Goal: Transaction & Acquisition: Purchase product/service

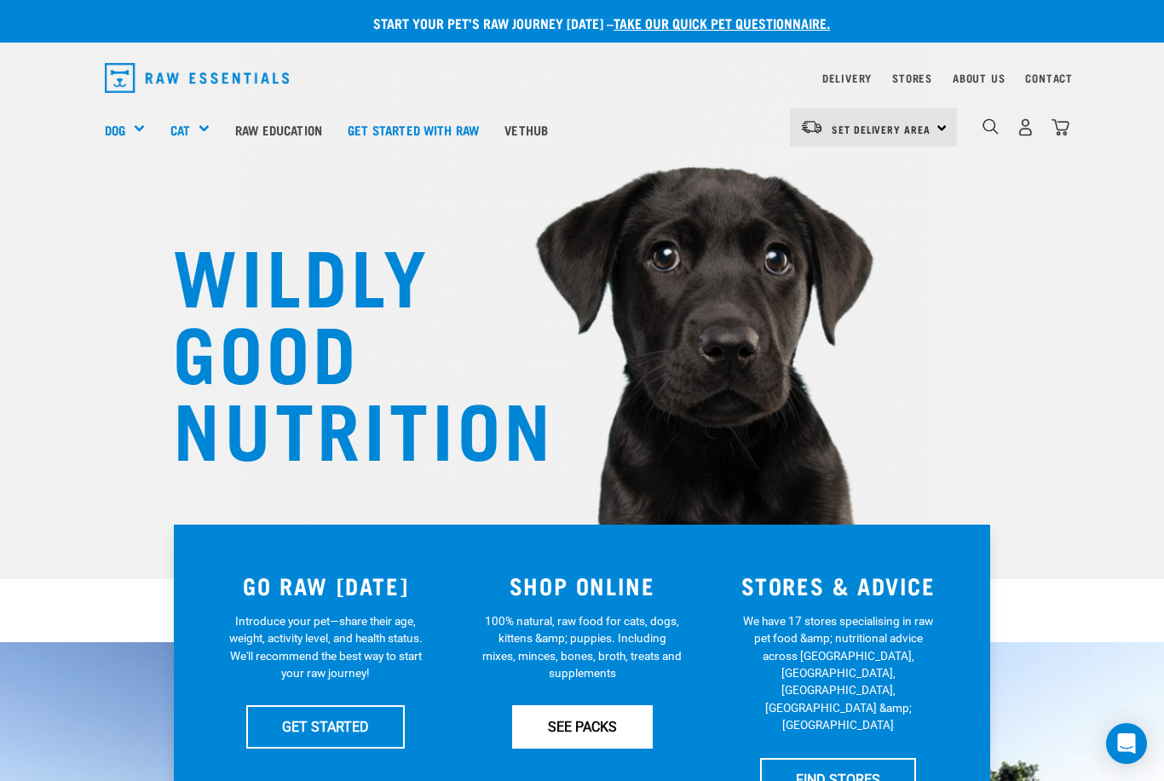
click at [588, 725] on link "SEE PACKS" at bounding box center [582, 726] width 141 height 43
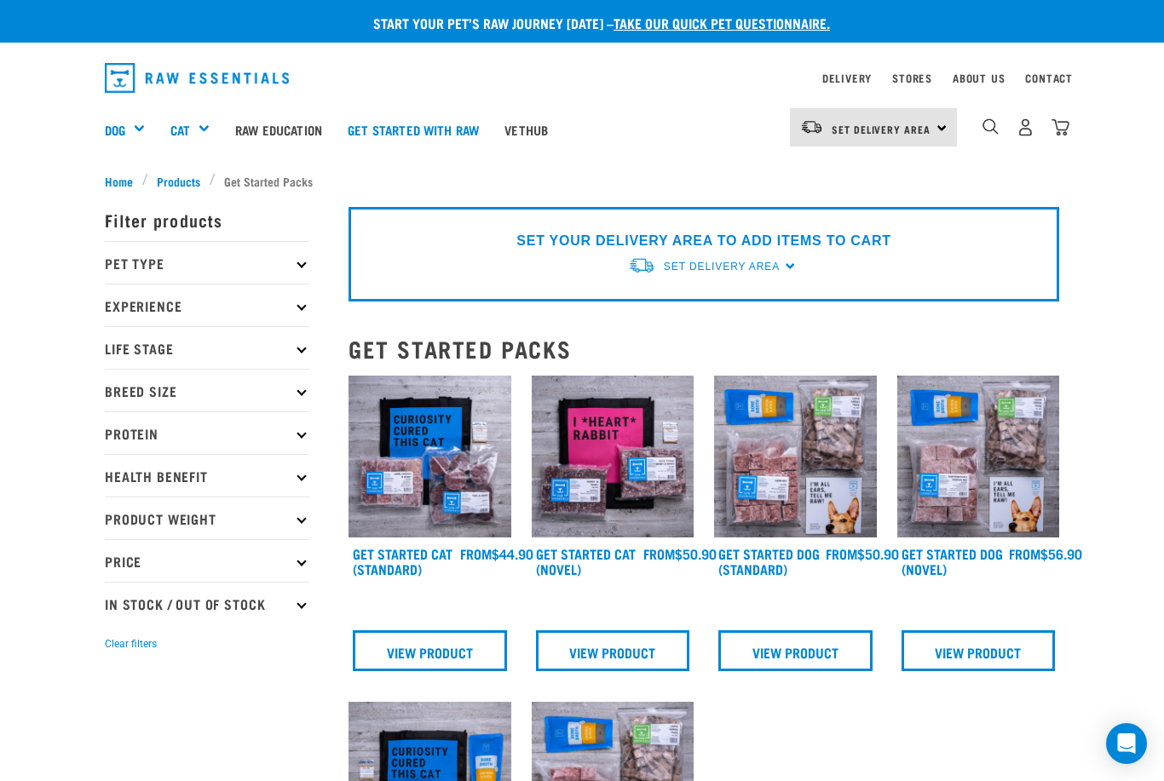
click at [302, 267] on icon at bounding box center [300, 262] width 9 height 9
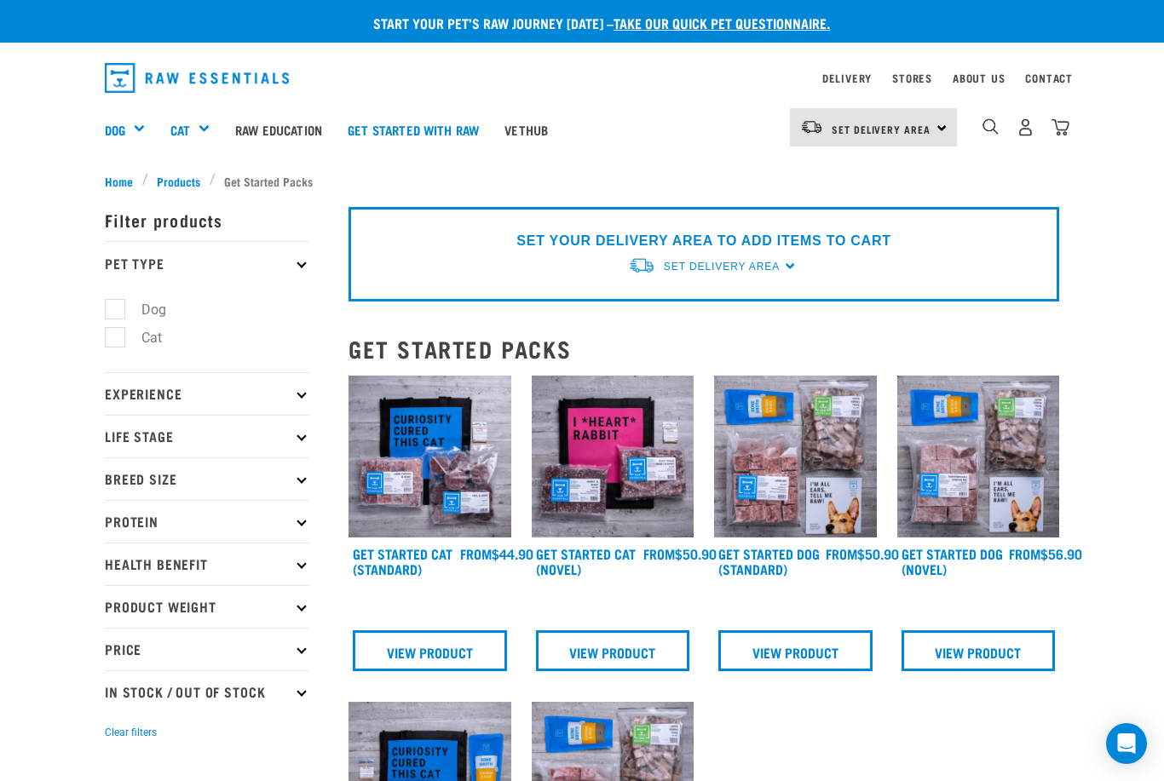
click at [148, 319] on label "Dog" at bounding box center [143, 309] width 59 height 21
click at [116, 312] on input "Dog" at bounding box center [110, 306] width 11 height 11
checkbox input "true"
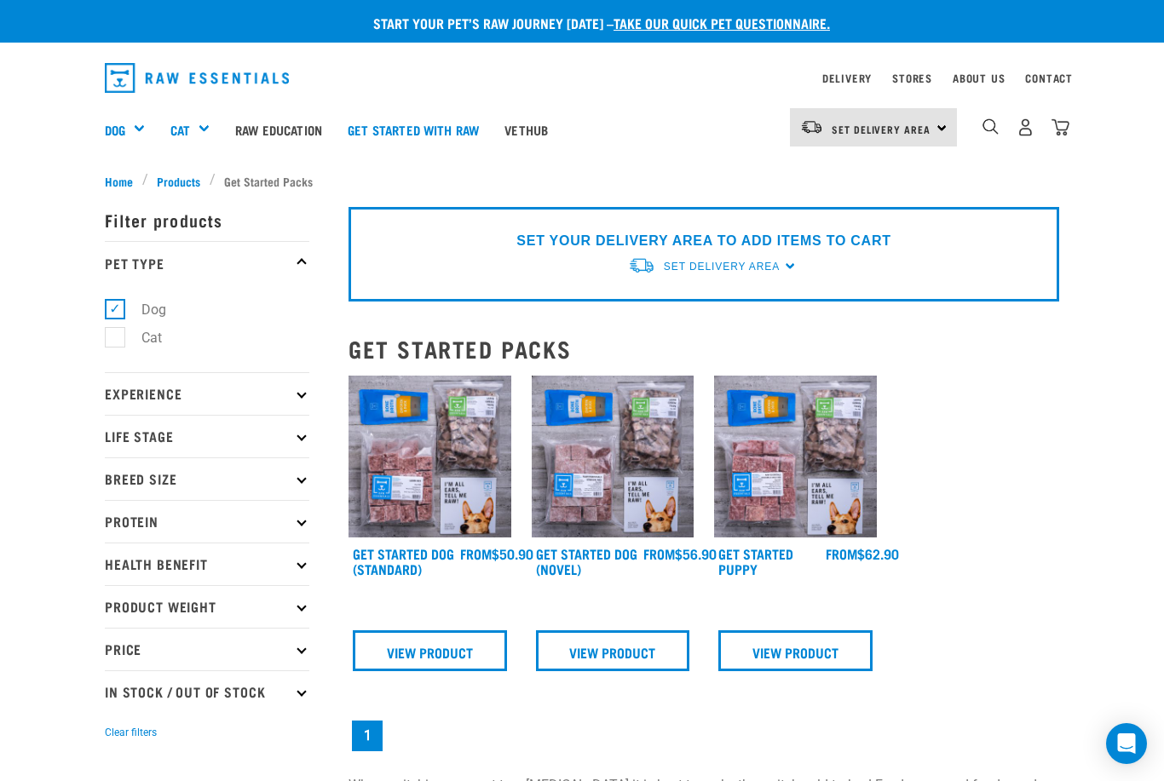
click at [302, 437] on icon at bounding box center [300, 436] width 9 height 9
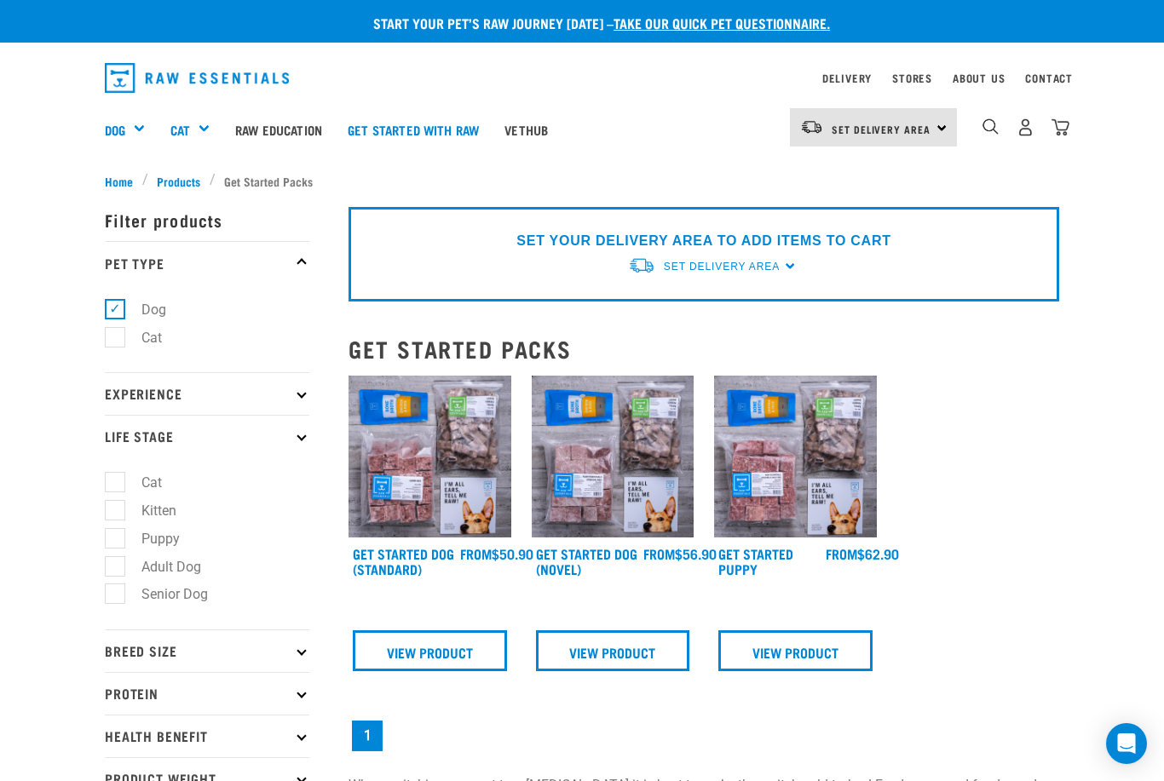
click at [170, 570] on label "Adult Dog" at bounding box center [161, 566] width 94 height 21
click at [116, 569] on input "Adult Dog" at bounding box center [110, 563] width 11 height 11
checkbox input "true"
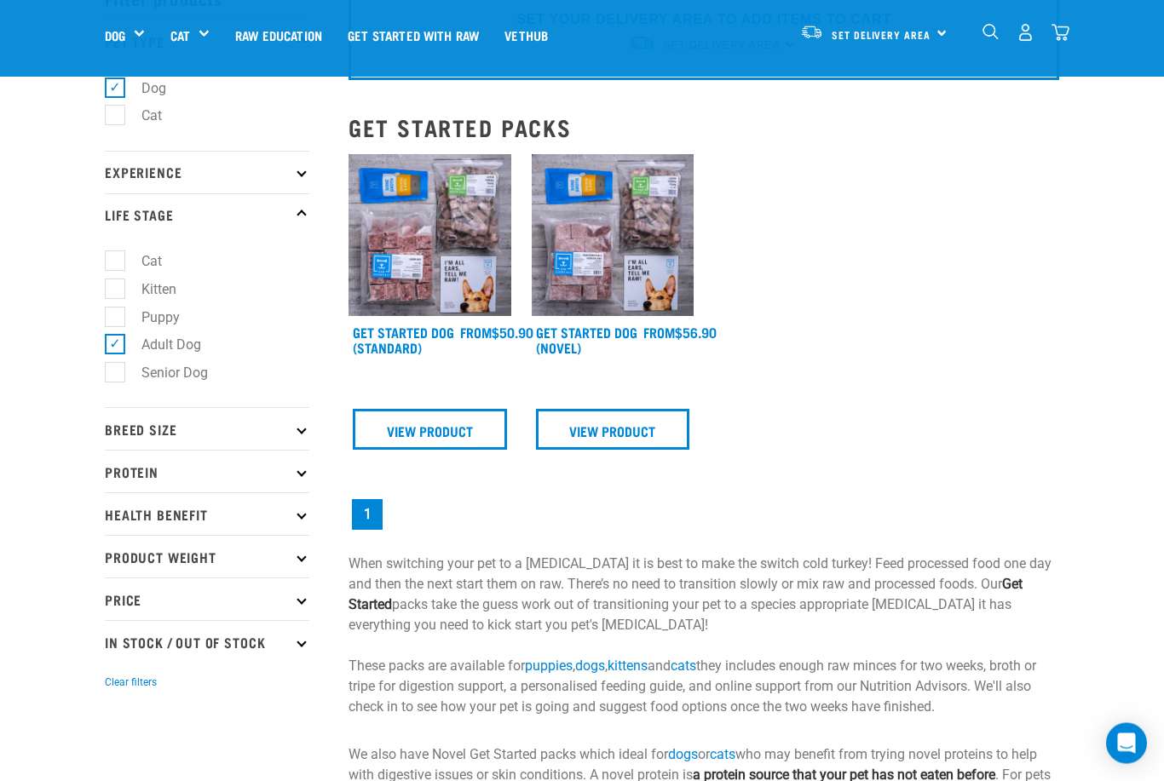
scroll to position [101, 0]
click at [285, 166] on p "Experience" at bounding box center [207, 171] width 204 height 43
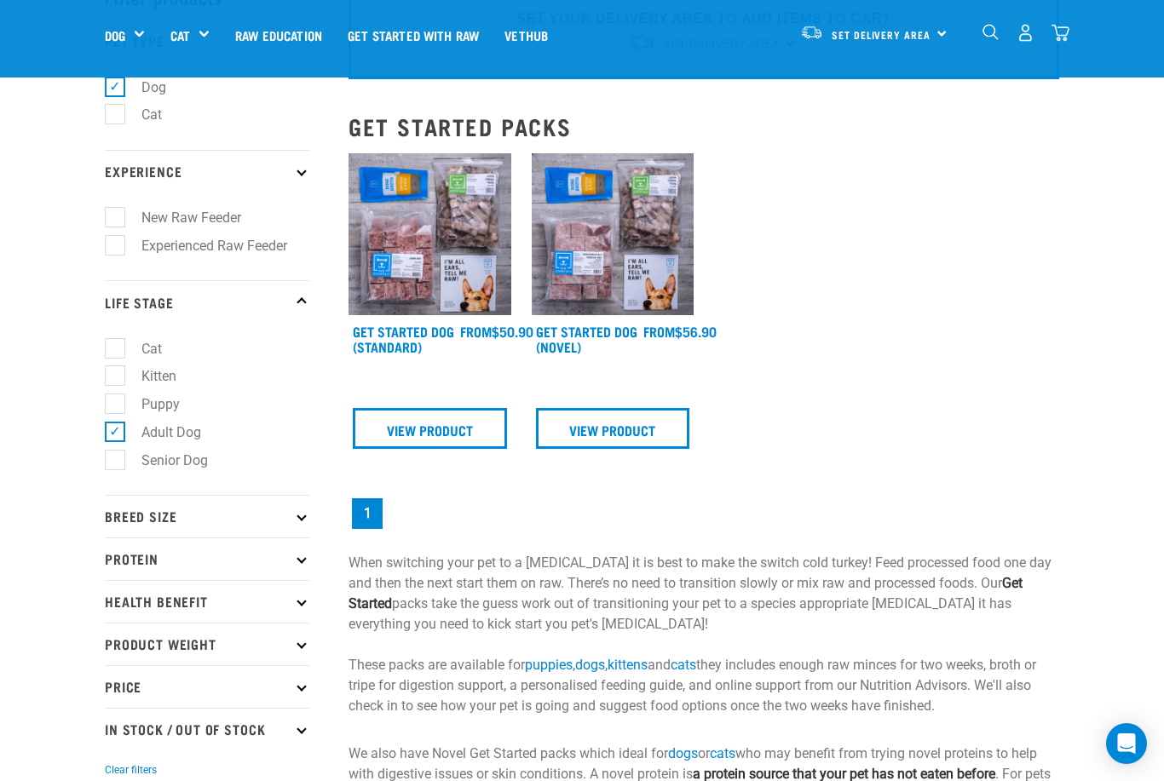
click at [215, 249] on label "Experienced Raw Feeder" at bounding box center [204, 245] width 180 height 21
click at [116, 248] on input "Experienced Raw Feeder" at bounding box center [110, 242] width 11 height 11
checkbox input "true"
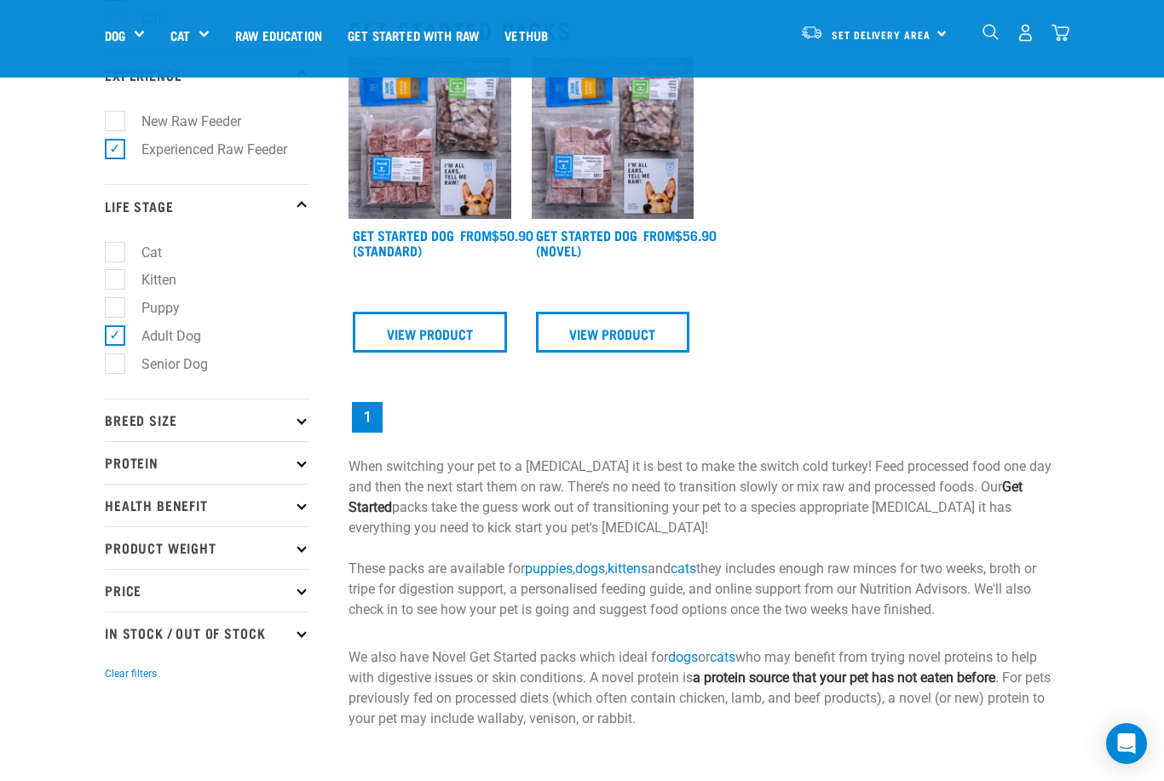
scroll to position [206, 0]
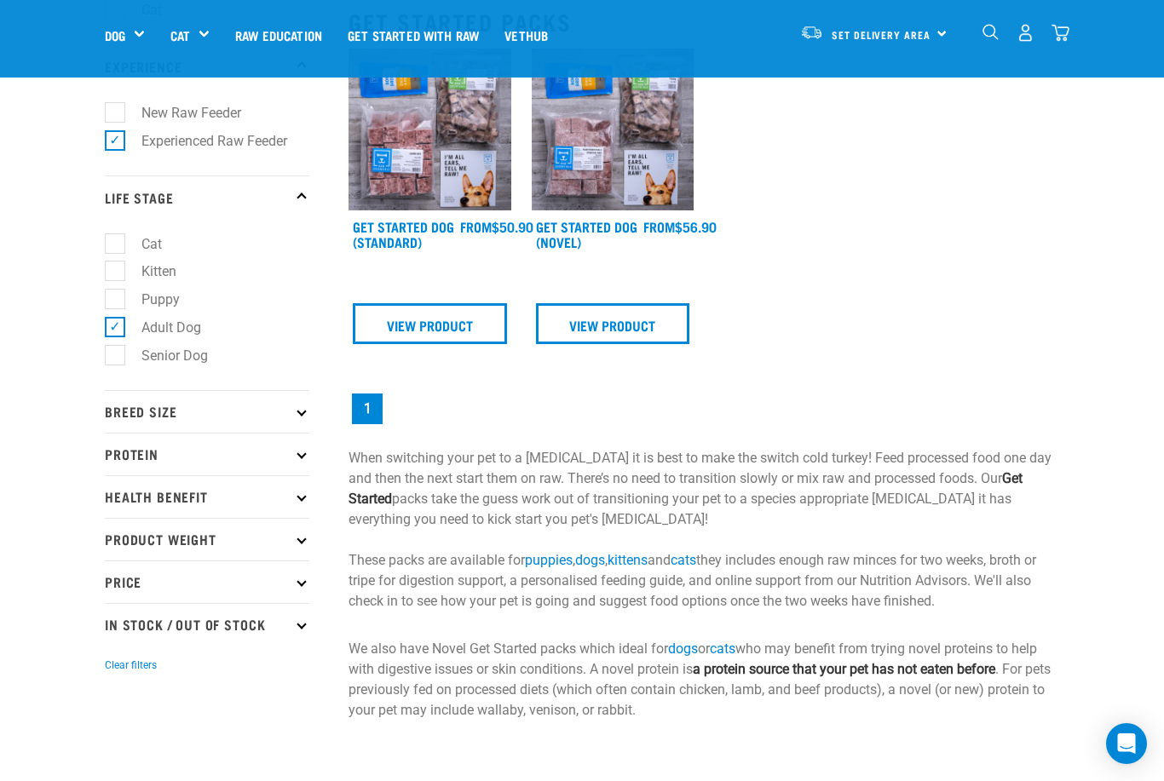
click at [305, 414] on p "Breed Size" at bounding box center [207, 411] width 204 height 43
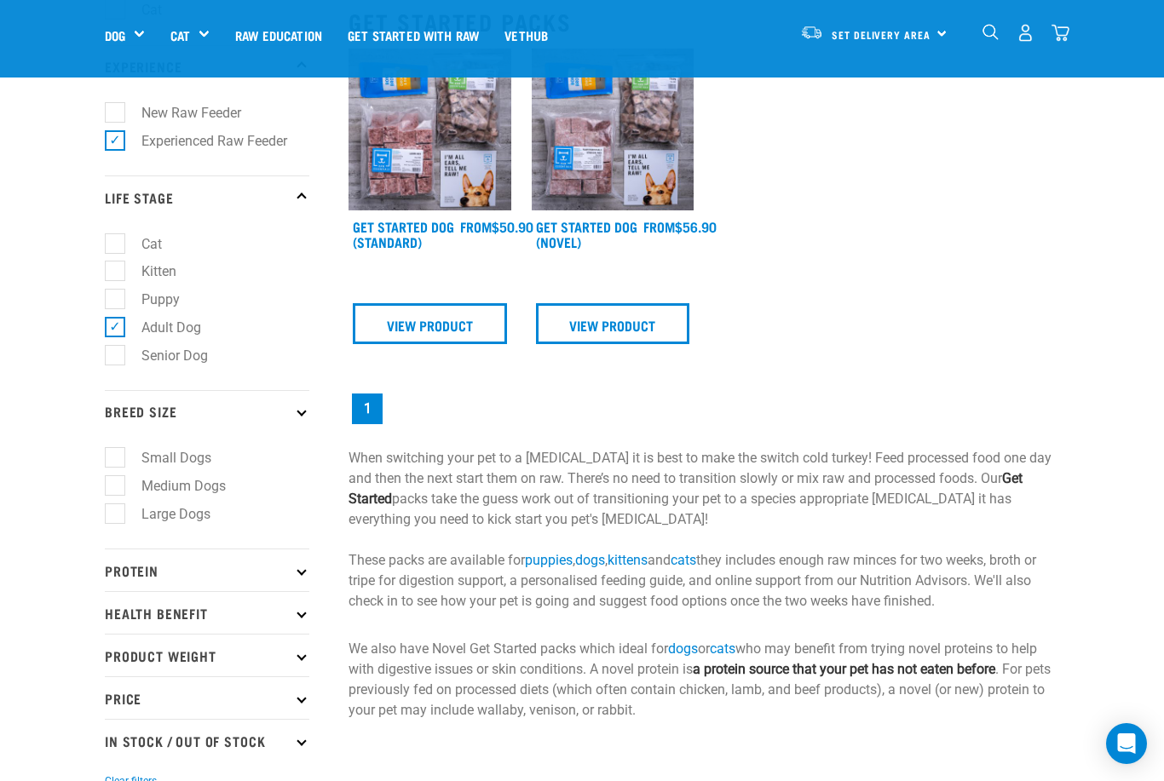
click at [171, 463] on label "Small Dogs" at bounding box center [166, 457] width 104 height 21
click at [116, 461] on input "Small Dogs" at bounding box center [110, 455] width 11 height 11
checkbox input "true"
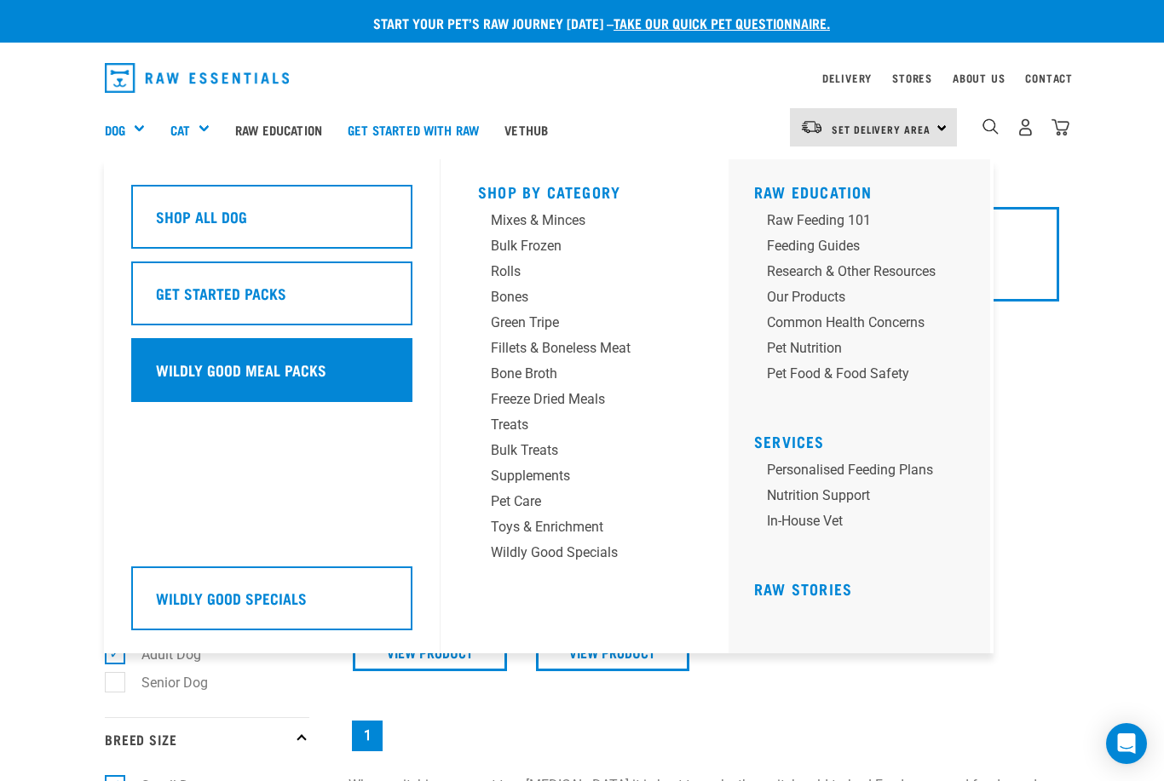
click at [279, 381] on h5 "Wildly Good Meal Packs" at bounding box center [241, 370] width 170 height 22
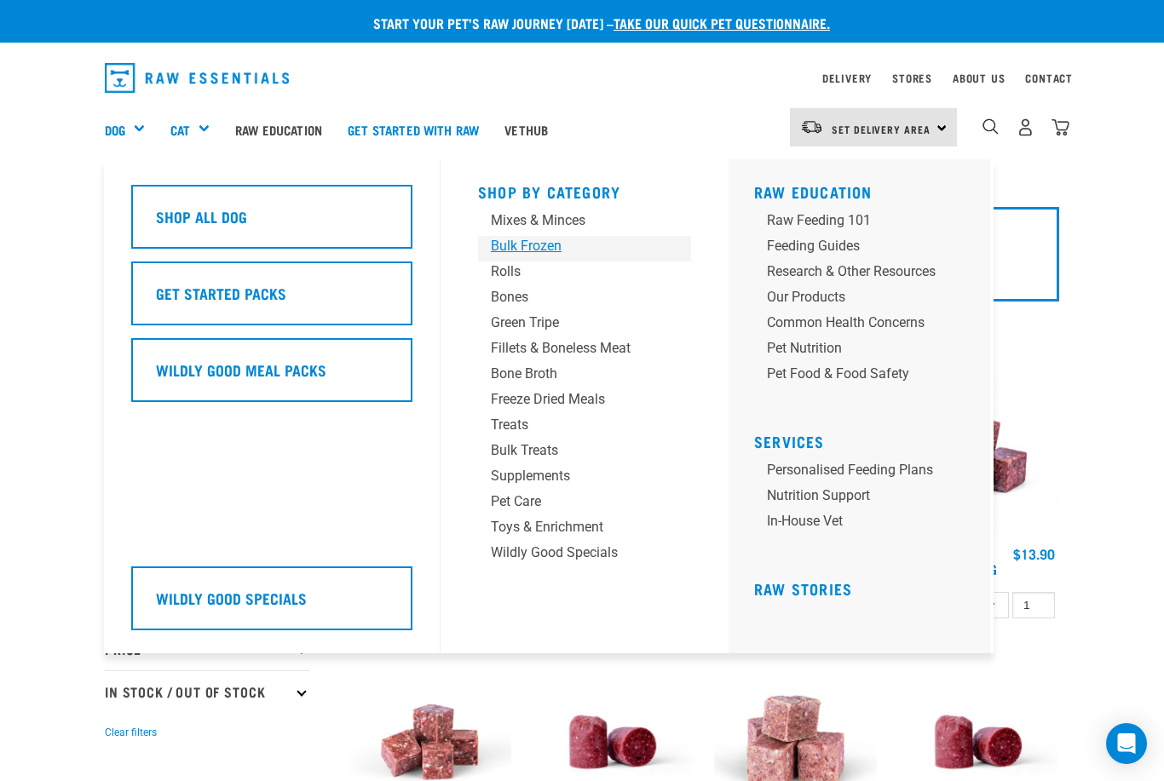
click at [527, 245] on div "Bulk Frozen" at bounding box center [570, 246] width 159 height 20
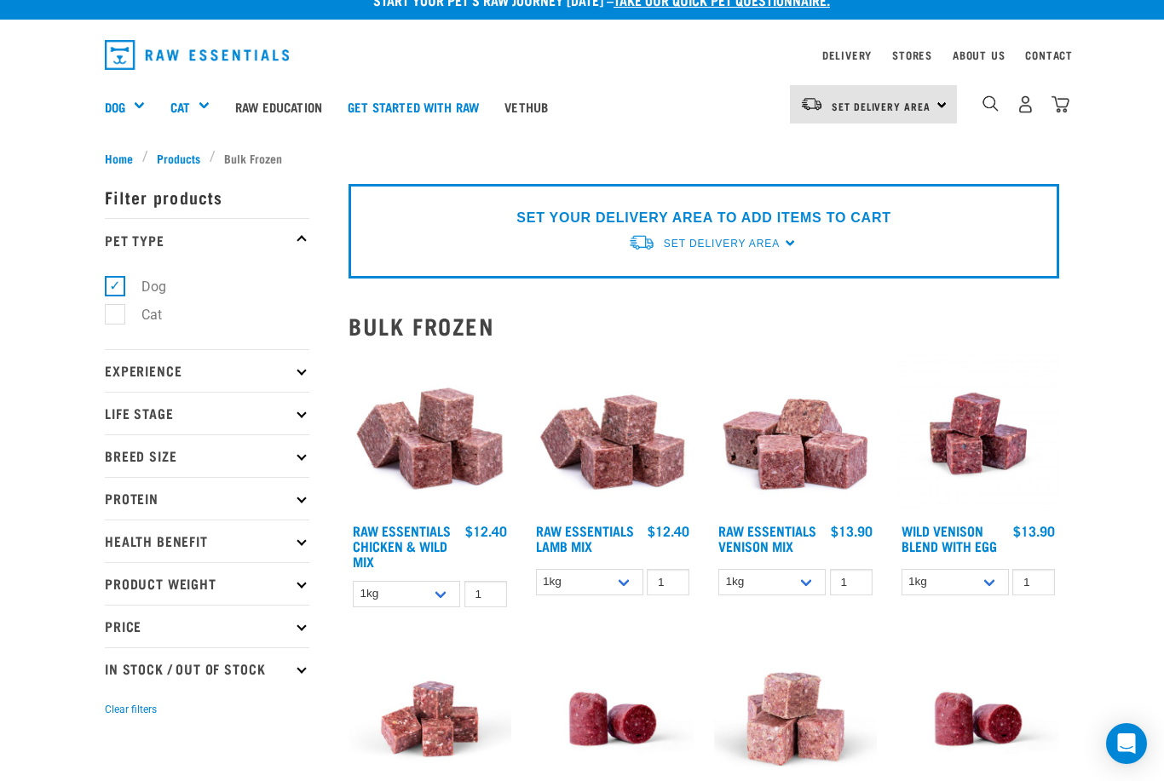
scroll to position [21, 0]
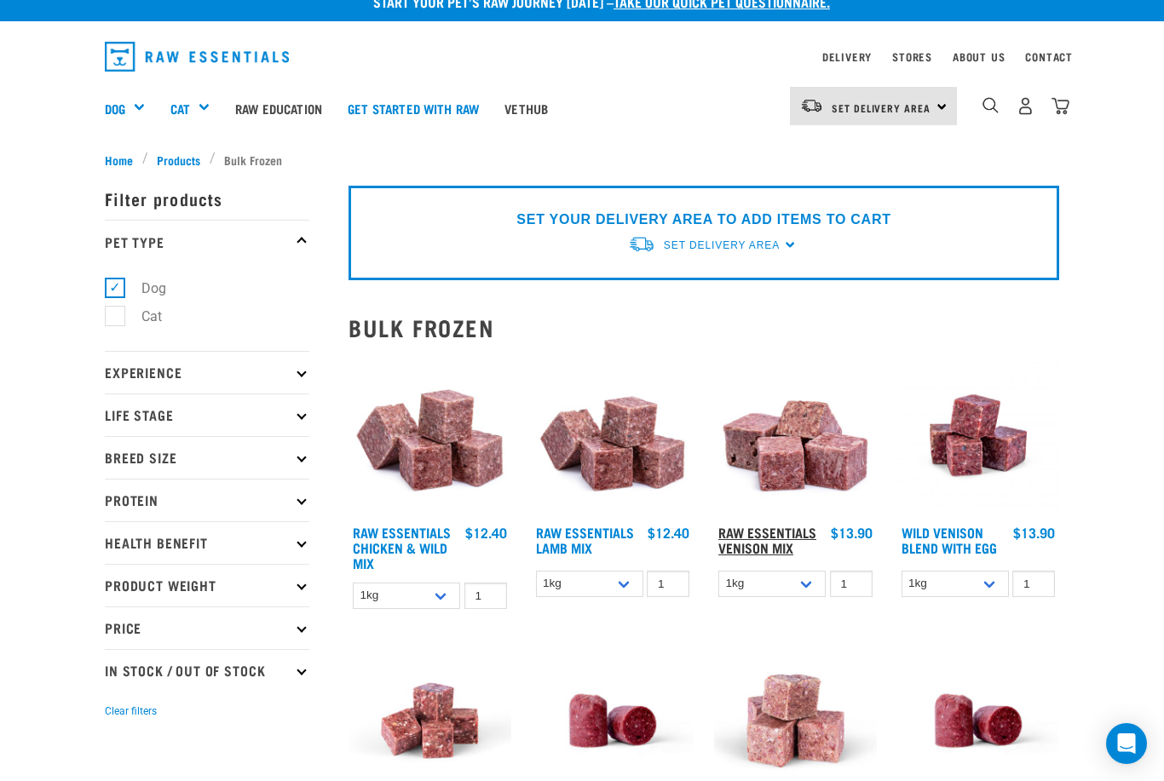
click at [774, 542] on link "Raw Essentials Venison Mix" at bounding box center [767, 539] width 98 height 23
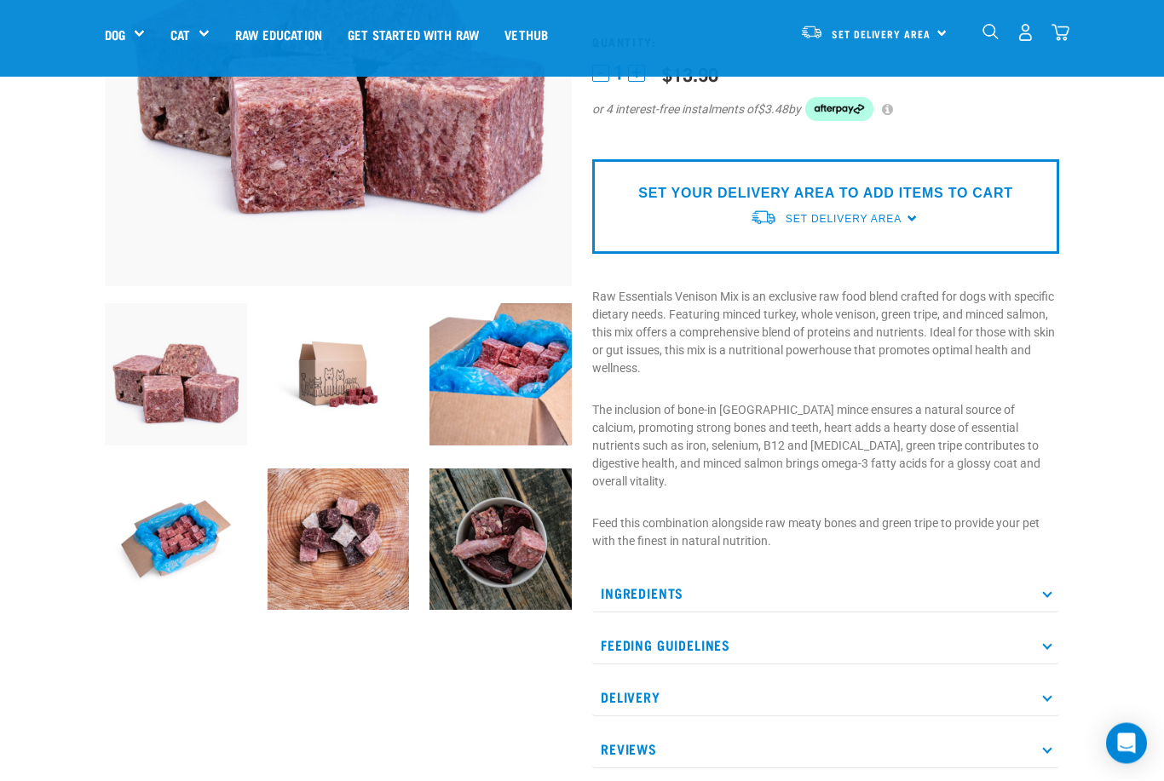
scroll to position [350, 0]
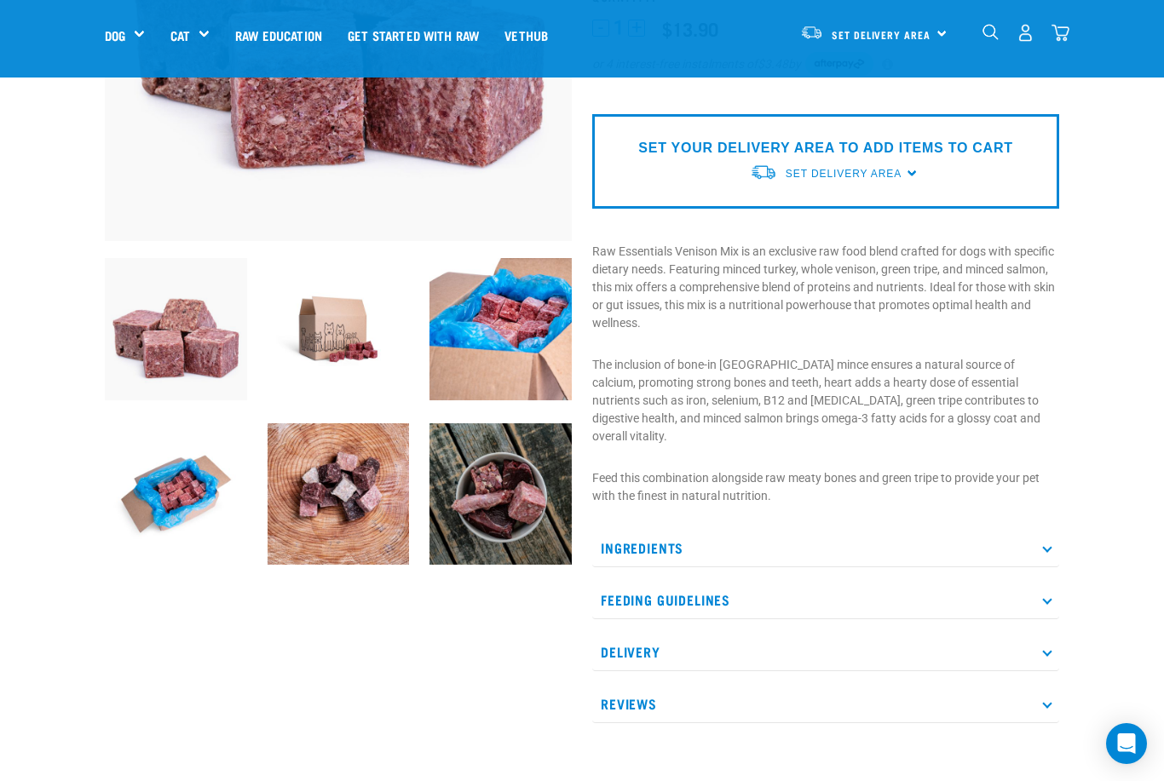
click at [784, 529] on p "Ingredients" at bounding box center [825, 548] width 467 height 38
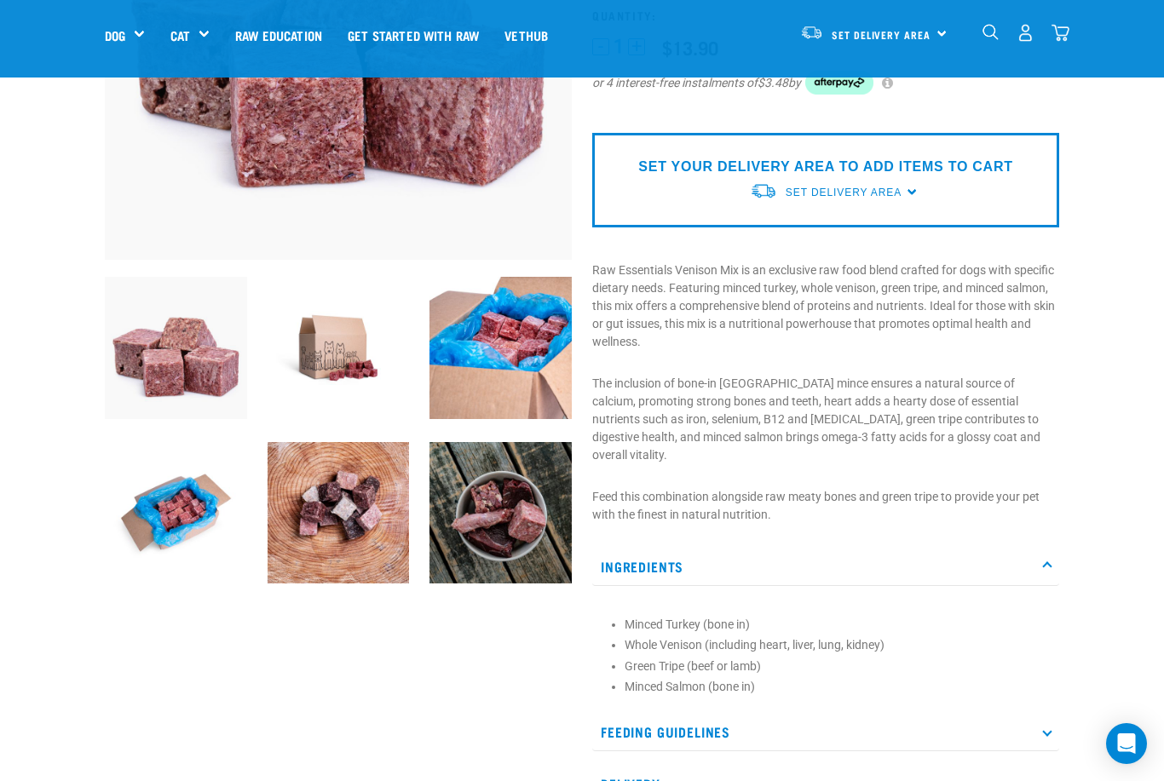
scroll to position [328, 0]
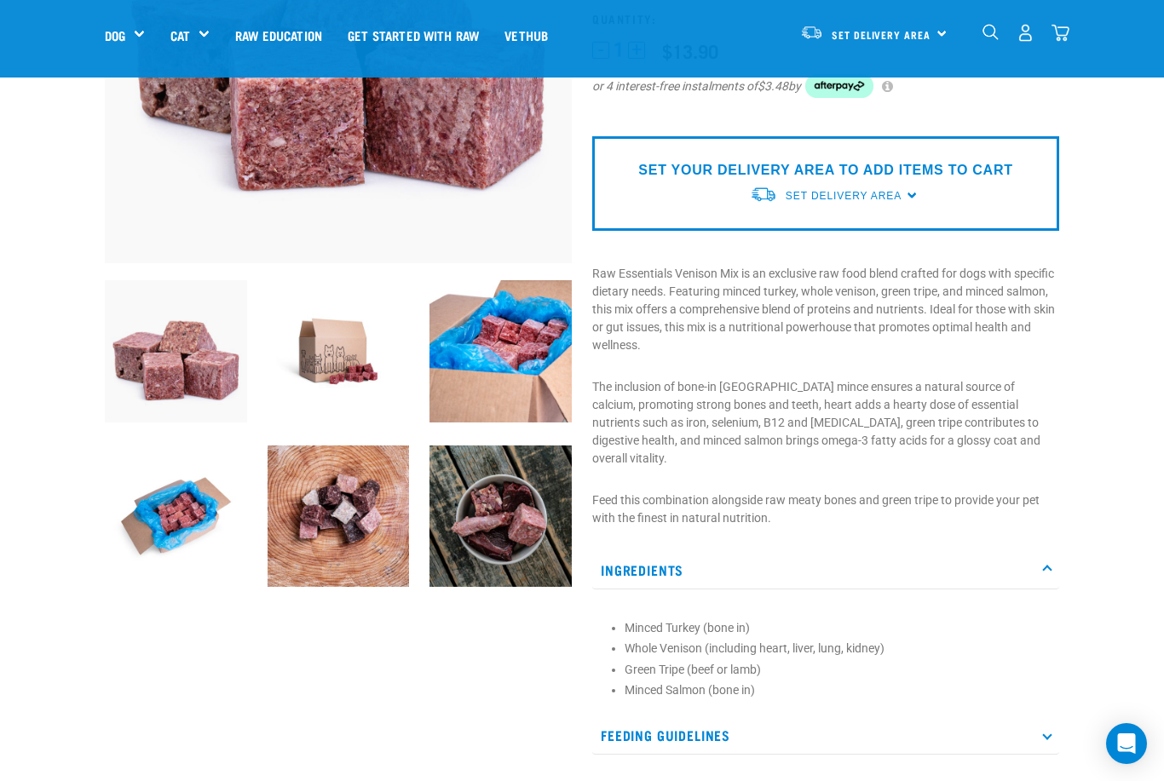
click at [371, 547] on img at bounding box center [339, 517] width 142 height 142
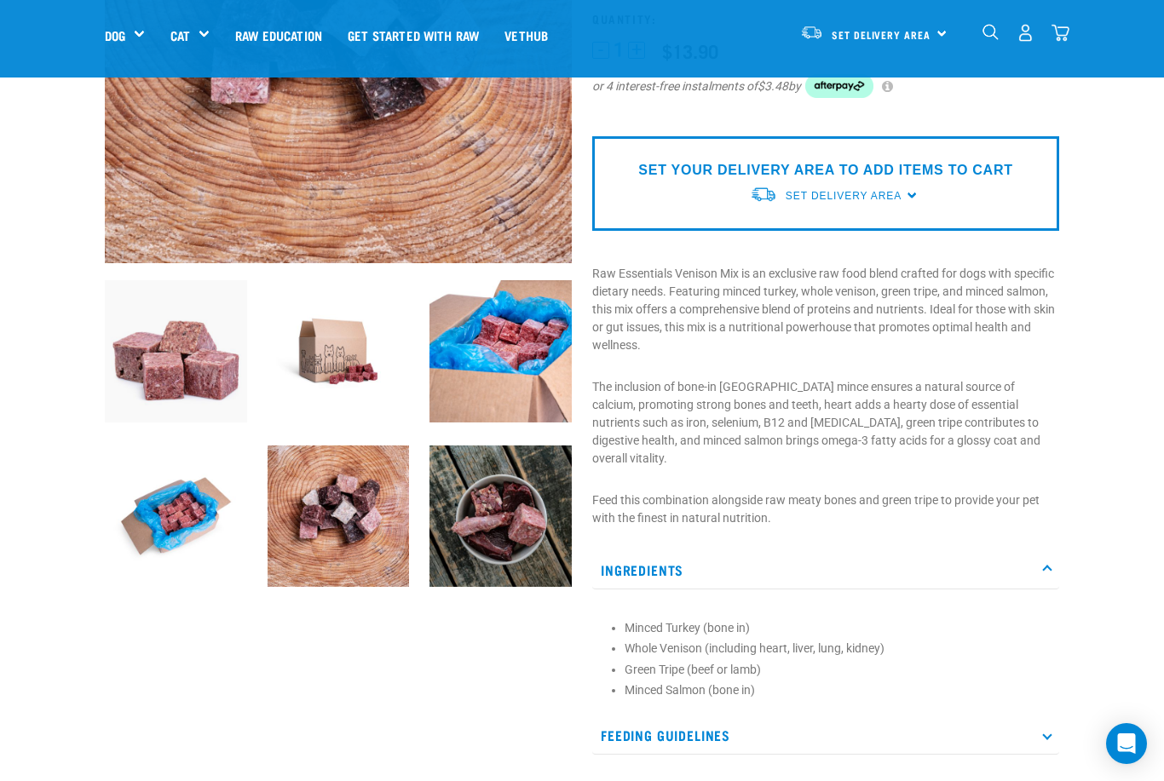
click at [517, 524] on img at bounding box center [500, 517] width 142 height 142
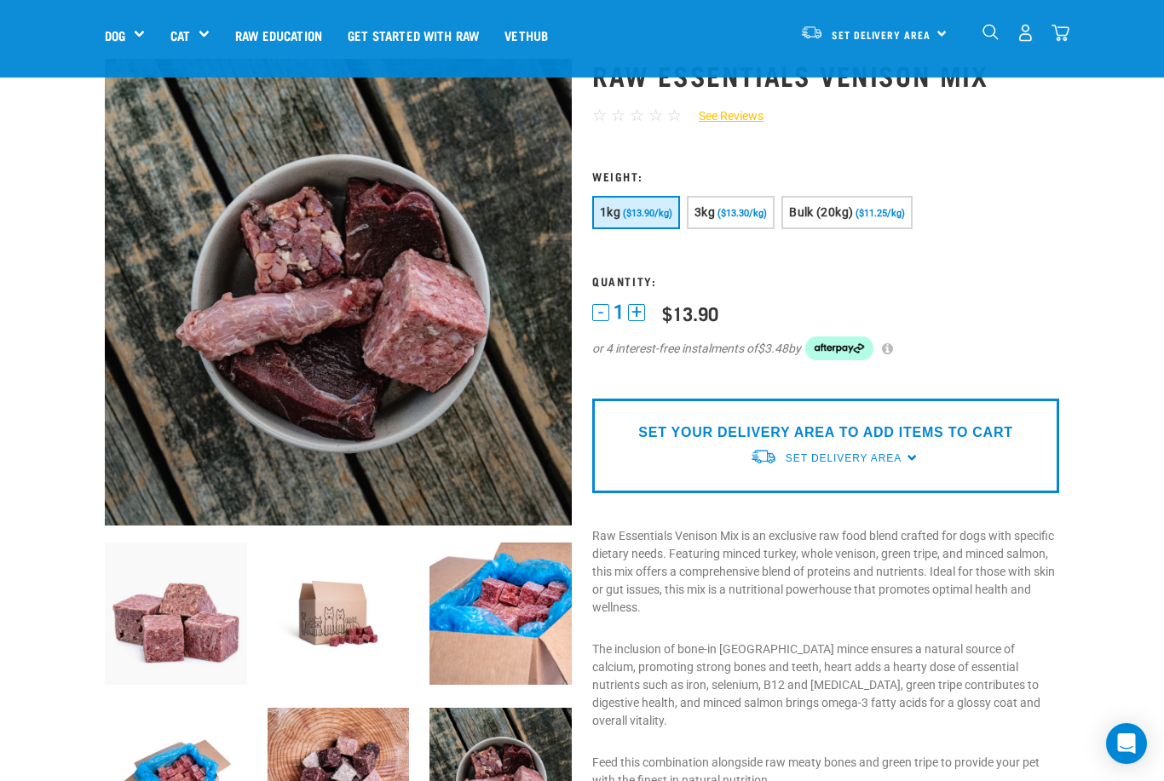
scroll to position [65, 0]
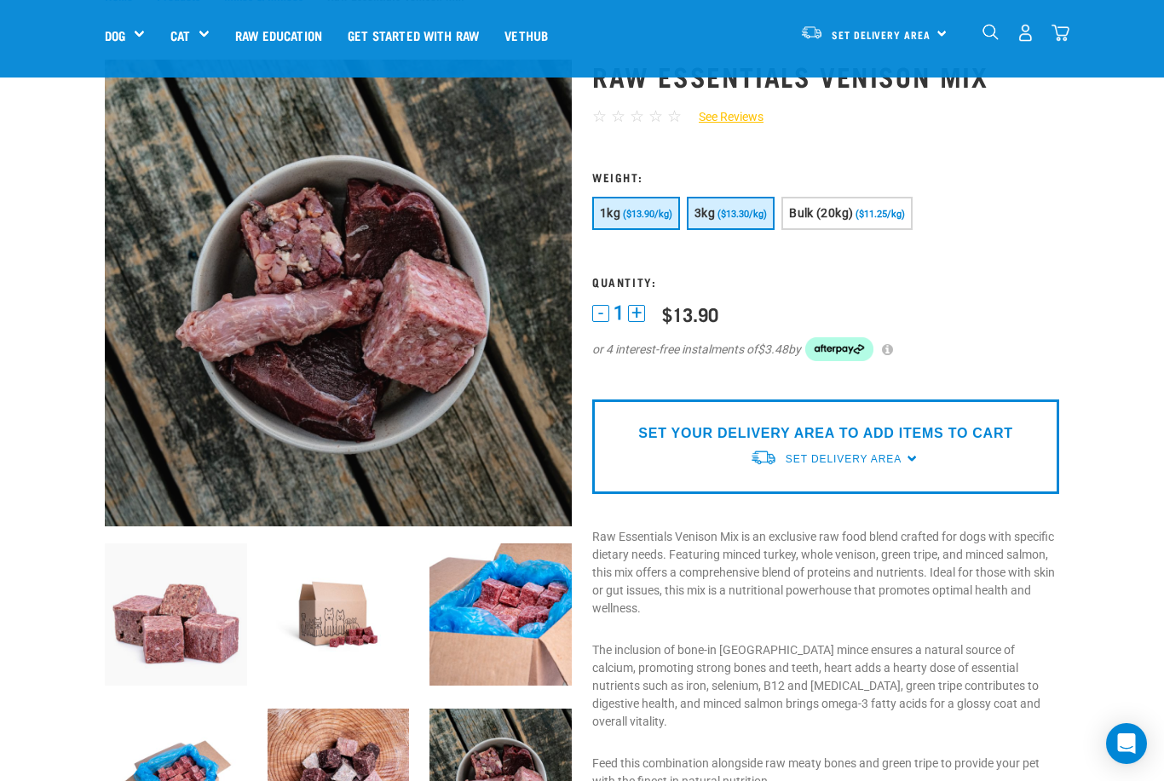
click at [739, 225] on button "3kg ($13.30/kg)" at bounding box center [731, 213] width 88 height 33
click at [642, 310] on button "+" at bounding box center [636, 313] width 17 height 17
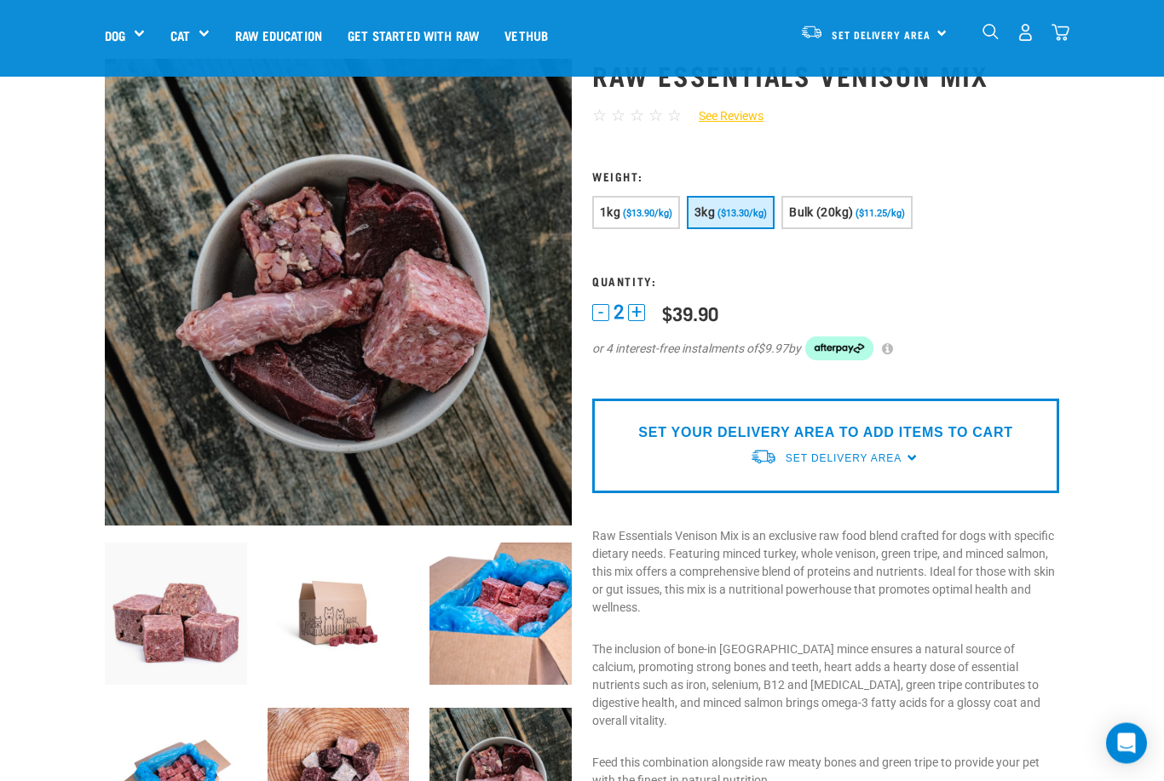
scroll to position [66, 0]
click at [601, 308] on button "-" at bounding box center [600, 312] width 17 height 17
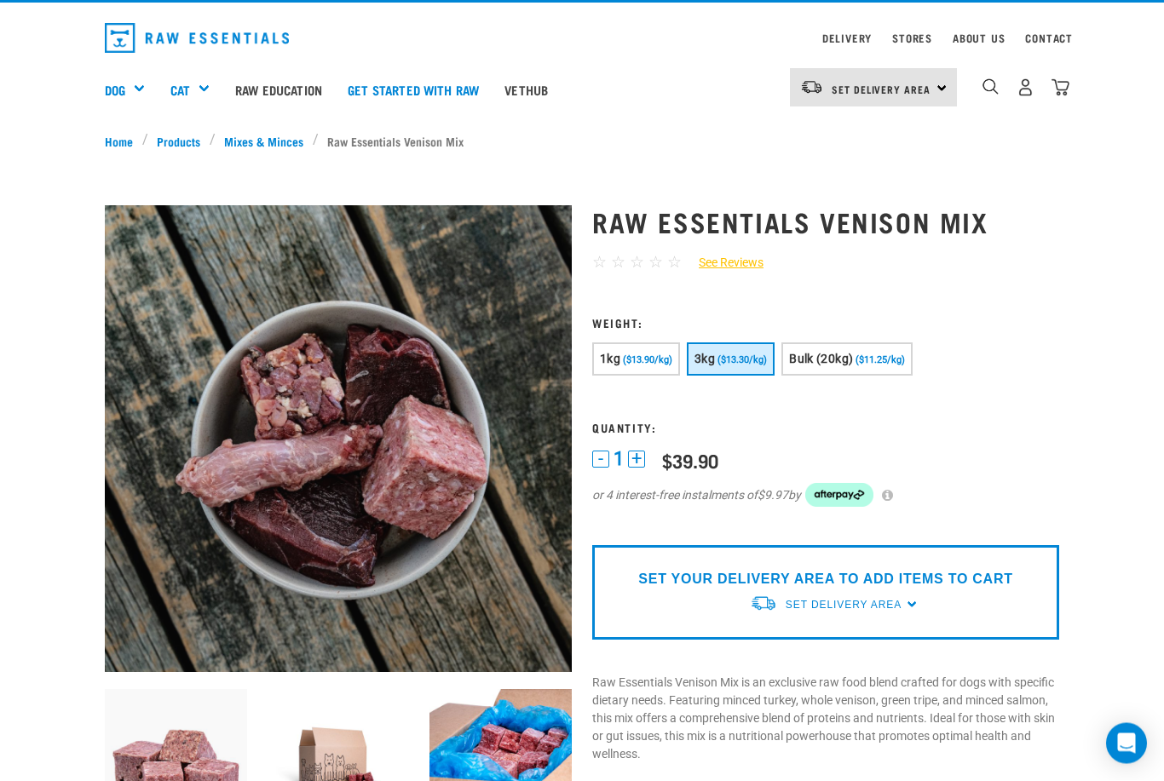
scroll to position [40, 0]
click at [864, 612] on div "Set Delivery Area" at bounding box center [844, 605] width 116 height 31
click at [818, 671] on link "[GEOGRAPHIC_DATA]" at bounding box center [835, 673] width 170 height 28
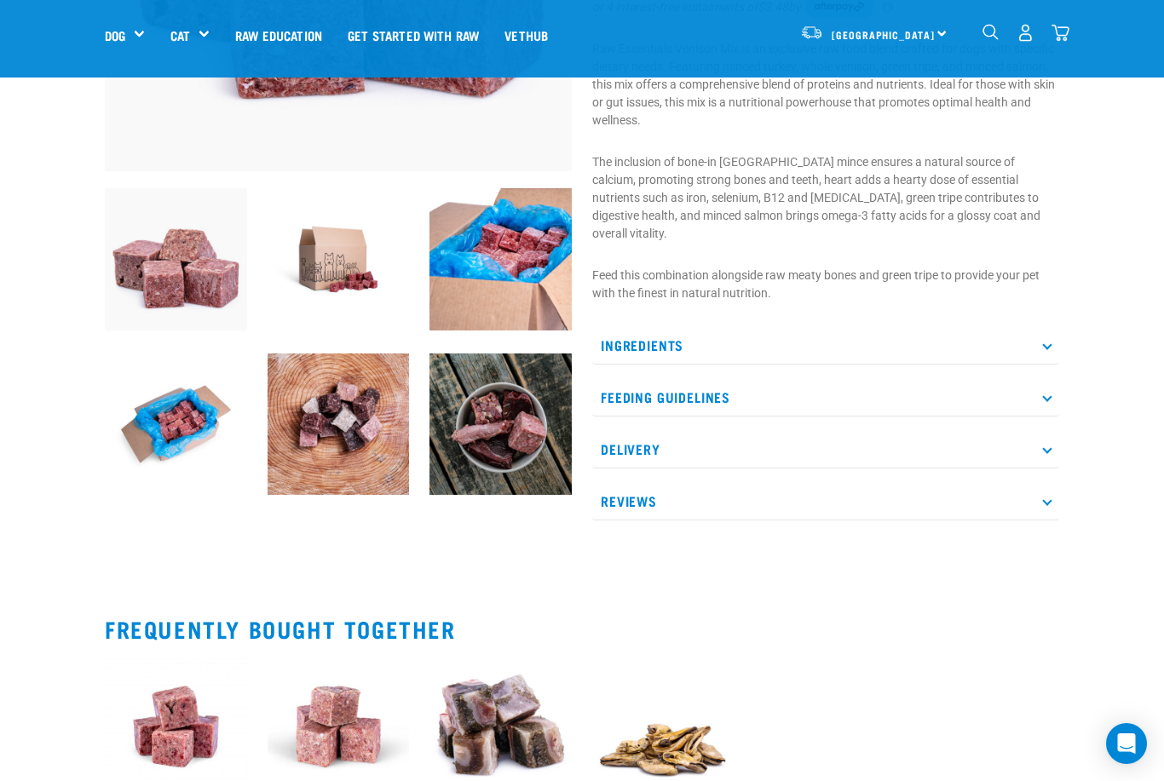
scroll to position [406, 0]
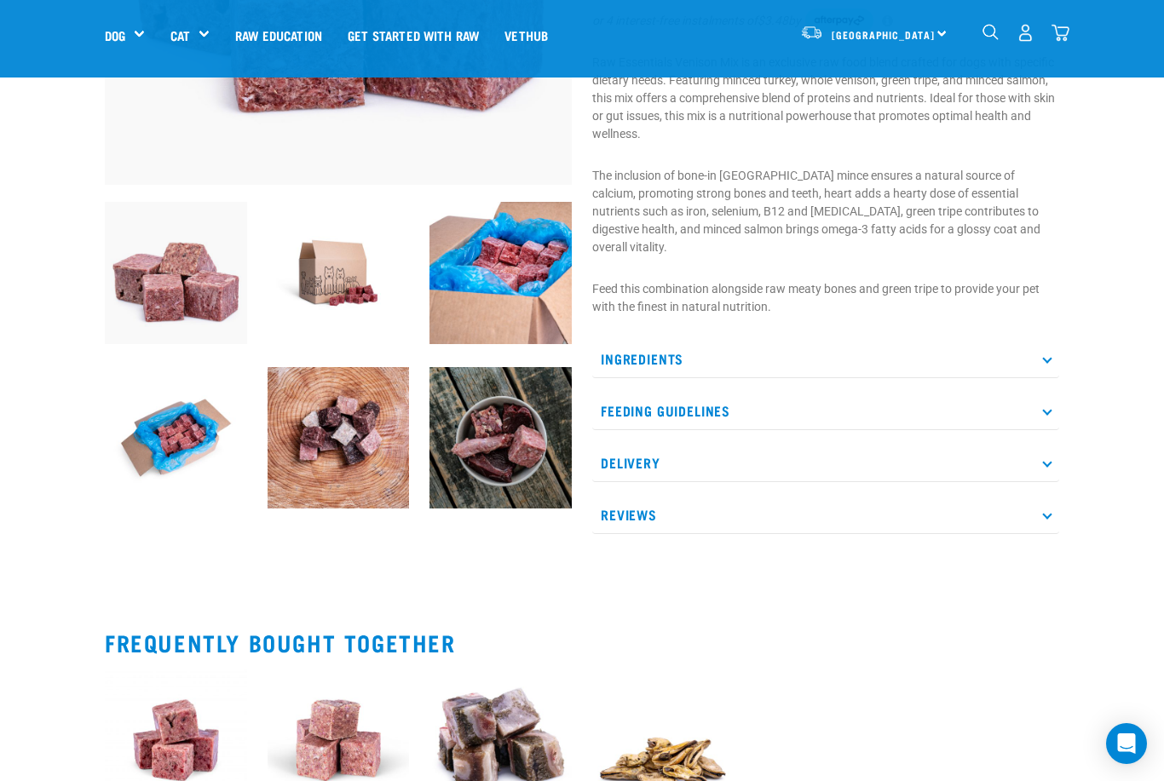
click at [735, 340] on p "Ingredients" at bounding box center [825, 359] width 467 height 38
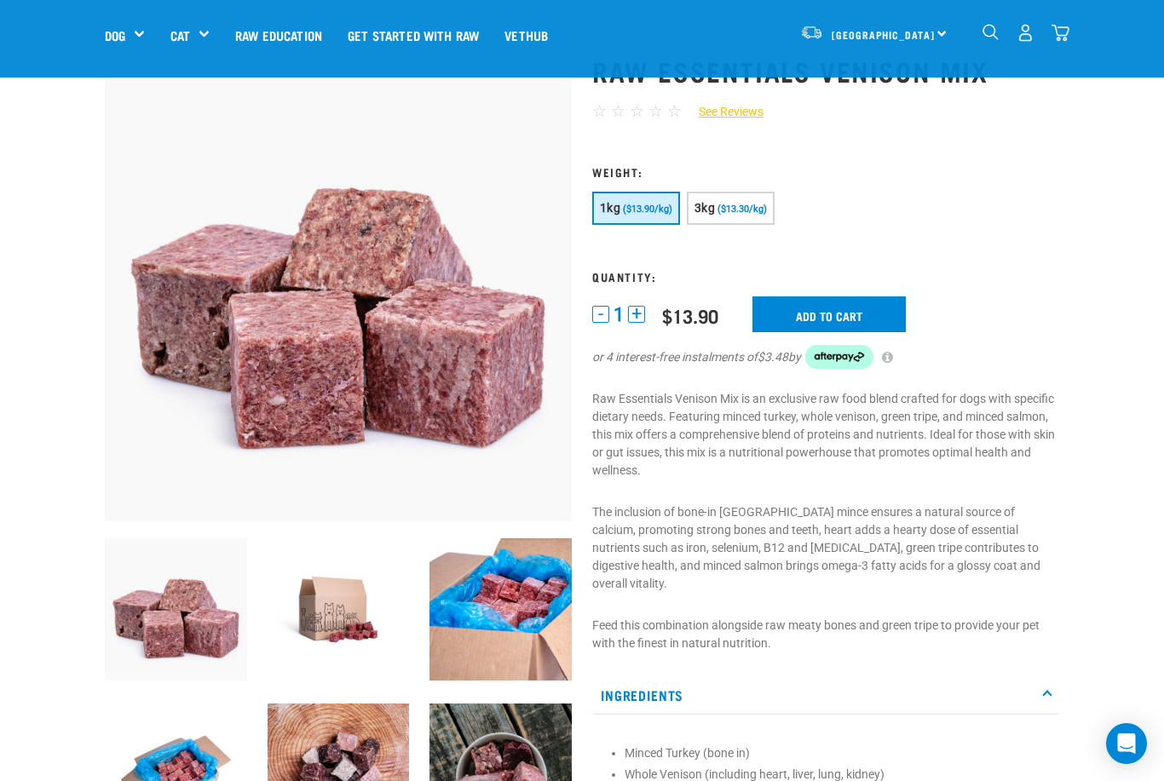
scroll to position [57, 0]
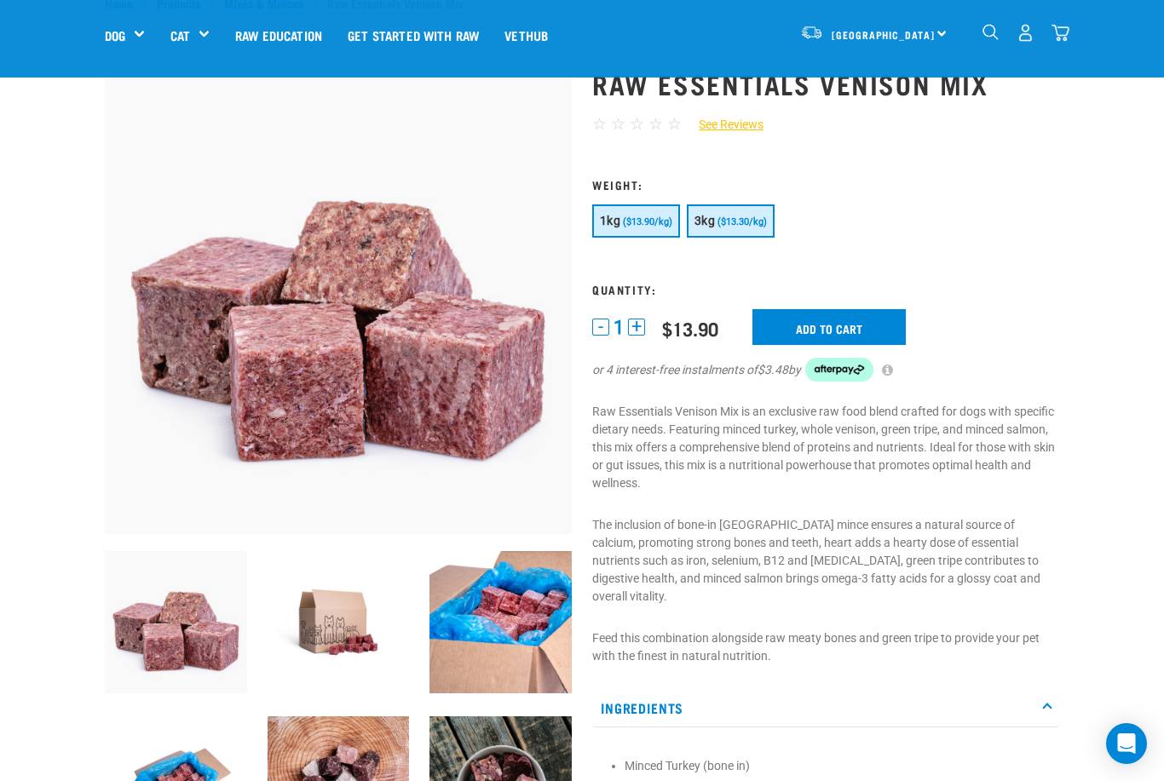
click at [734, 232] on button "3kg ($13.30/kg)" at bounding box center [731, 220] width 88 height 33
click at [809, 331] on input "Add to cart" at bounding box center [828, 327] width 153 height 36
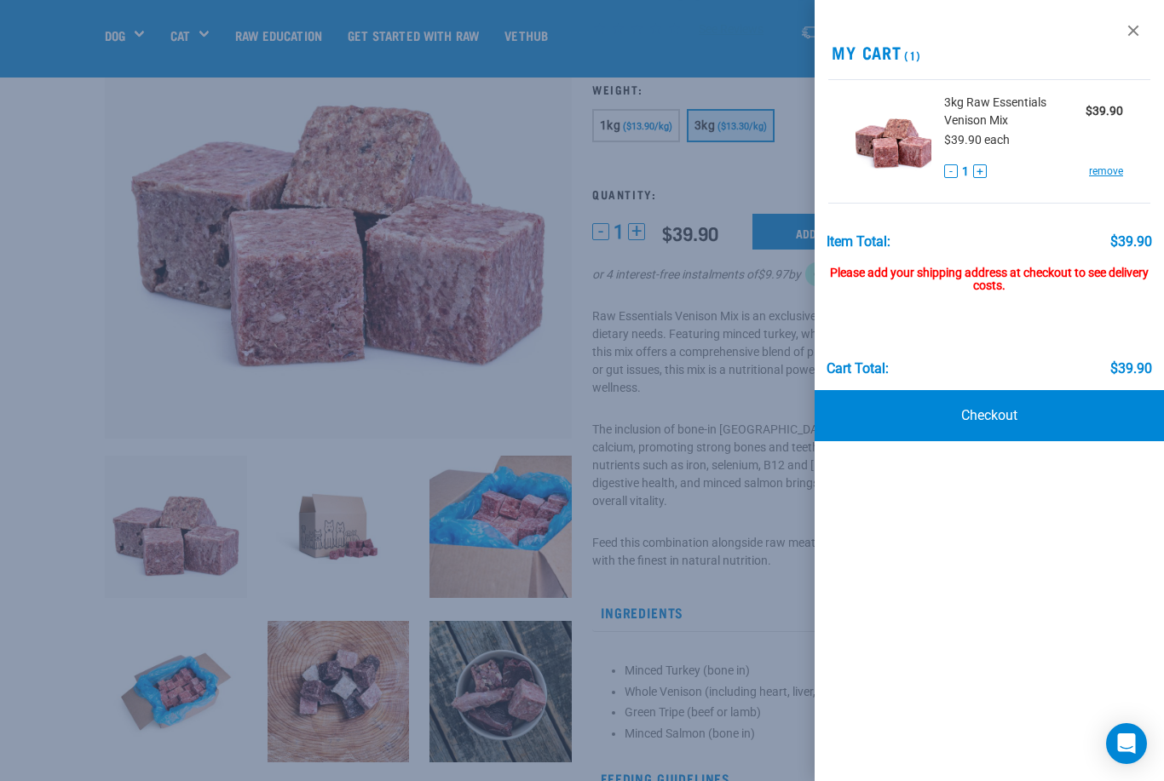
scroll to position [154, 0]
click at [1135, 33] on link at bounding box center [1132, 30] width 27 height 27
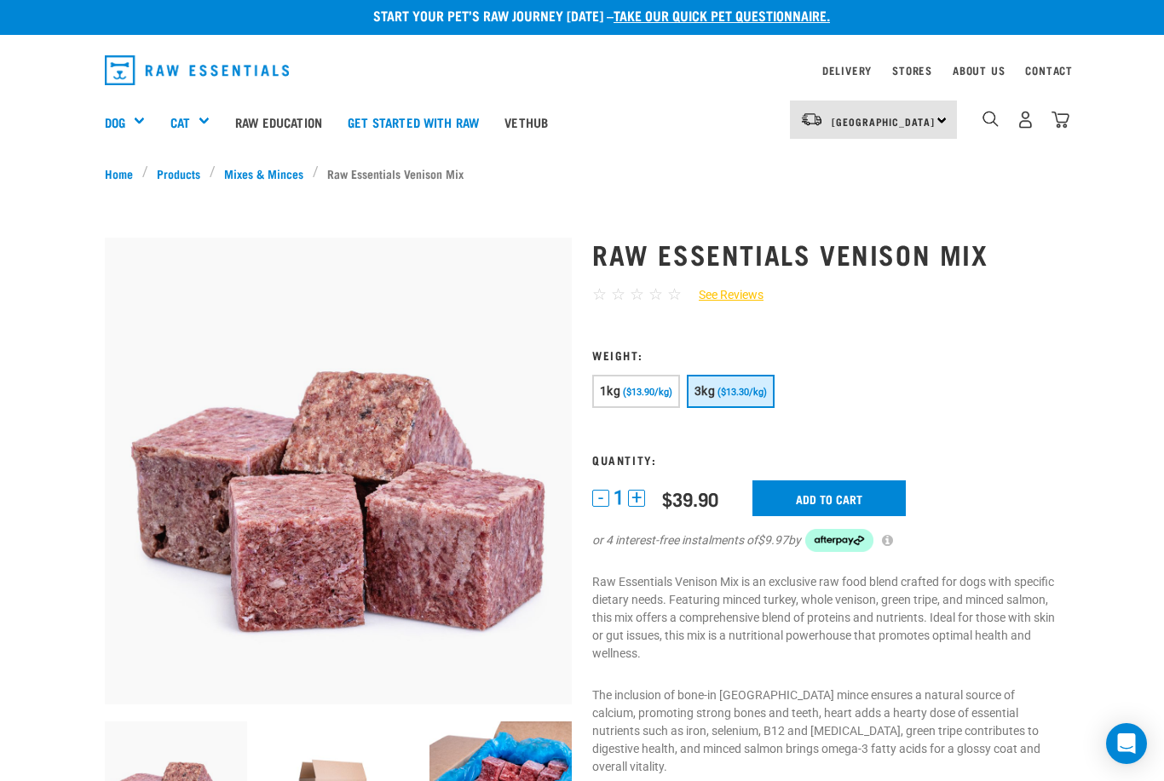
scroll to position [0, 0]
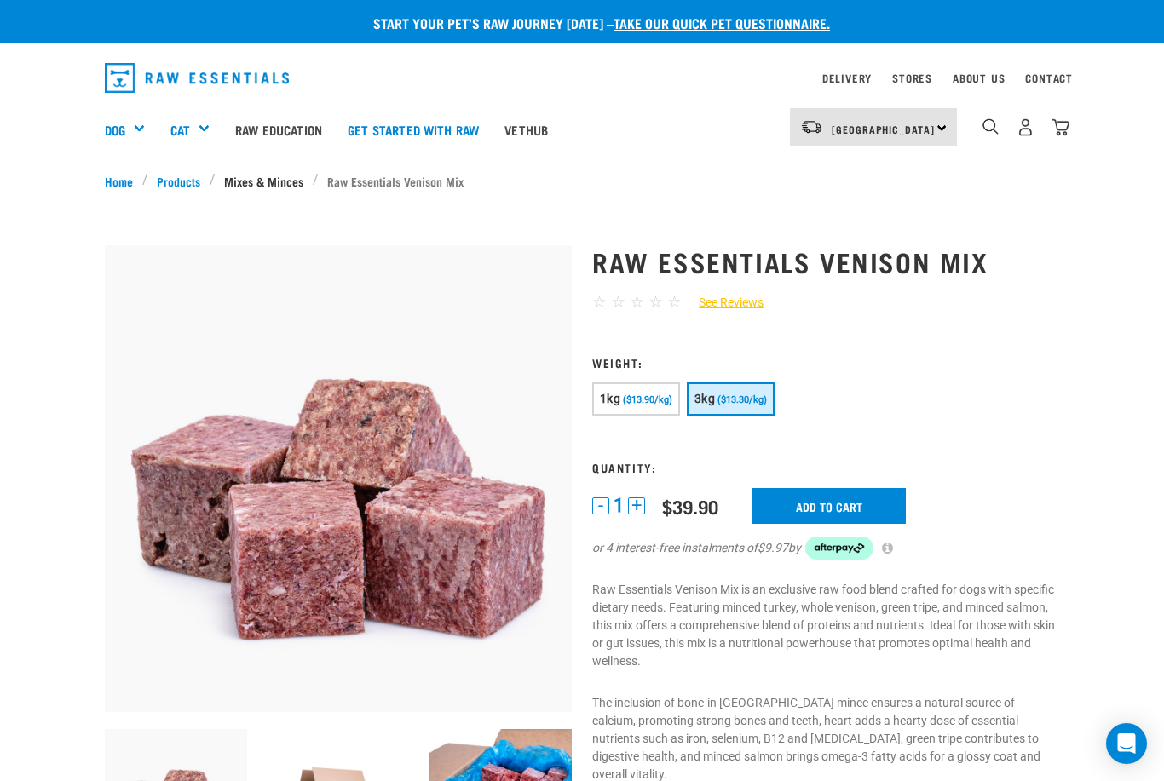
click at [250, 182] on link "Mixes & Minces" at bounding box center [264, 181] width 97 height 18
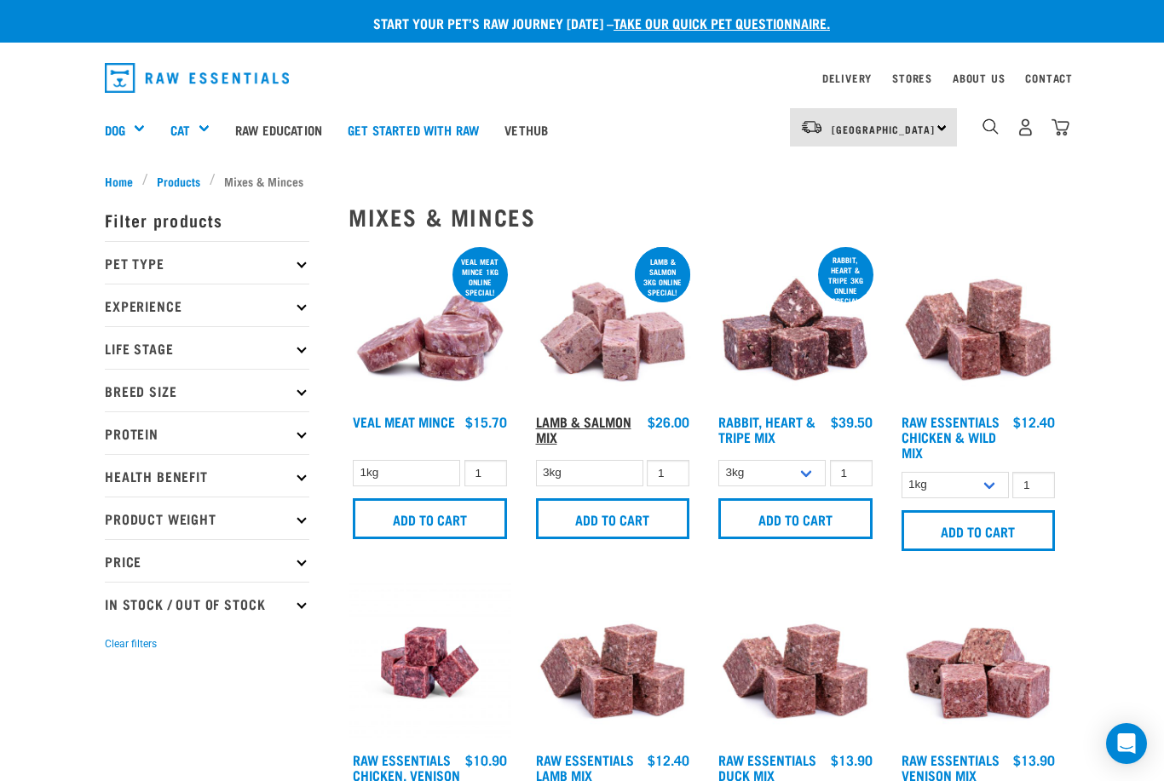
click at [564, 428] on link "Lamb & Salmon Mix" at bounding box center [583, 428] width 95 height 23
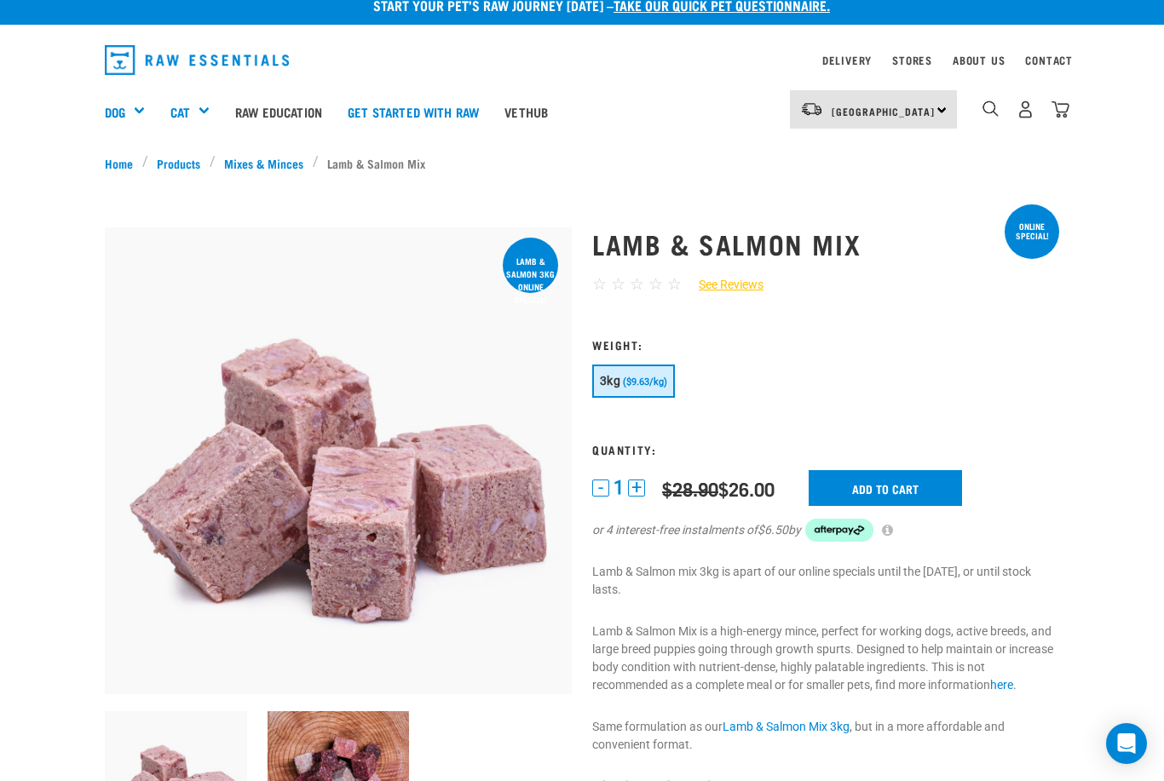
scroll to position [14, 0]
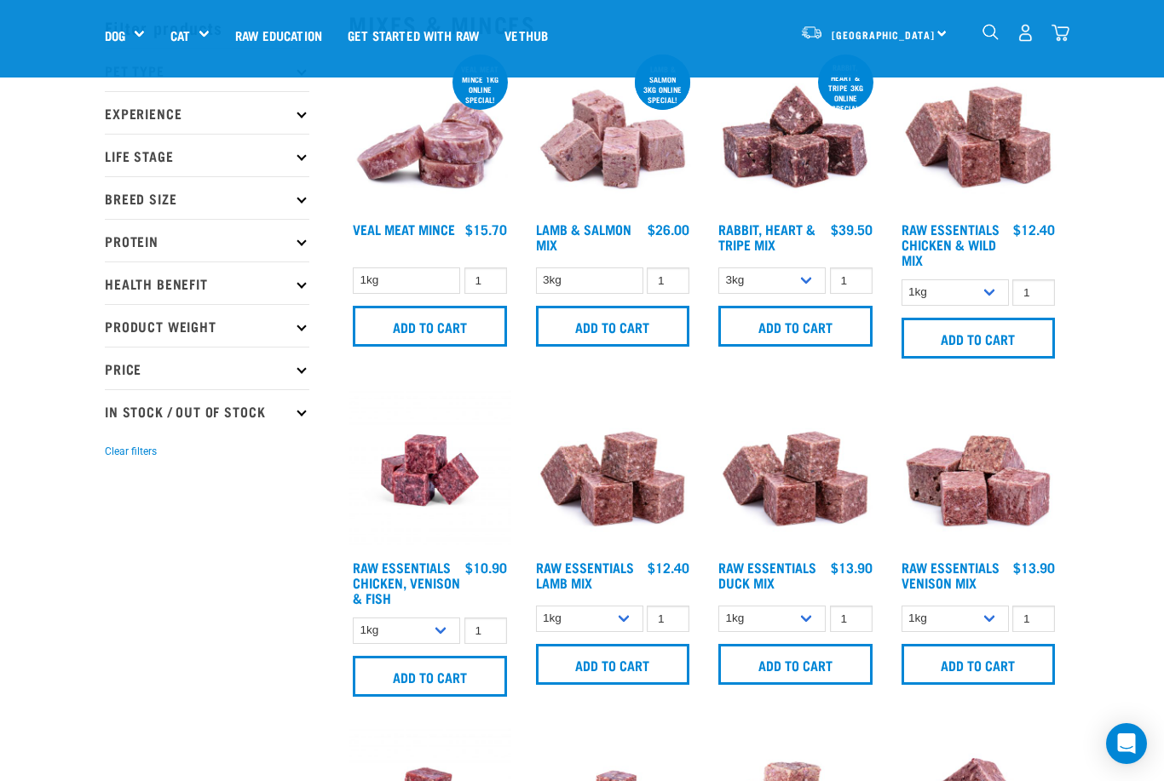
scroll to position [89, 0]
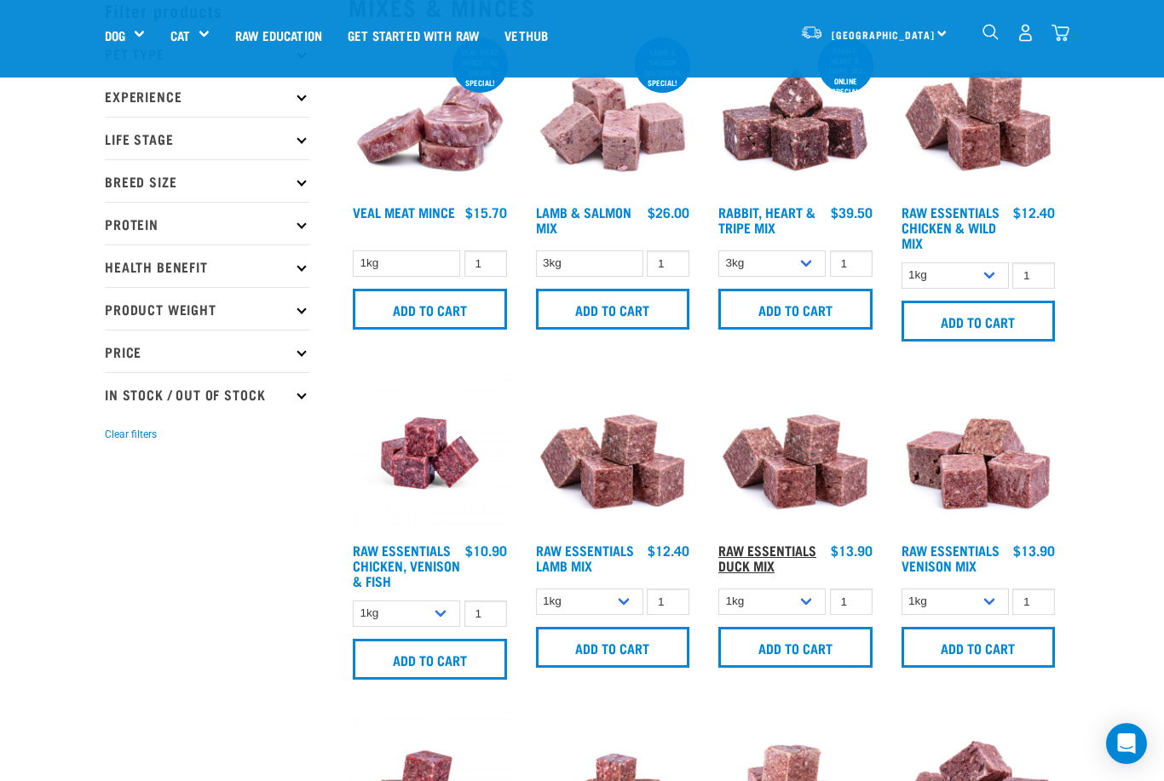
click at [738, 567] on link "Raw Essentials Duck Mix" at bounding box center [767, 557] width 98 height 23
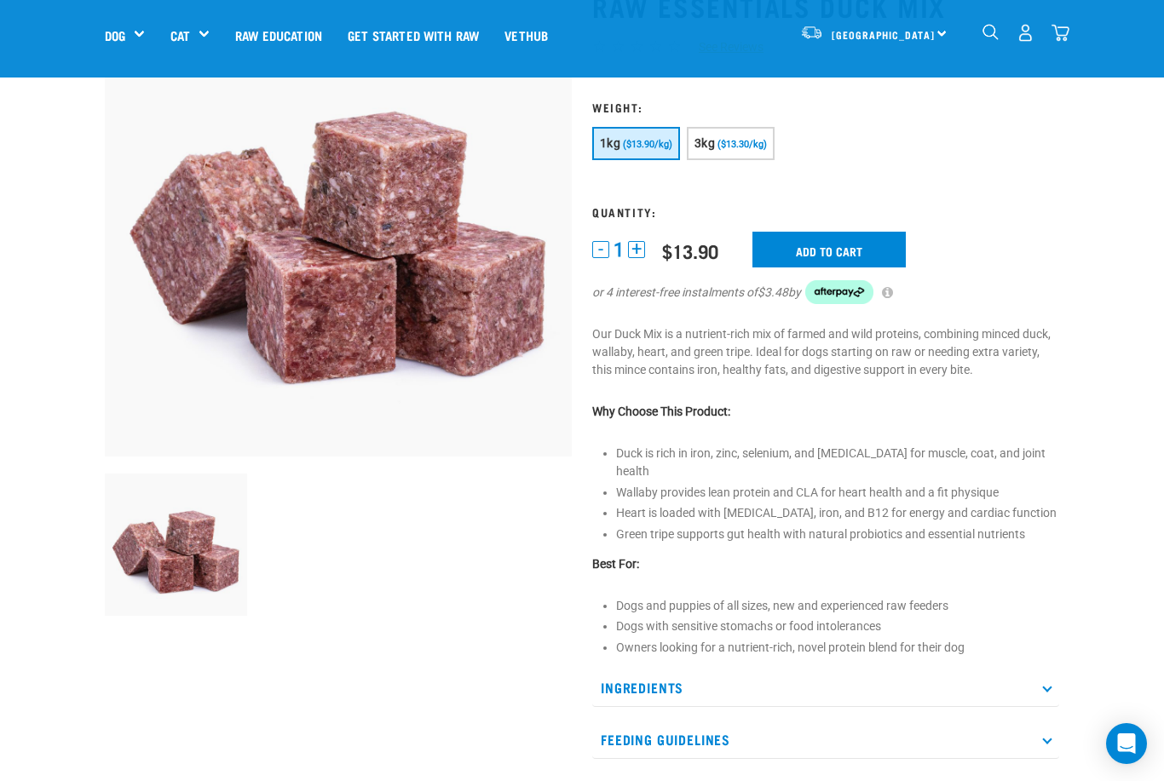
scroll to position [80, 0]
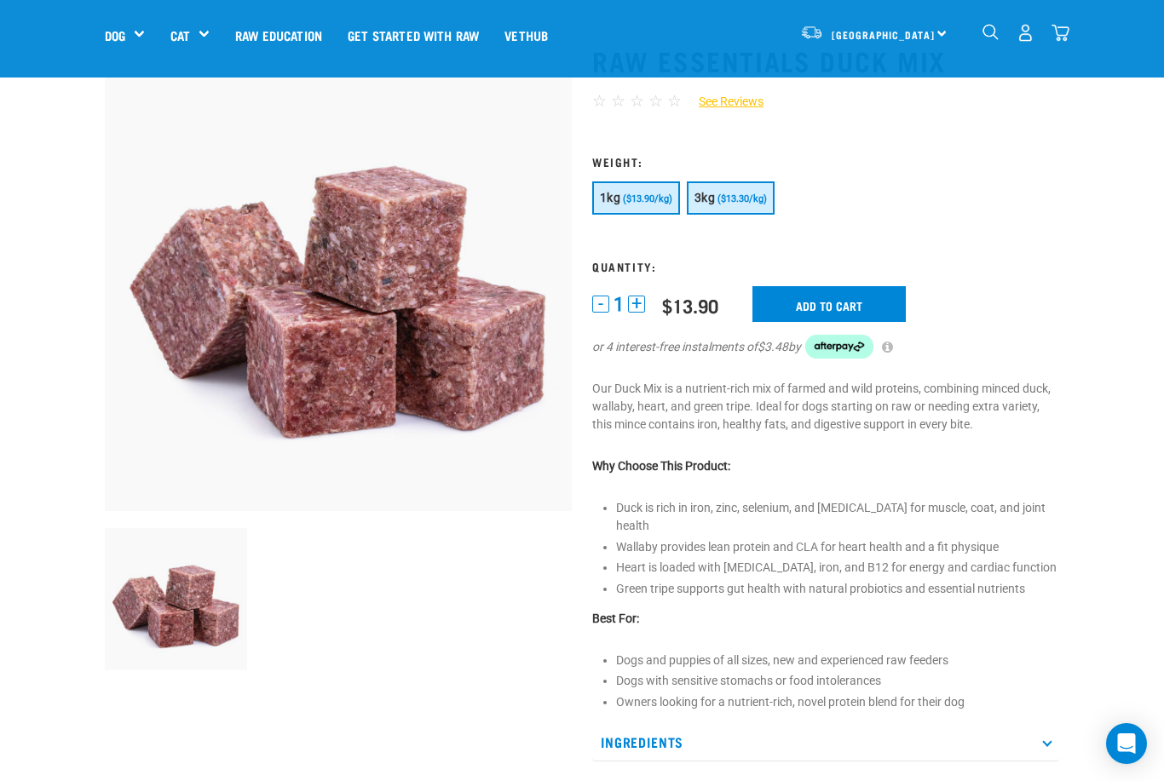
click at [710, 199] on span "3kg" at bounding box center [704, 198] width 20 height 14
click at [814, 298] on input "Add to cart" at bounding box center [828, 304] width 153 height 36
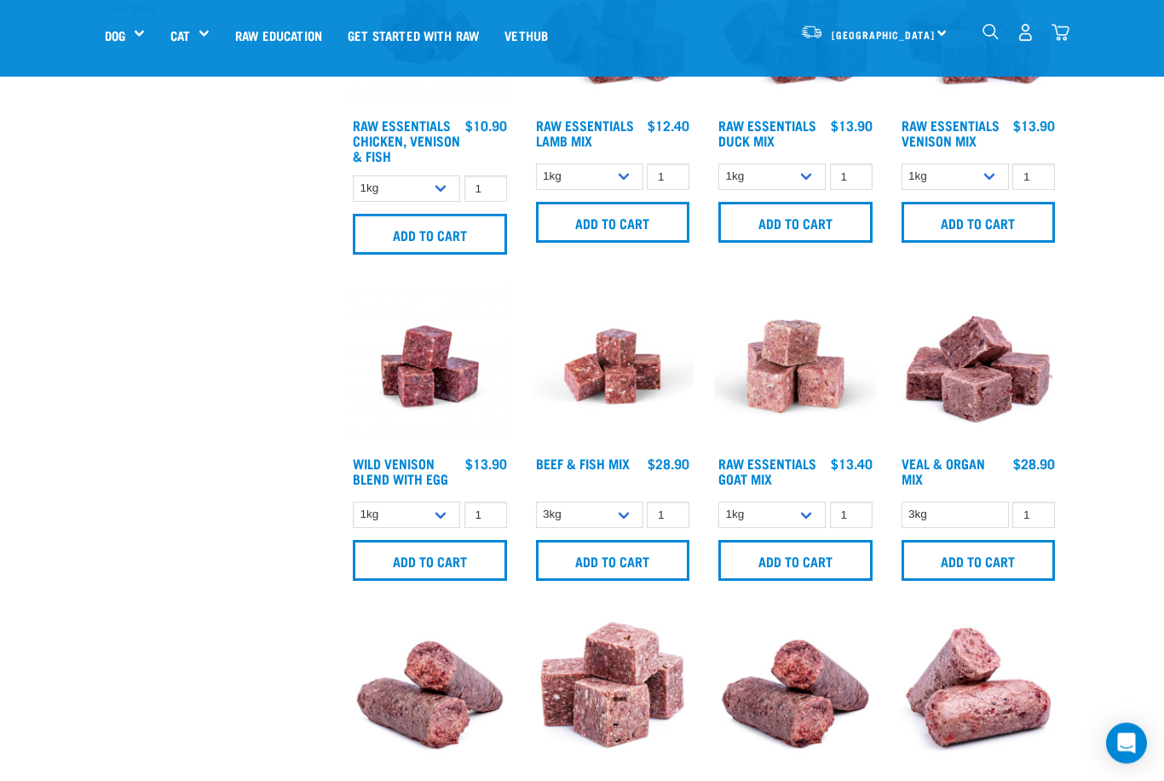
scroll to position [515, 0]
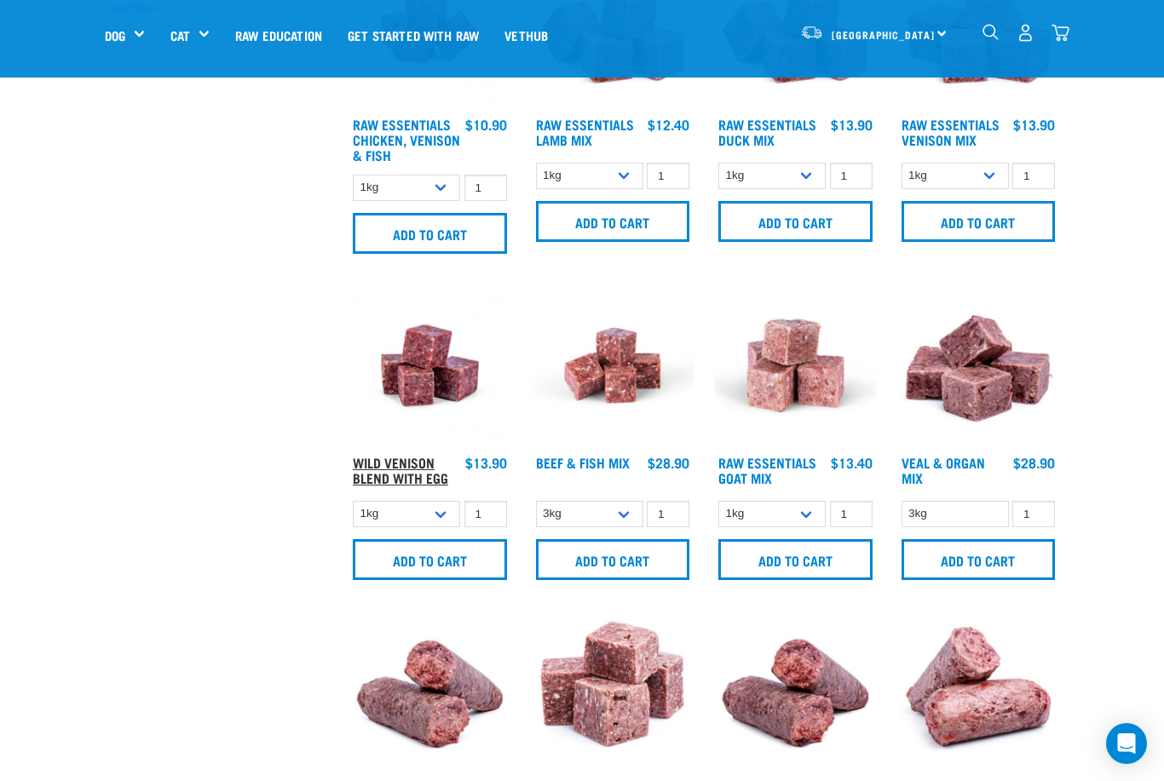
click at [385, 466] on link "Wild Venison Blend with Egg" at bounding box center [400, 469] width 95 height 23
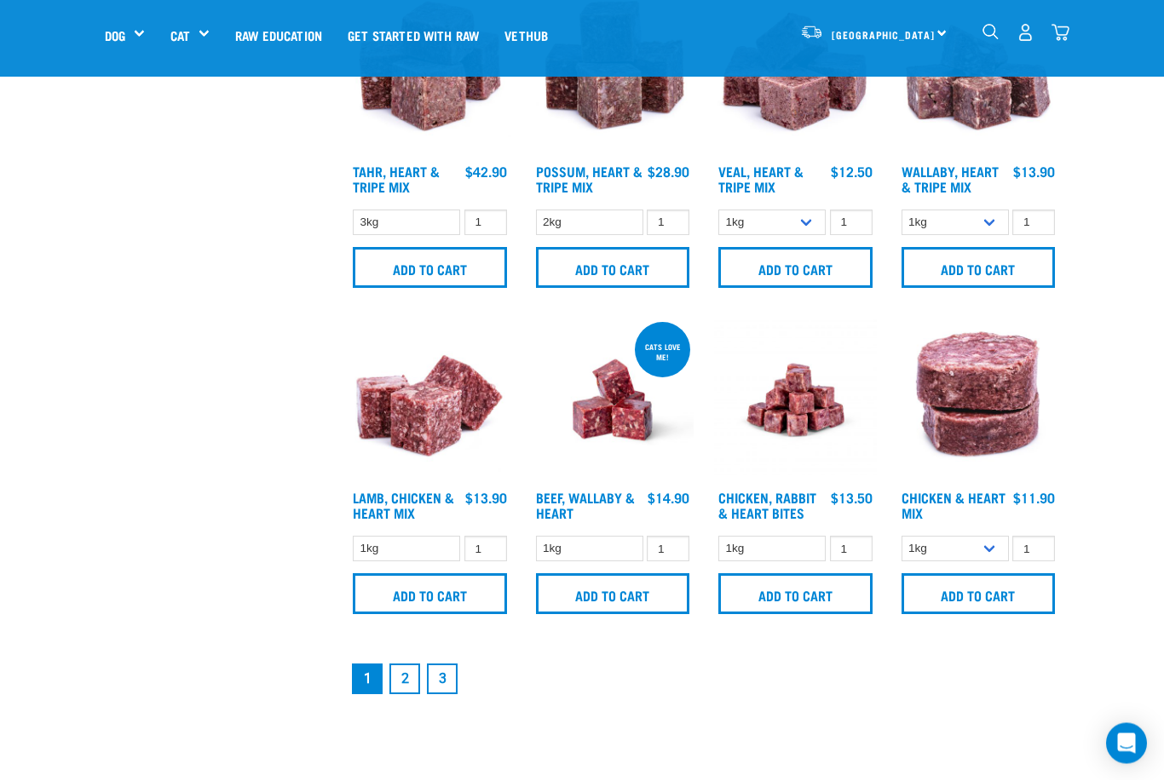
scroll to position [2136, 0]
click at [404, 694] on link "2" at bounding box center [404, 679] width 31 height 31
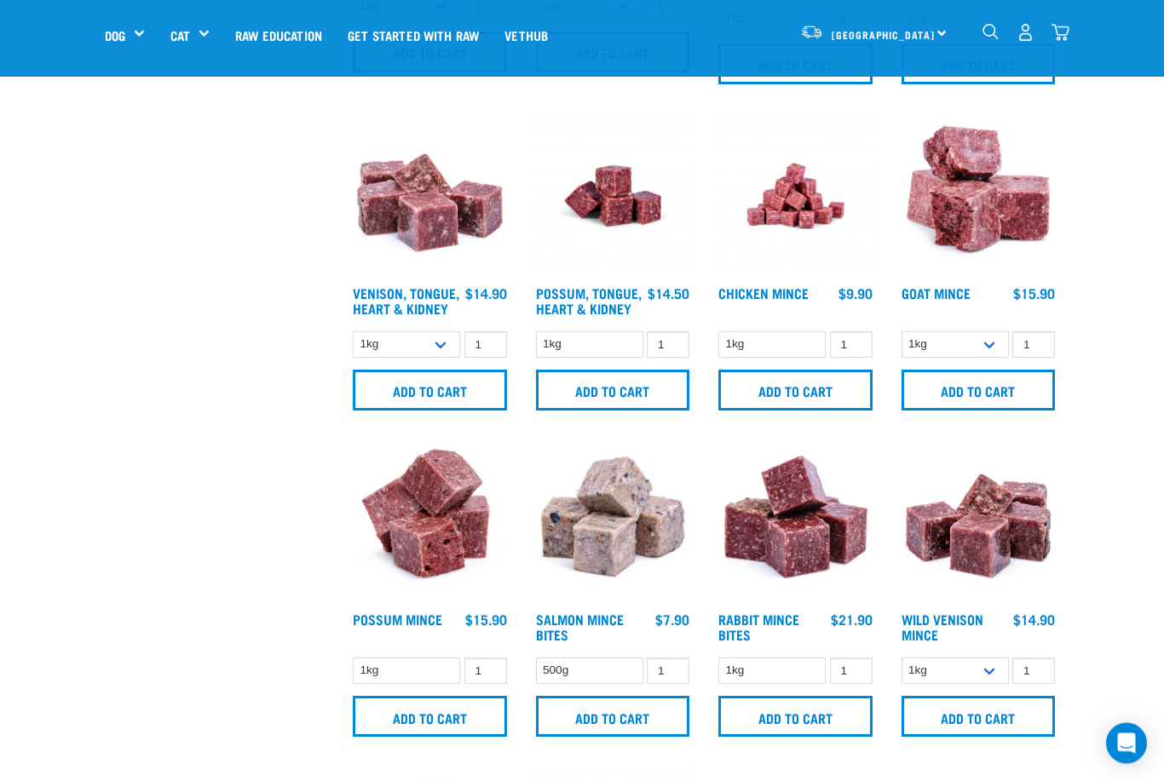
scroll to position [672, 0]
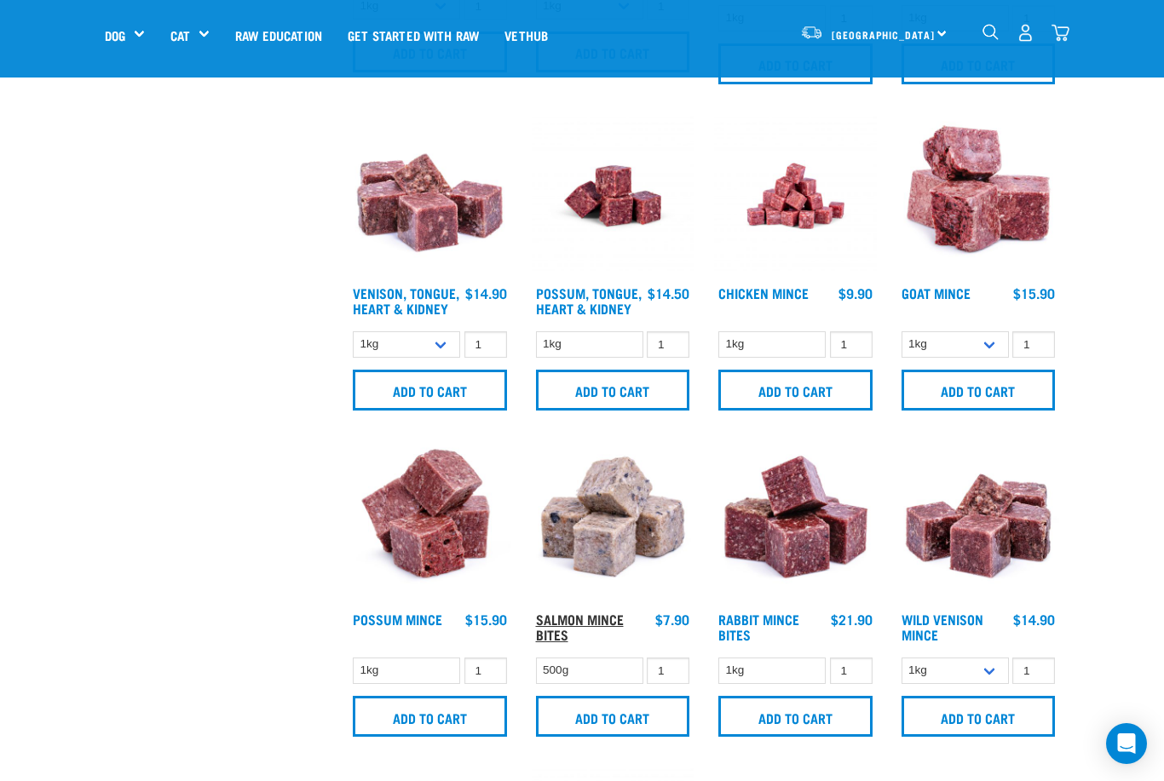
click at [612, 638] on link "Salmon Mince Bites" at bounding box center [580, 626] width 88 height 23
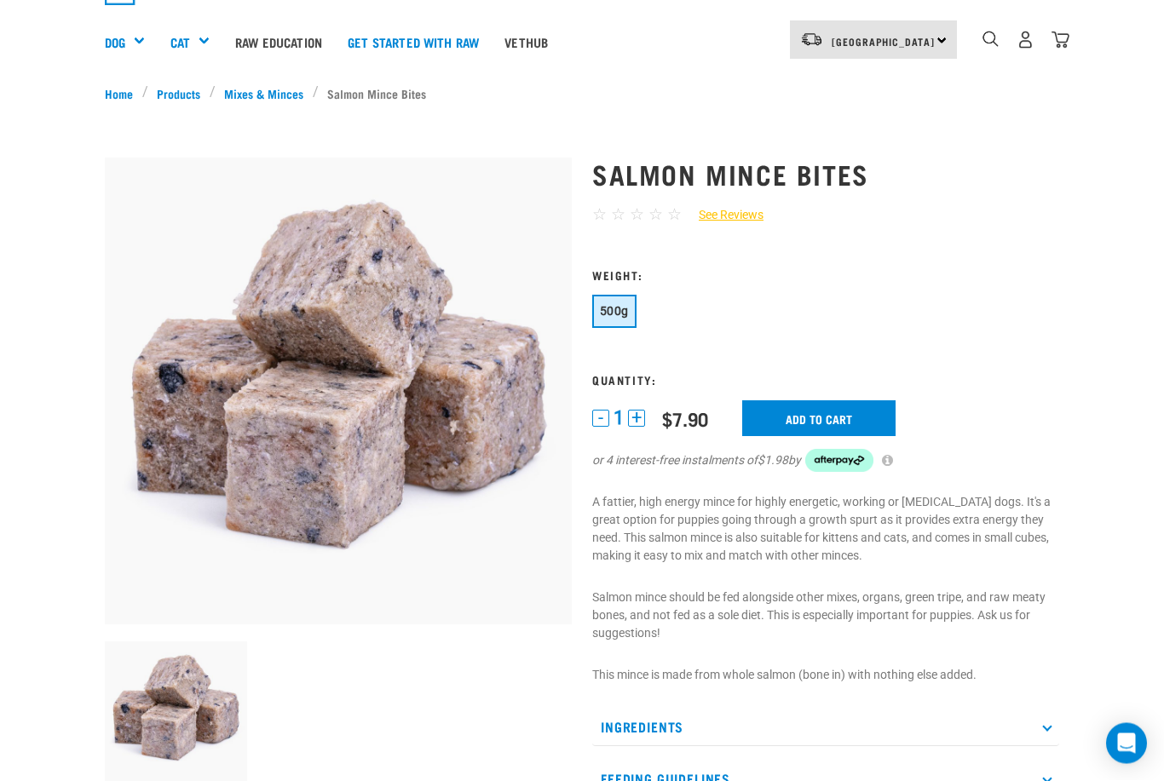
scroll to position [88, 0]
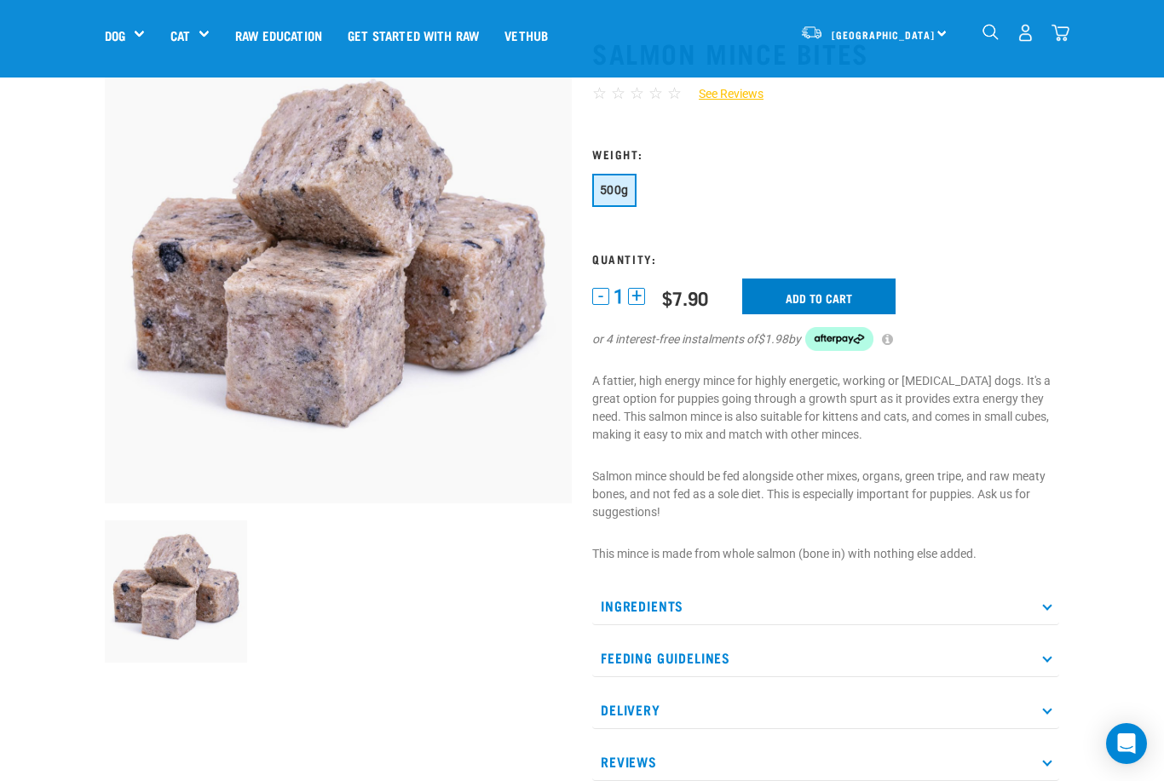
click at [806, 303] on input "Add to cart" at bounding box center [818, 297] width 153 height 36
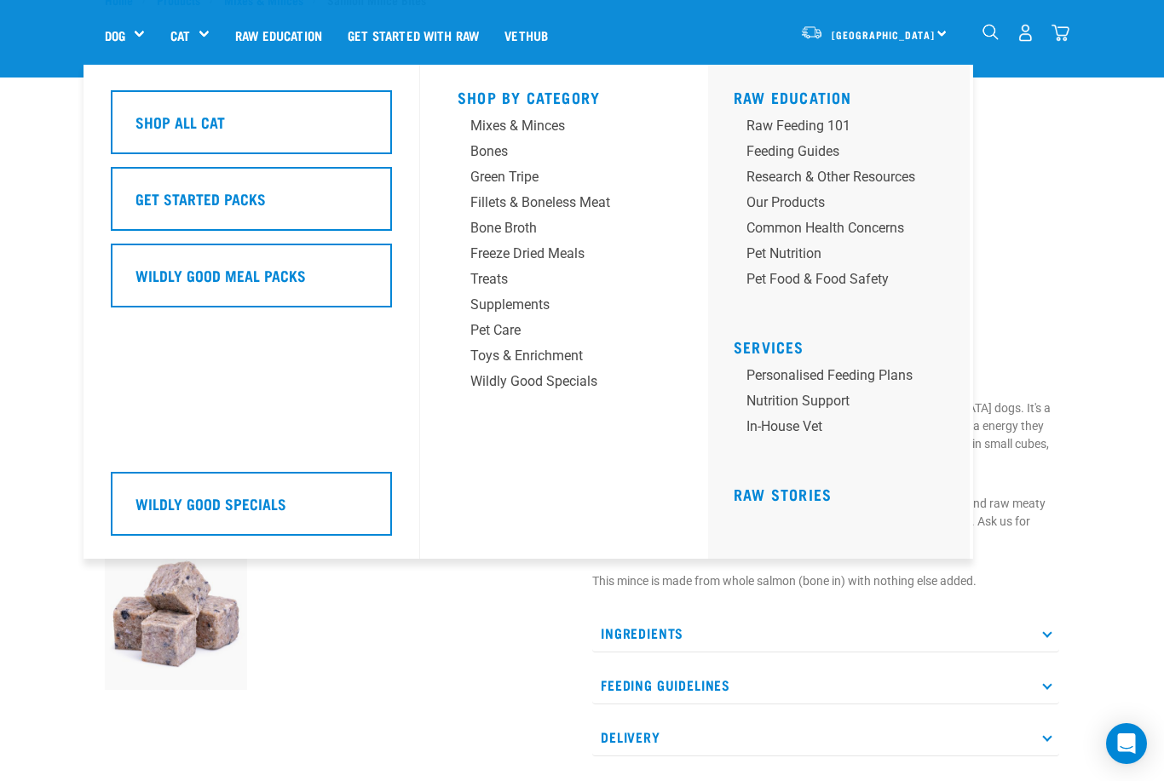
scroll to position [49, 0]
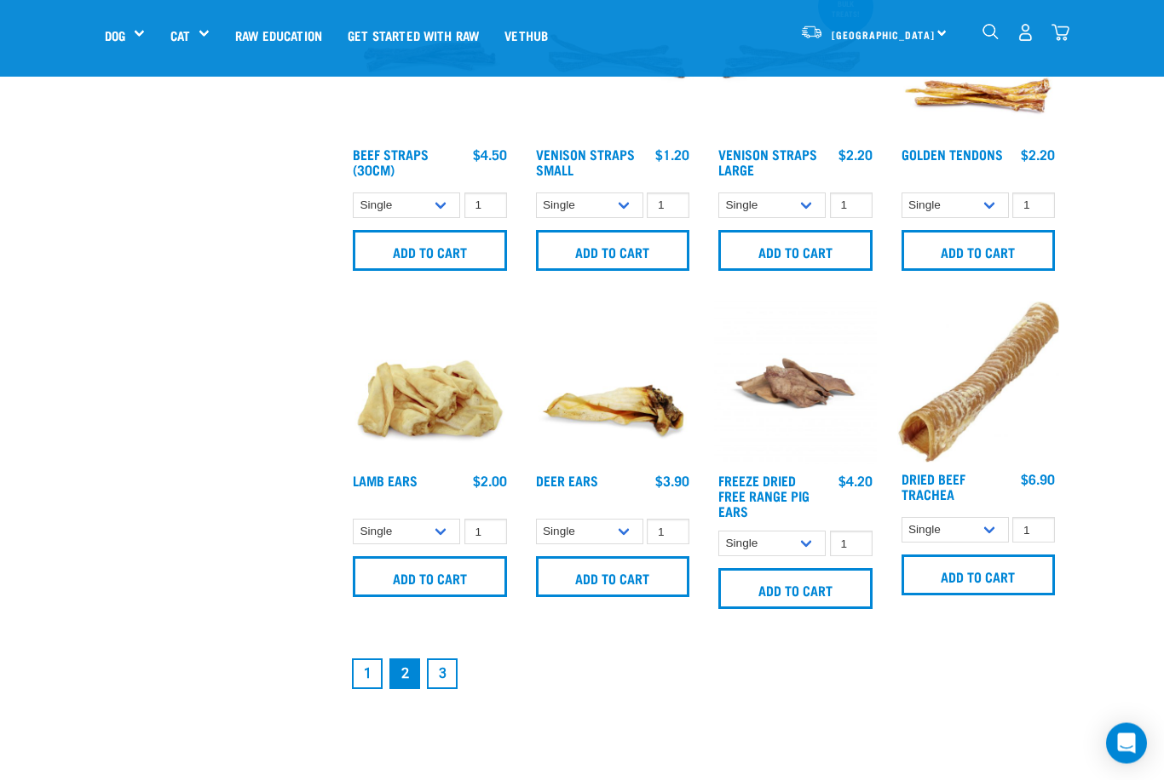
scroll to position [2117, 0]
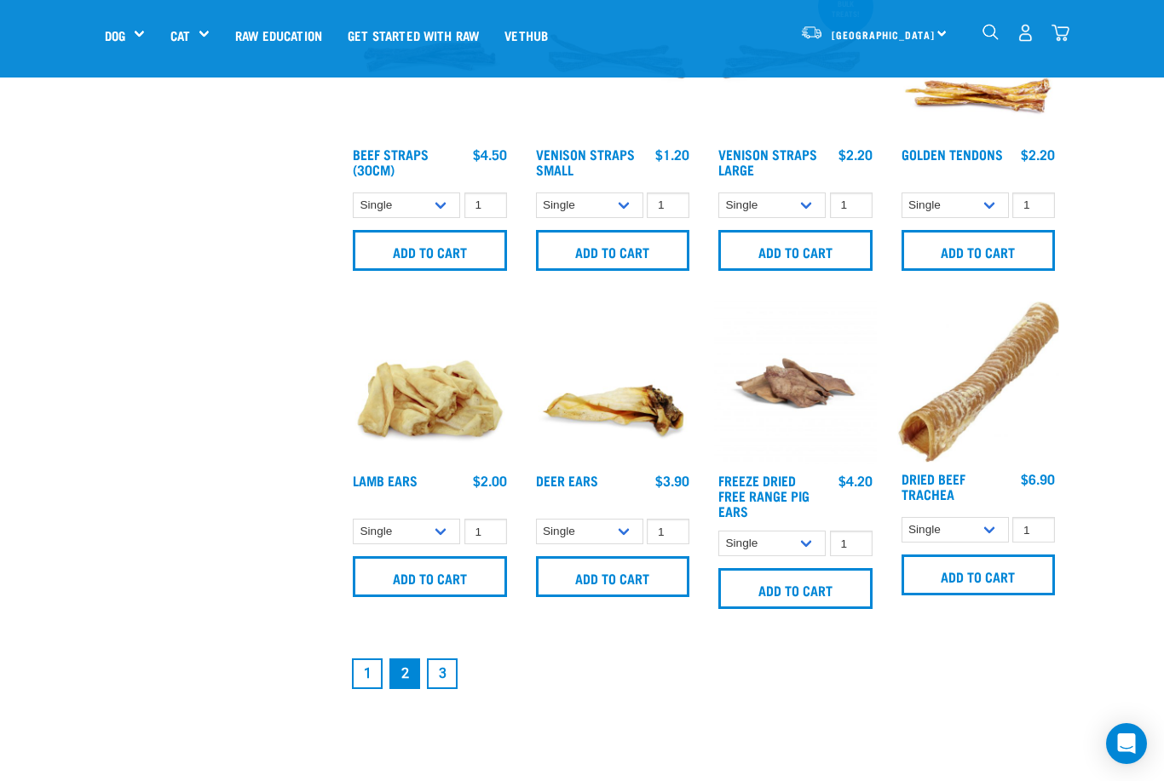
click at [440, 689] on link "3" at bounding box center [442, 674] width 31 height 31
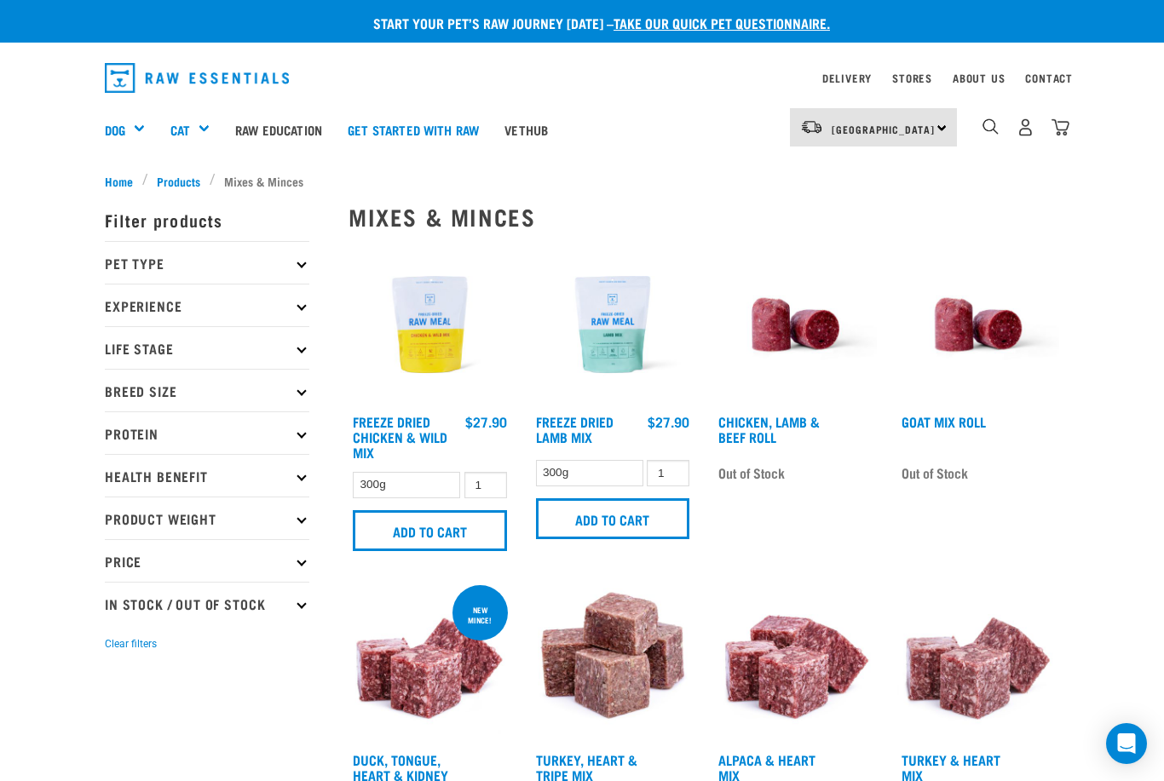
click at [245, 187] on div "× Filter products Pet Type Dog Cat Experience New Raw Feeder Experienced Raw Fe…" at bounding box center [217, 685] width 244 height 1011
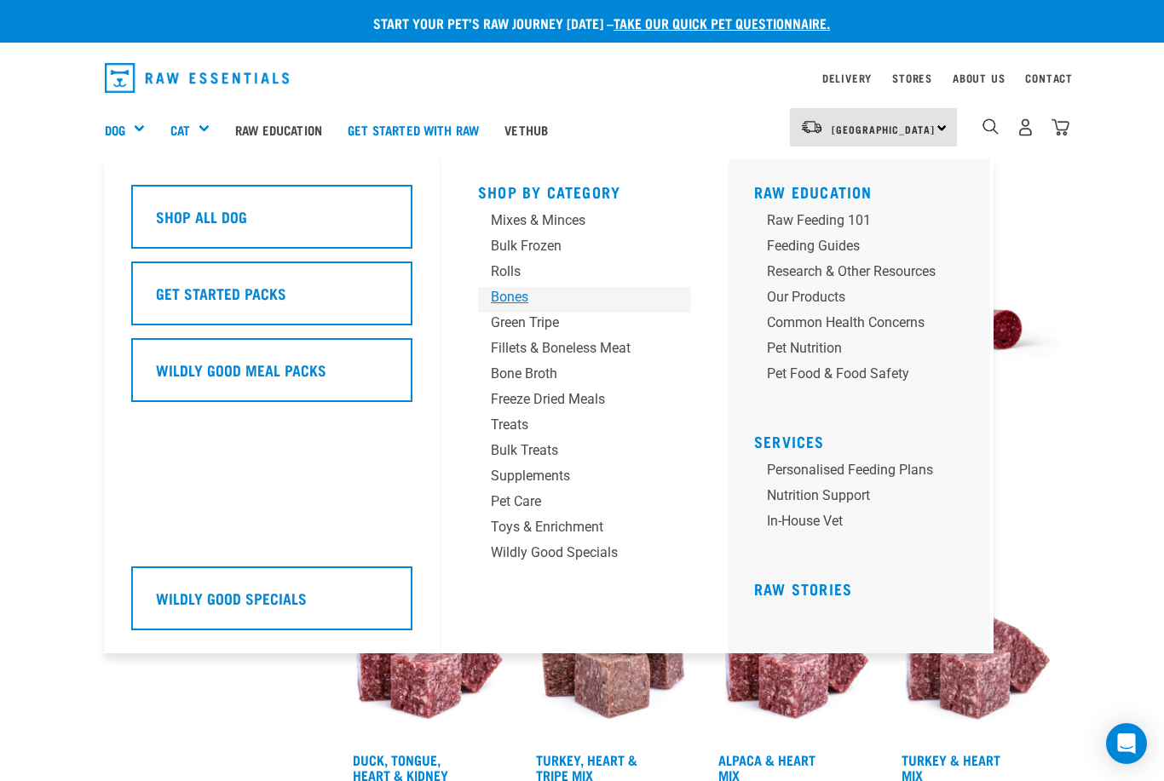
click at [518, 301] on div "Bones" at bounding box center [570, 297] width 159 height 20
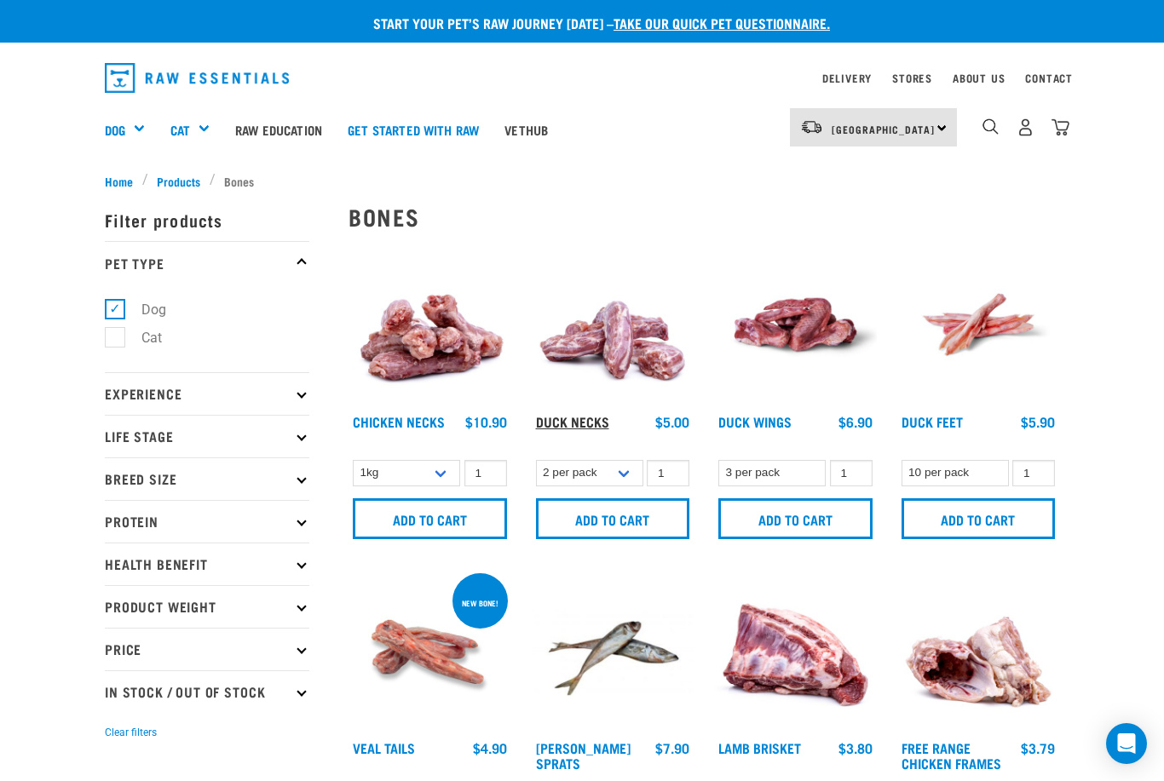
click at [574, 419] on link "Duck Necks" at bounding box center [572, 421] width 73 height 8
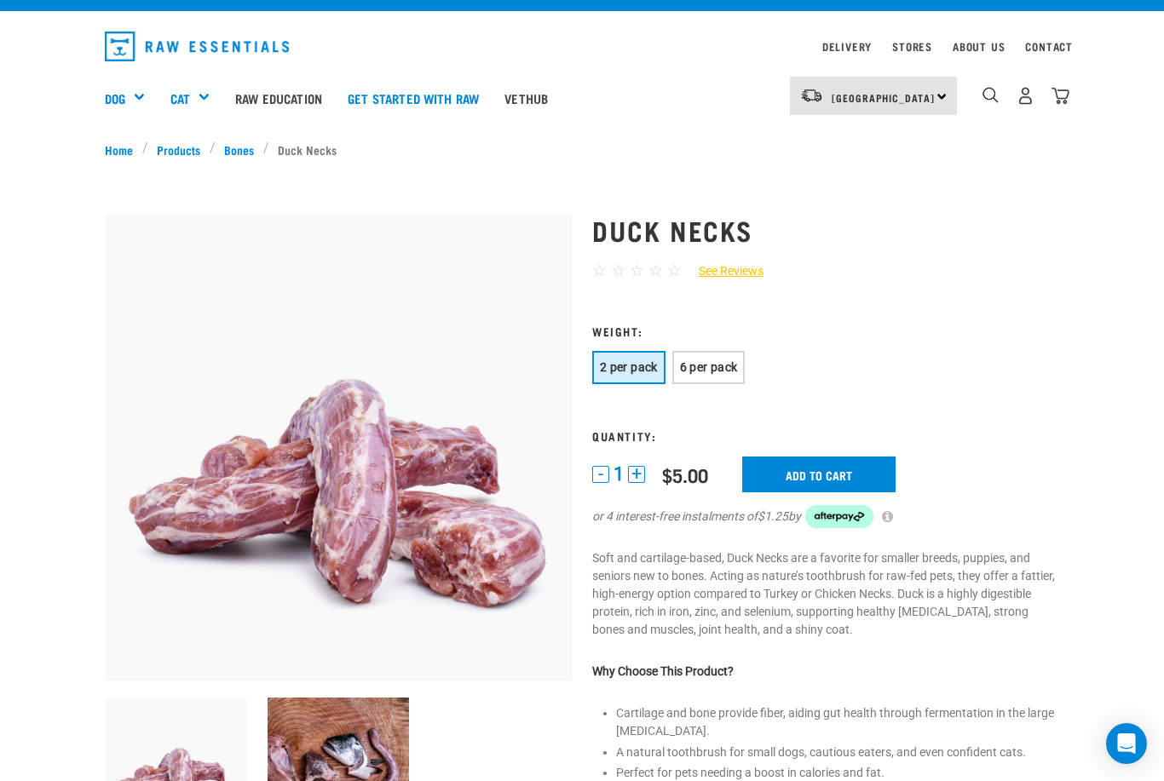
scroll to position [27, 0]
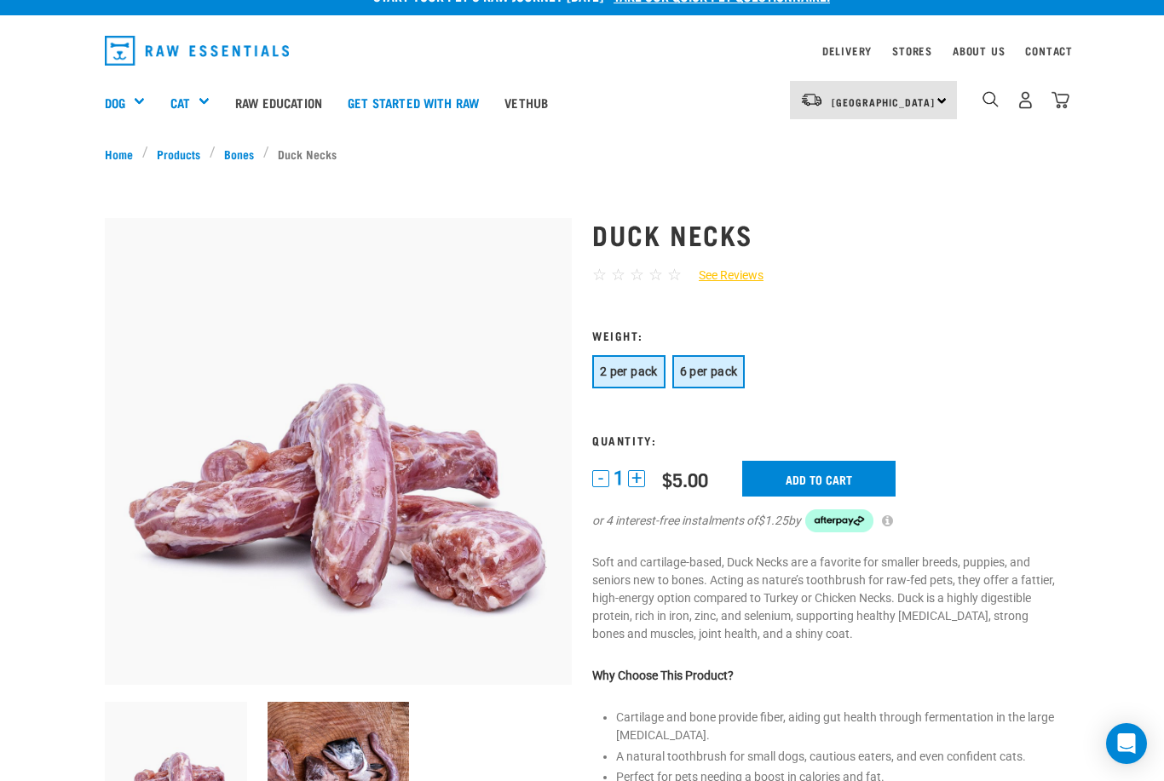
click at [711, 382] on button "6 per pack" at bounding box center [708, 371] width 73 height 33
click at [821, 474] on input "Add to cart" at bounding box center [828, 479] width 153 height 36
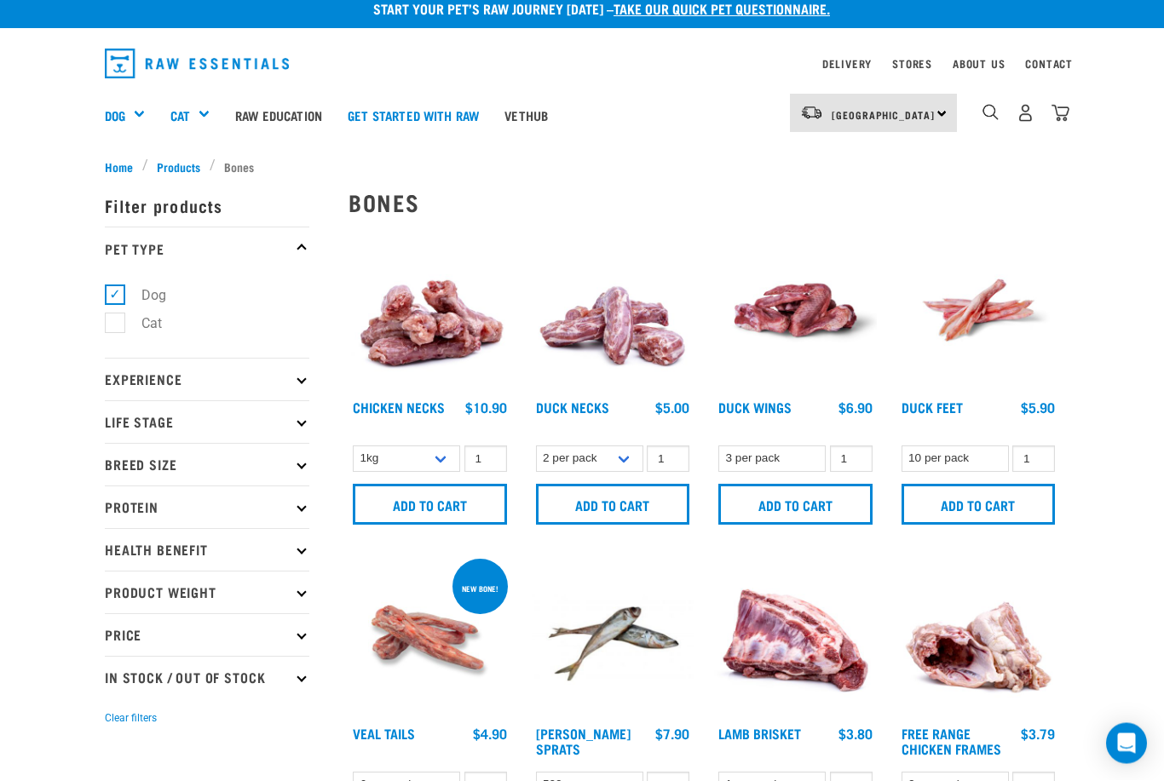
scroll to position [14, 0]
click at [425, 408] on link "Chicken Necks" at bounding box center [399, 407] width 92 height 8
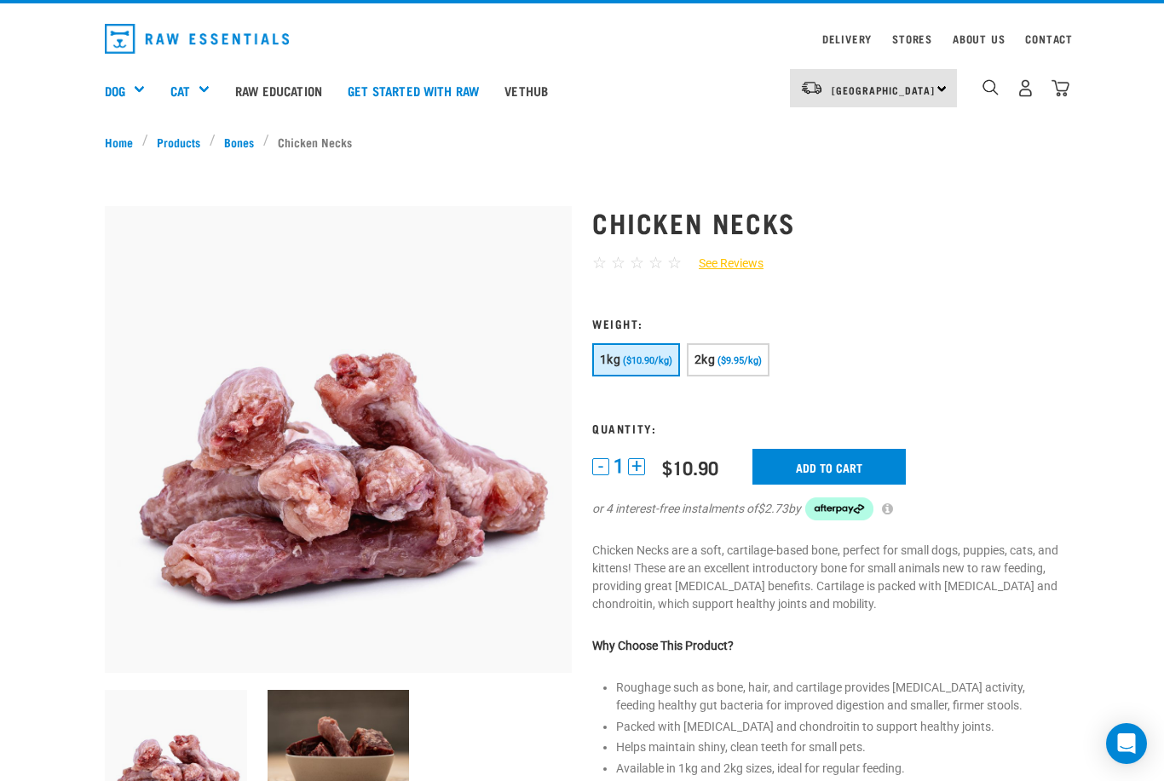
scroll to position [48, 0]
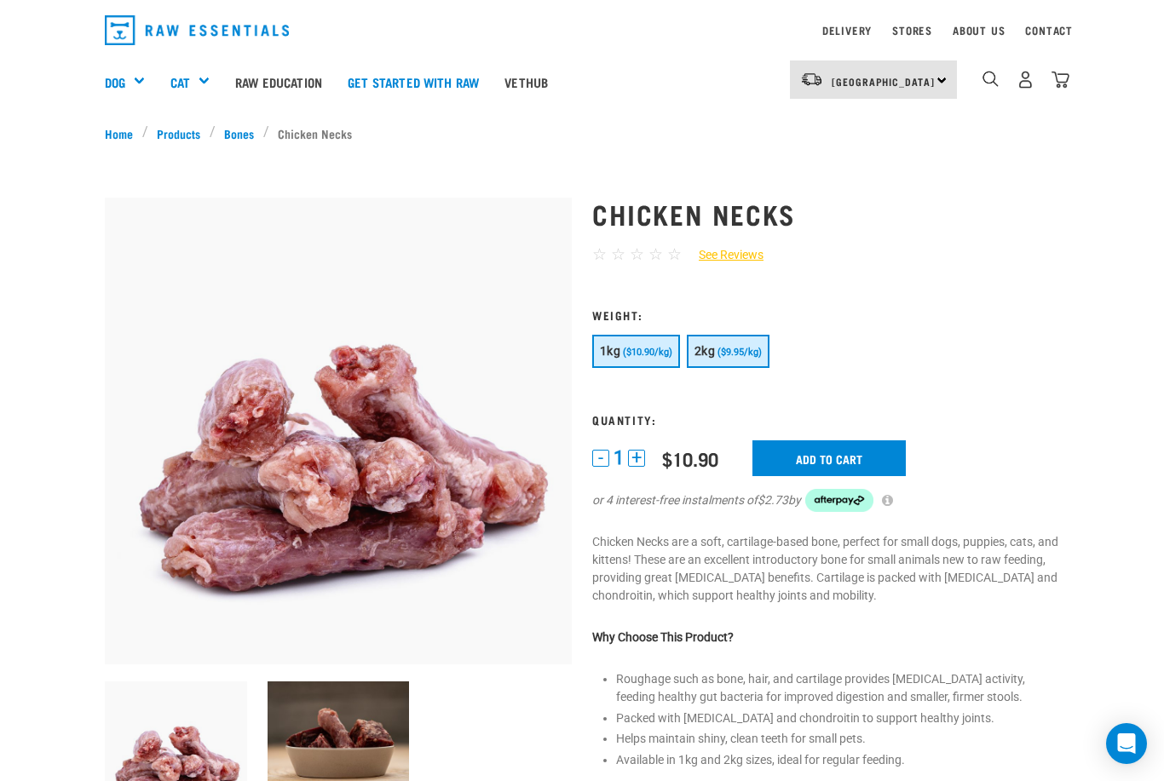
click at [724, 351] on span "($9.95/kg)" at bounding box center [739, 352] width 44 height 11
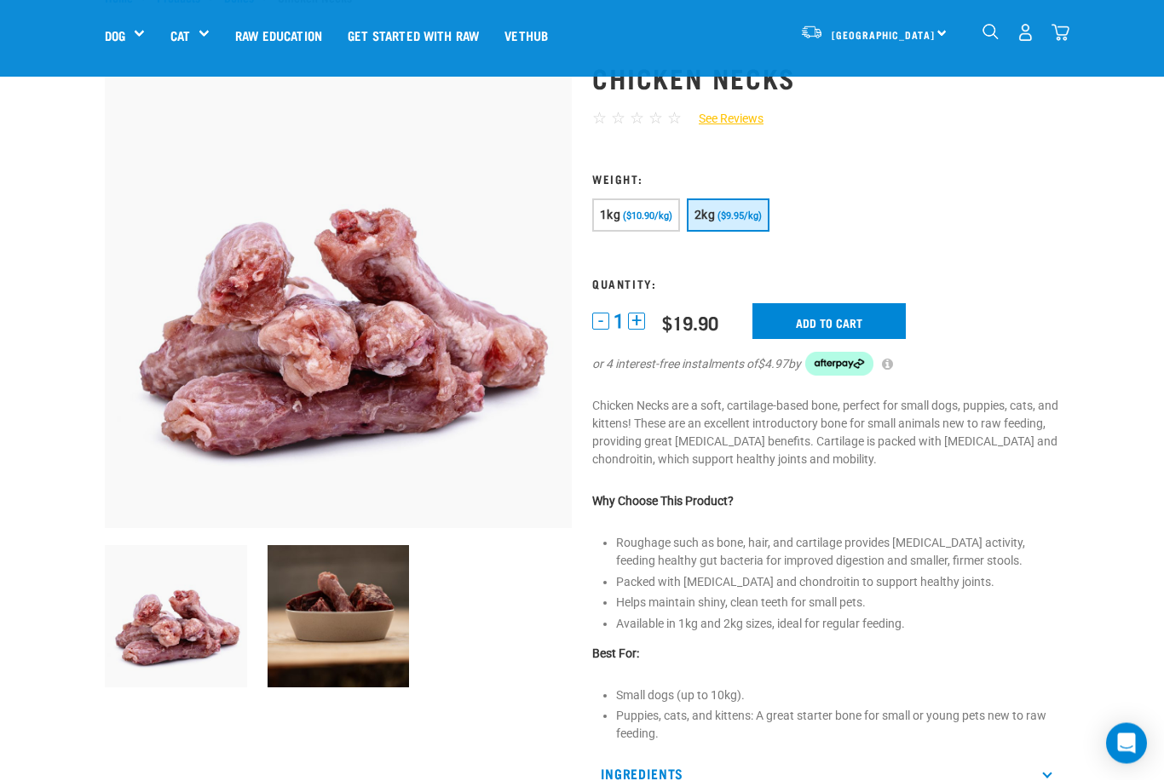
scroll to position [65, 0]
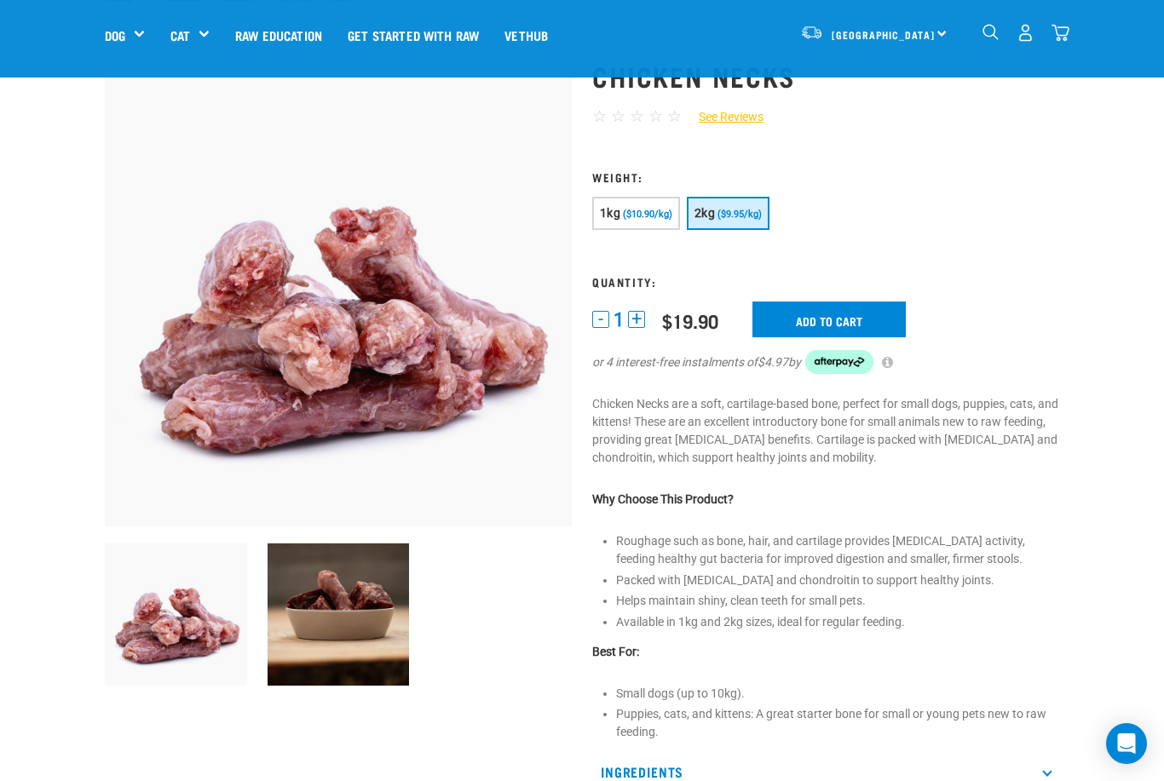
click at [814, 322] on input "Add to cart" at bounding box center [828, 320] width 153 height 36
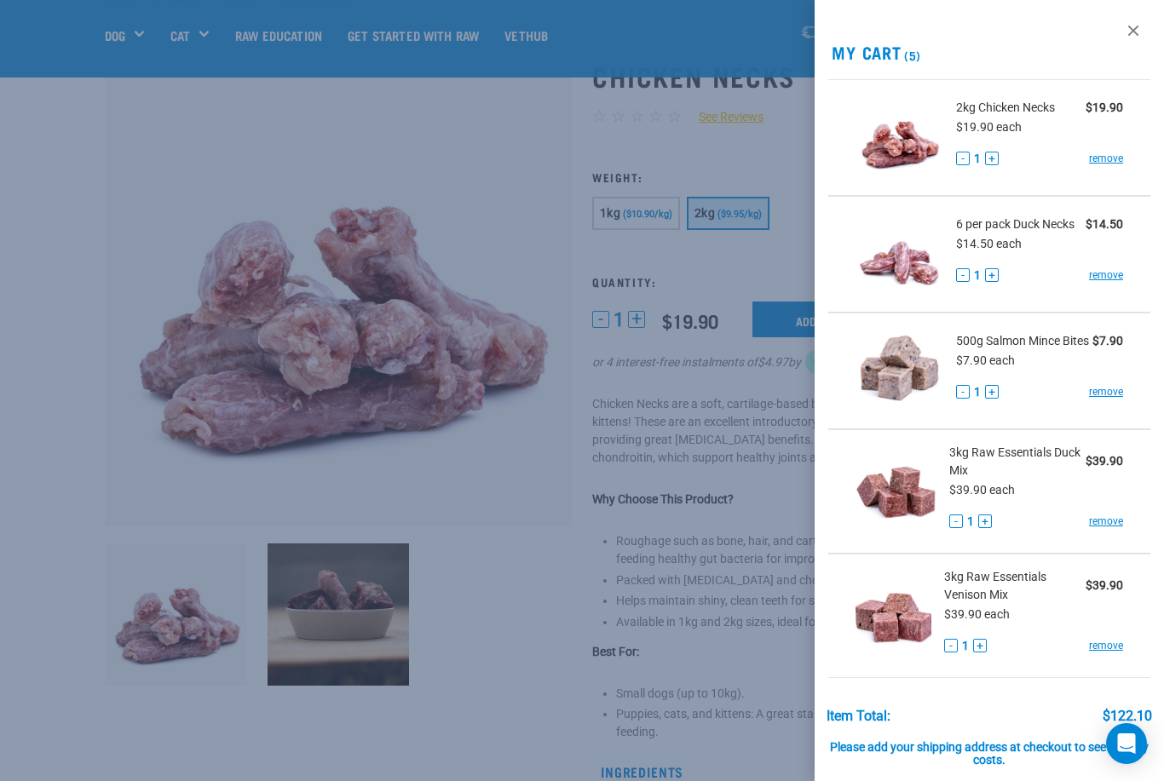
click at [134, 750] on div at bounding box center [582, 390] width 1164 height 781
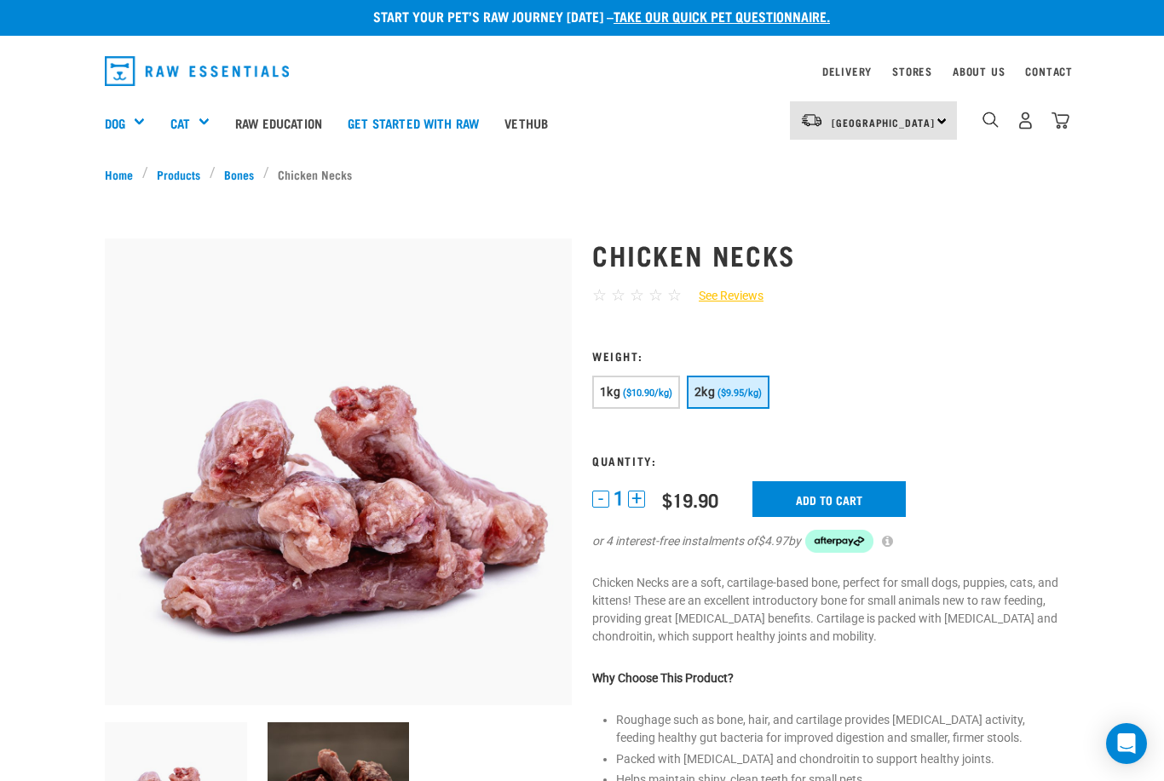
scroll to position [0, 0]
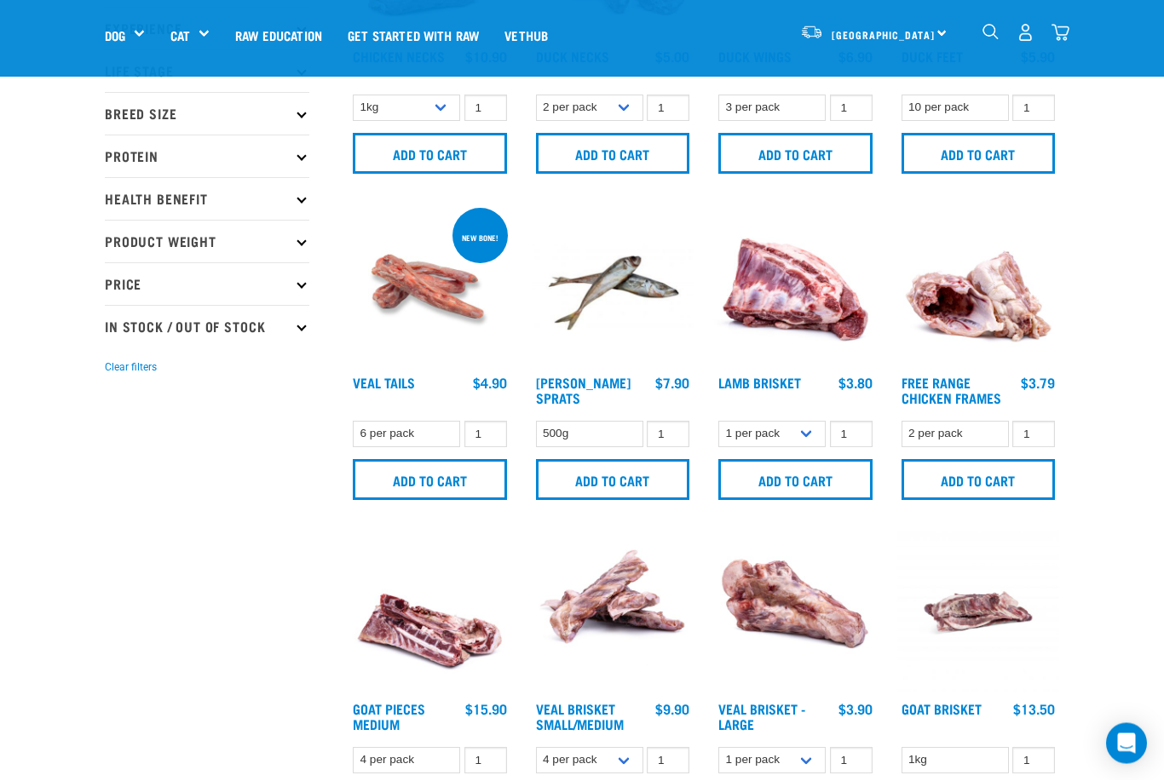
scroll to position [245, 0]
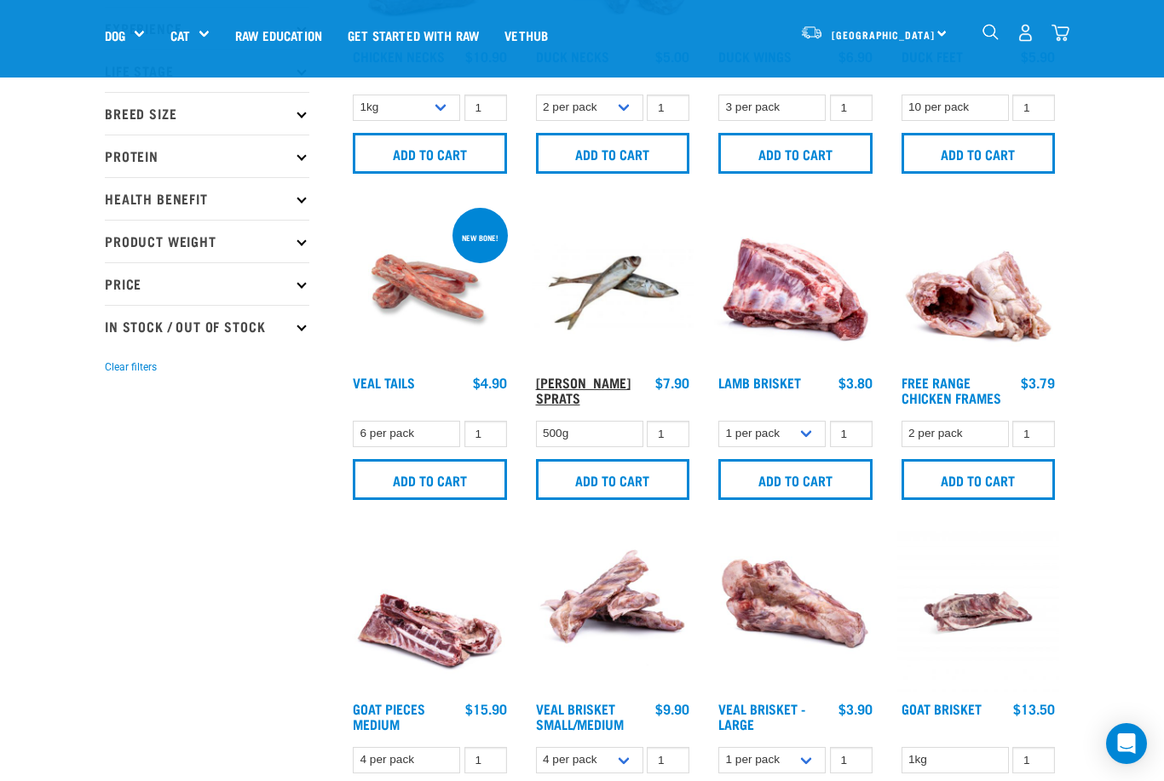
click at [590, 388] on link "[PERSON_NAME] Sprats" at bounding box center [583, 389] width 95 height 23
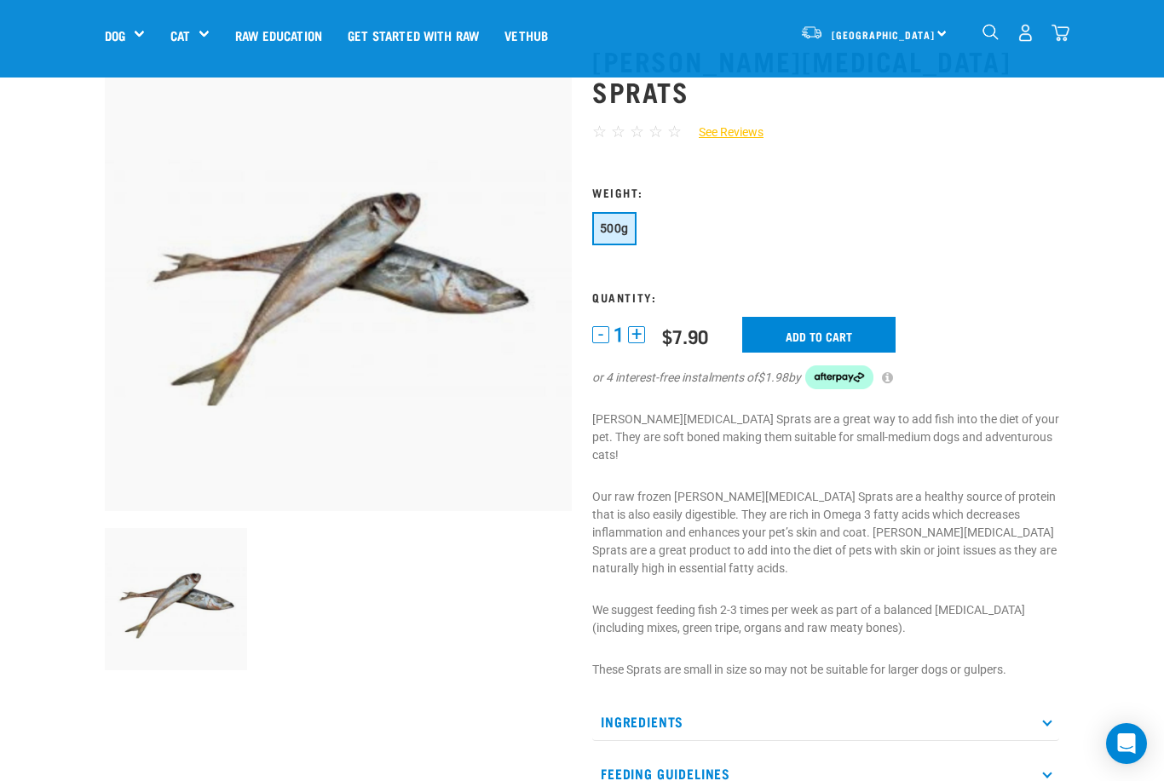
scroll to position [82, 0]
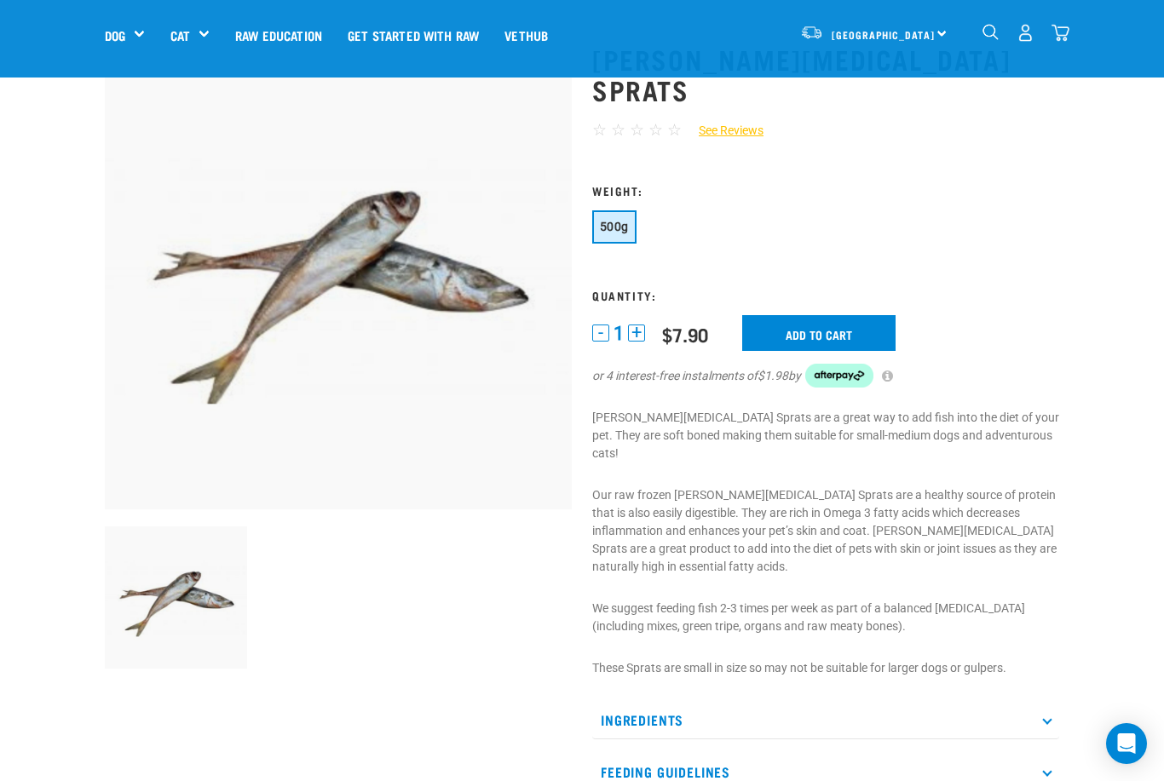
click at [796, 315] on input "Add to cart" at bounding box center [818, 333] width 153 height 36
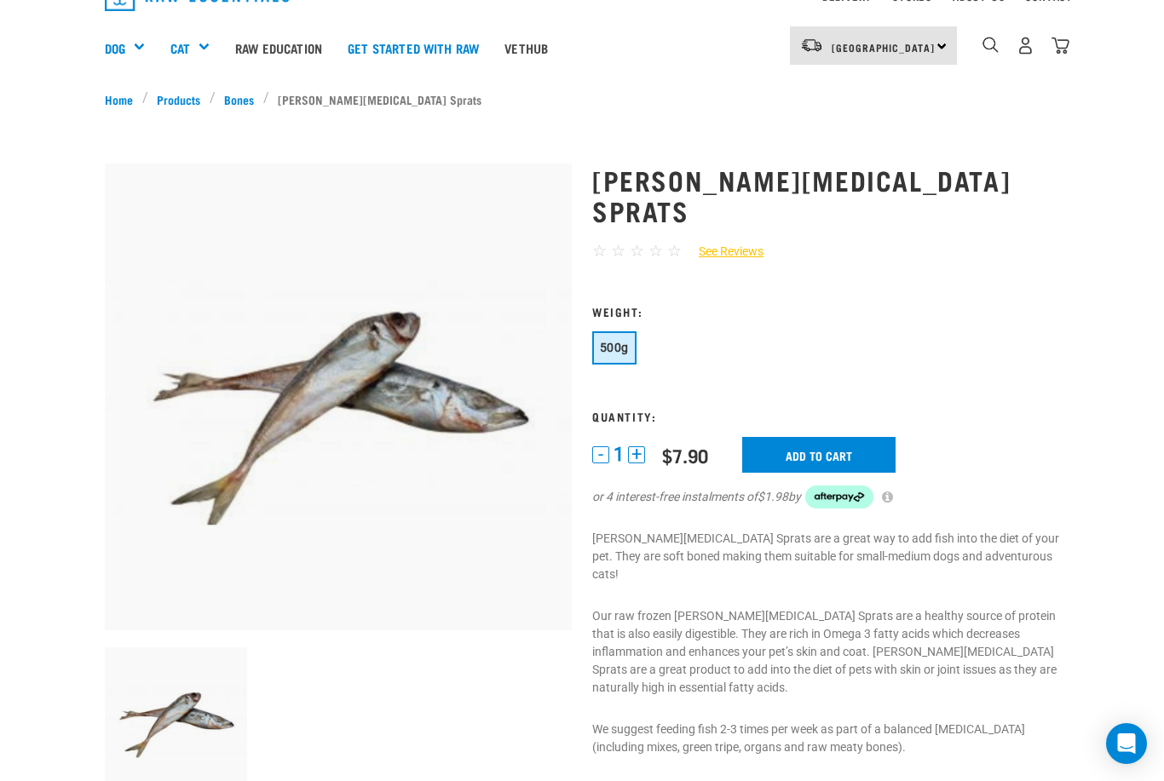
scroll to position [0, 0]
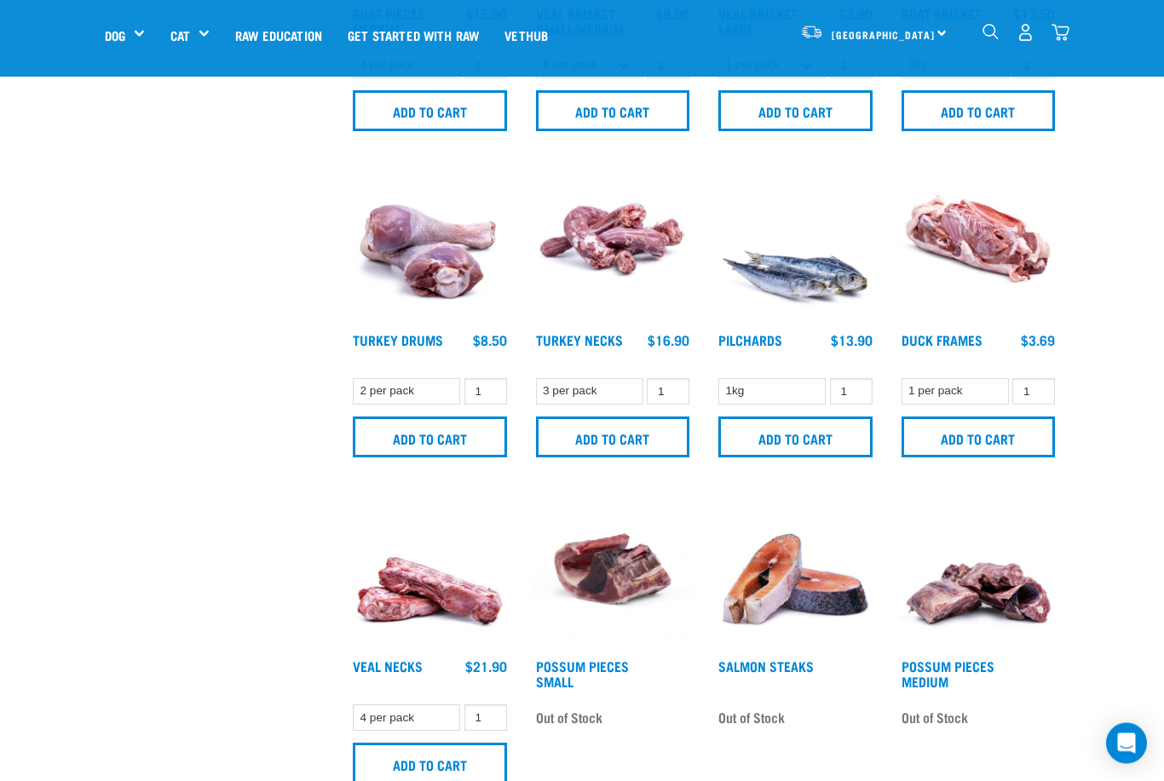
scroll to position [940, 0]
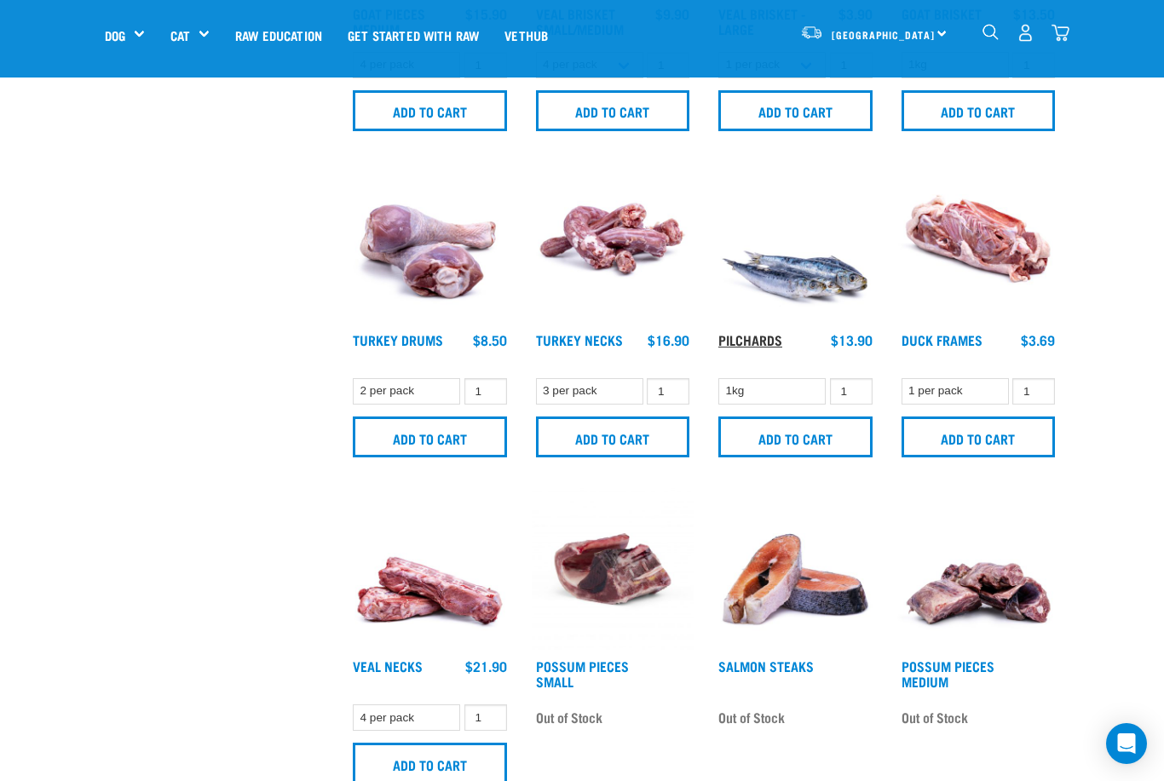
click at [738, 343] on link "Pilchards" at bounding box center [750, 340] width 64 height 8
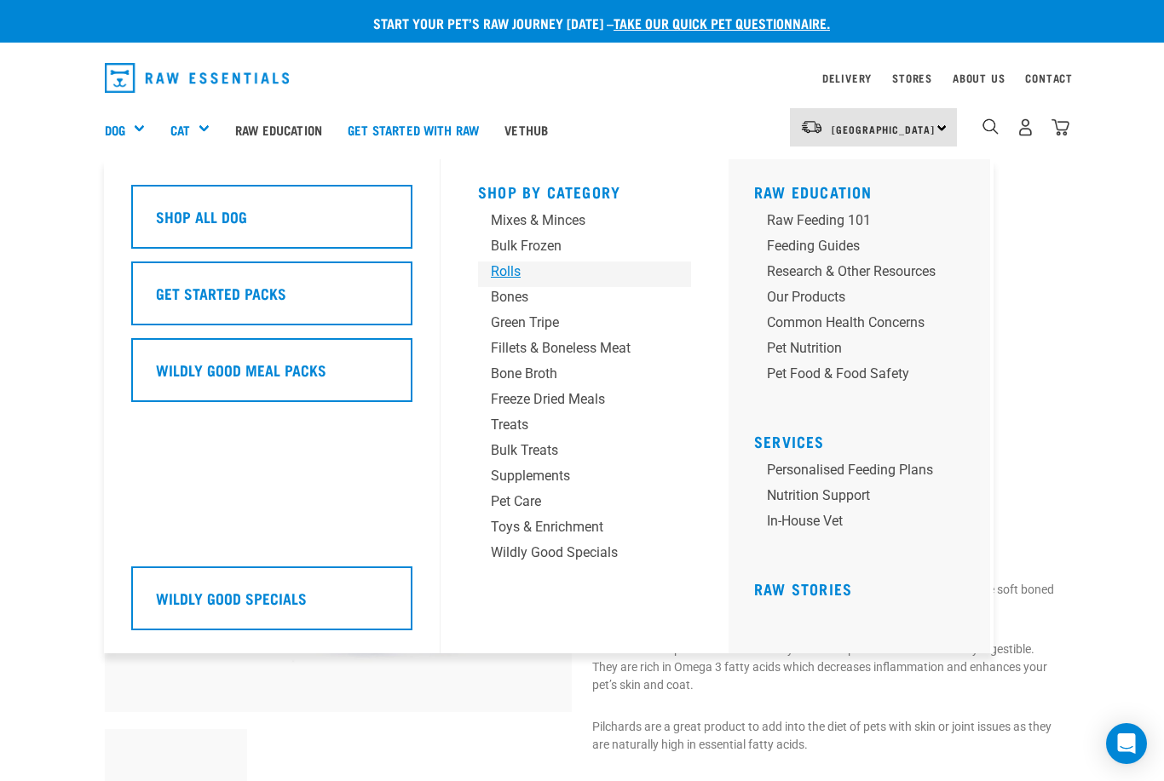
click at [521, 272] on div "Rolls" at bounding box center [570, 272] width 159 height 20
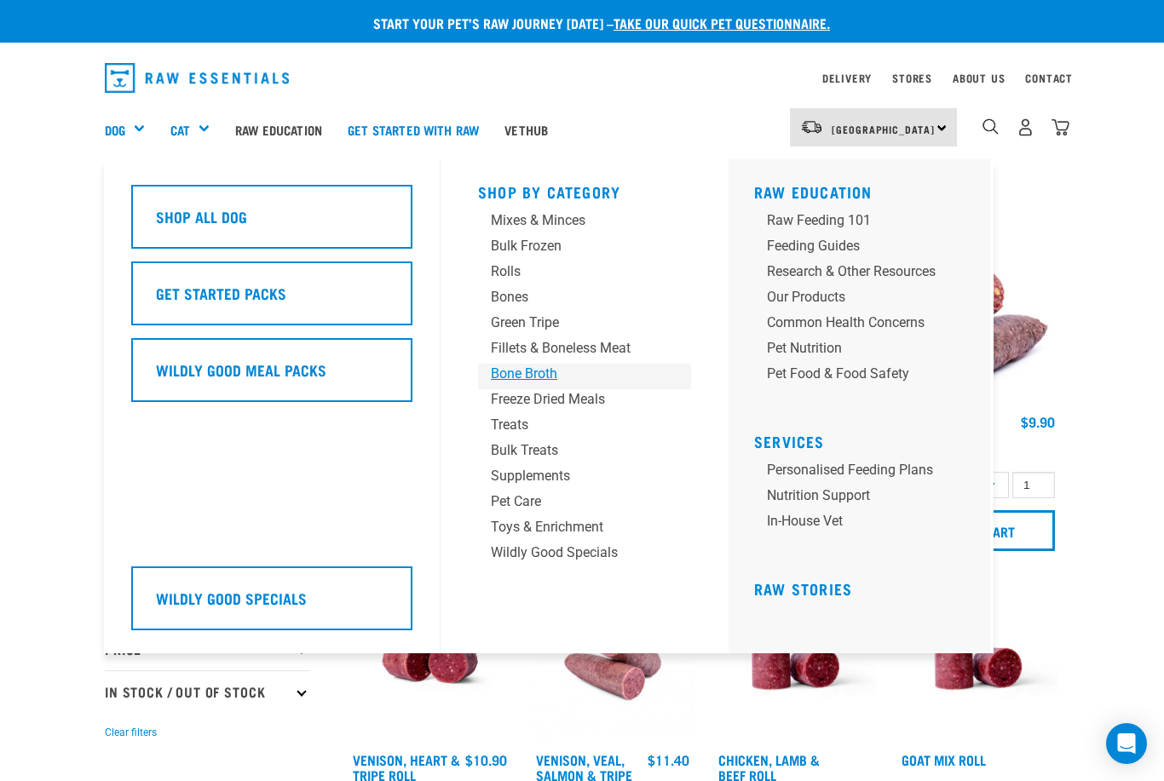
click at [539, 377] on div "Bone Broth" at bounding box center [570, 374] width 159 height 20
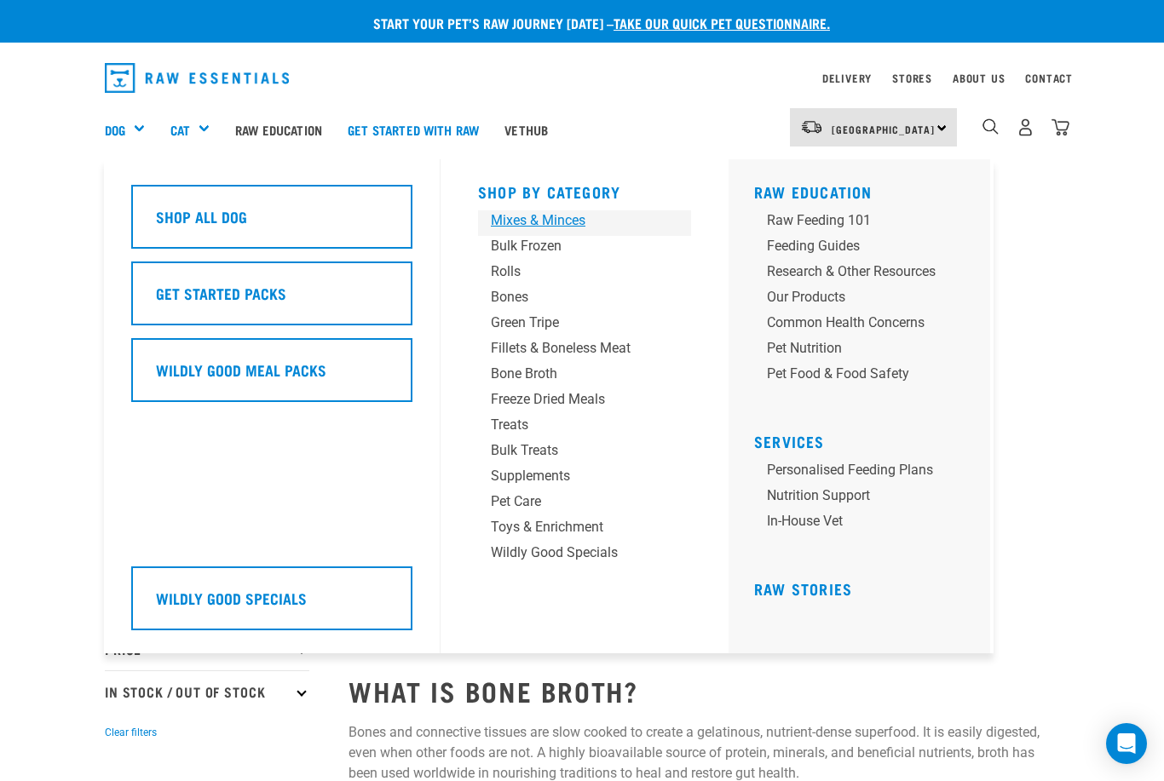
click at [537, 228] on div "Mixes & Minces" at bounding box center [570, 220] width 159 height 20
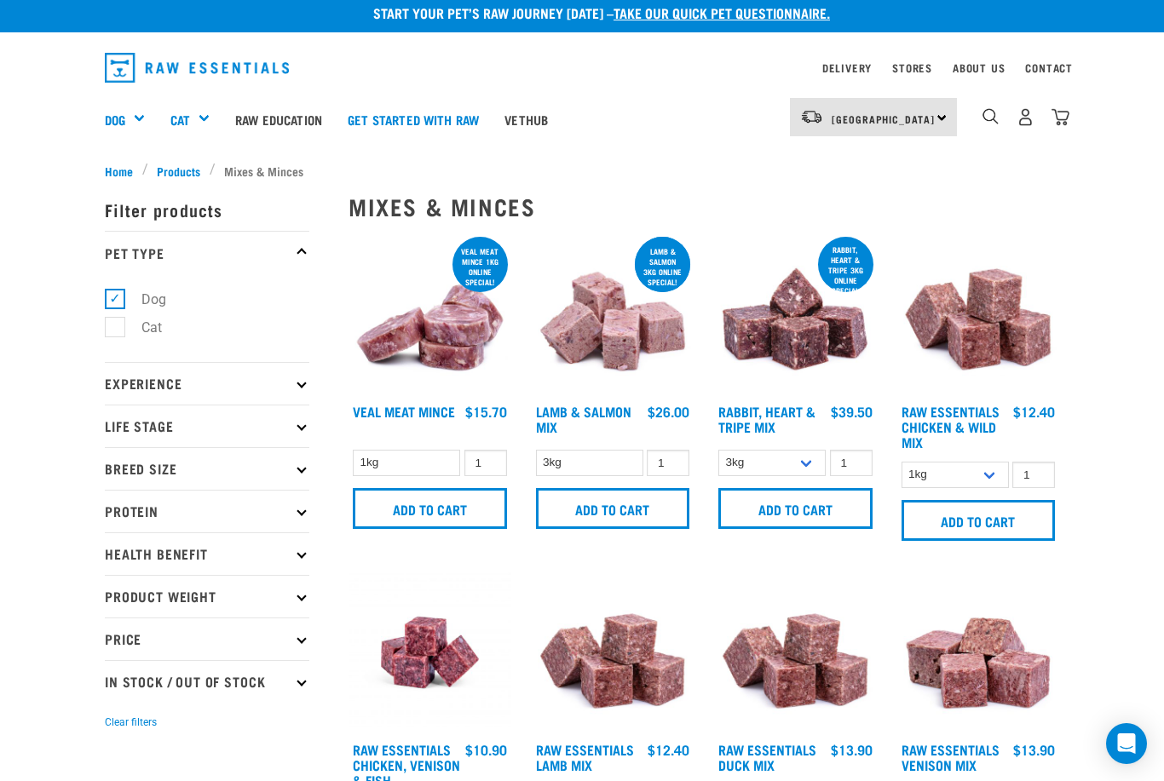
scroll to position [3, 0]
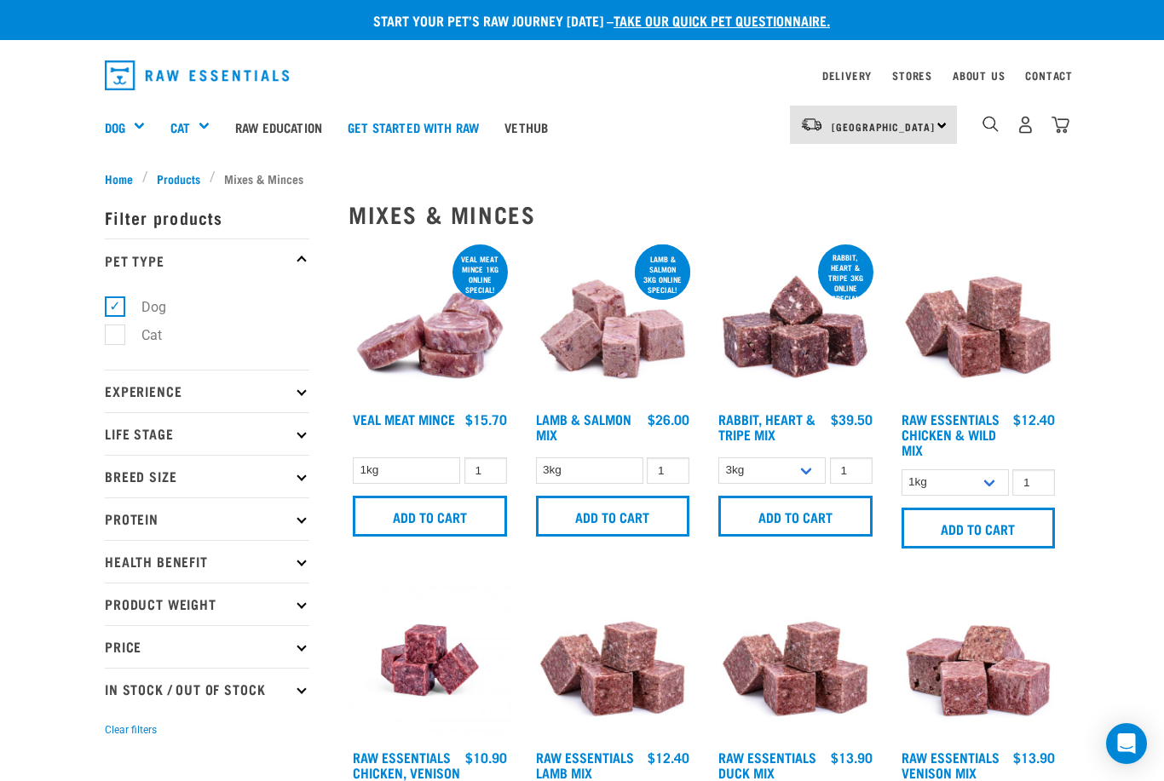
click at [1065, 128] on img "dropdown navigation" at bounding box center [1060, 125] width 18 height 18
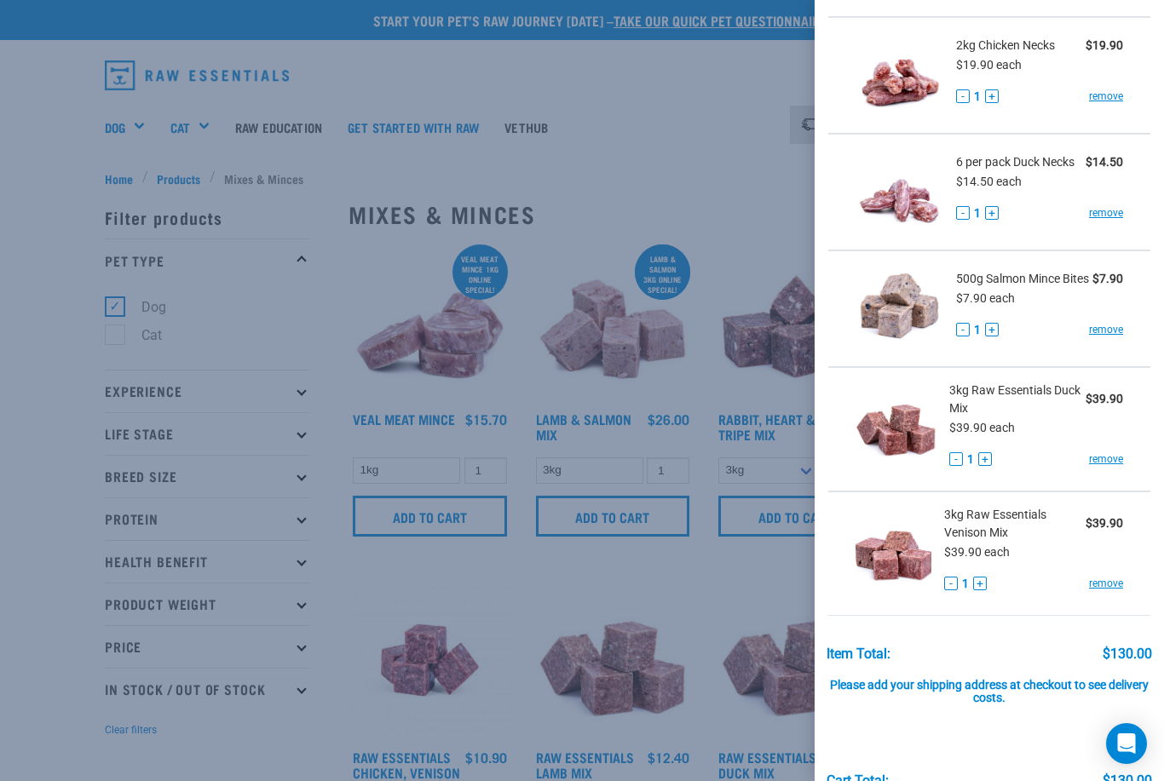
scroll to position [187, 0]
click at [57, 623] on div at bounding box center [582, 390] width 1164 height 781
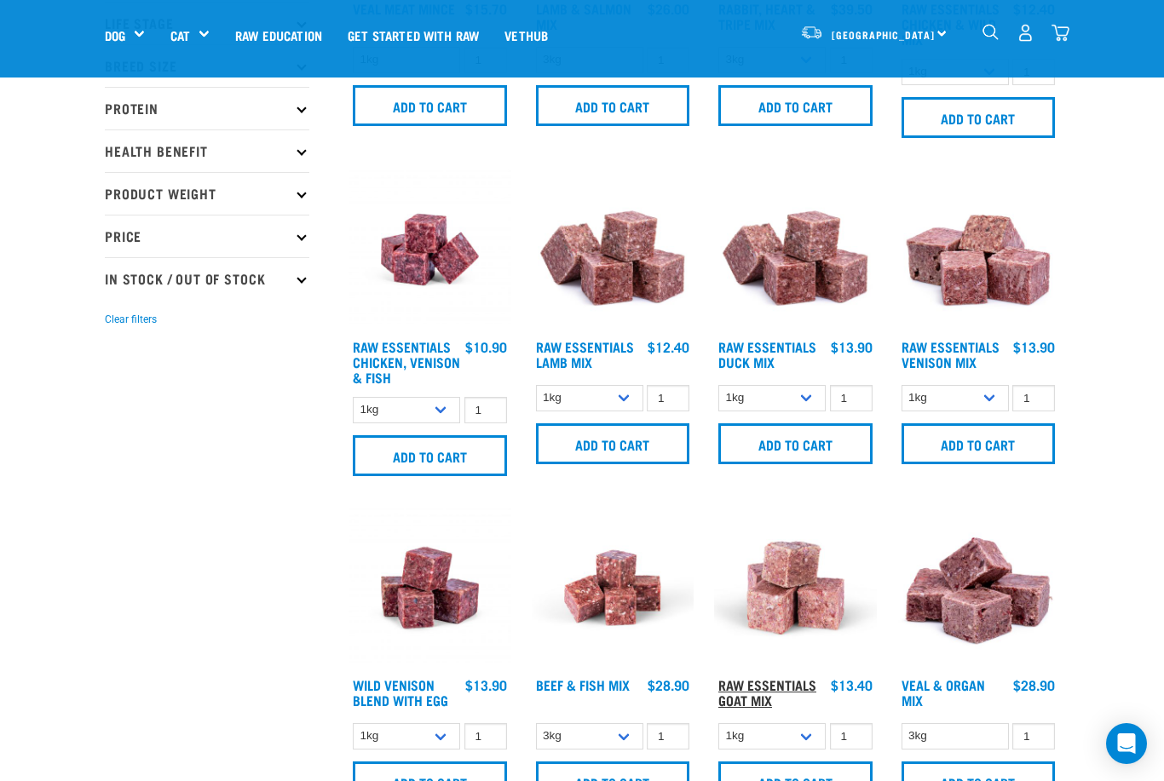
scroll to position [344, 0]
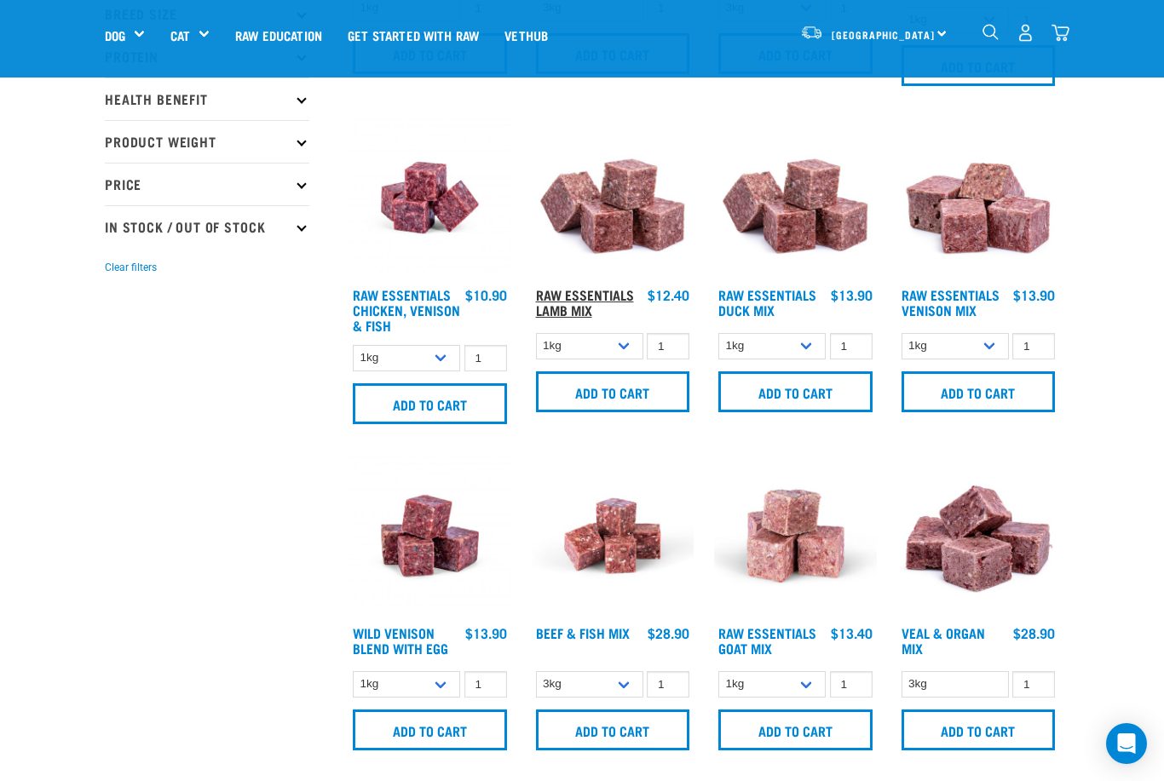
click at [578, 300] on link "Raw Essentials Lamb Mix" at bounding box center [585, 302] width 98 height 23
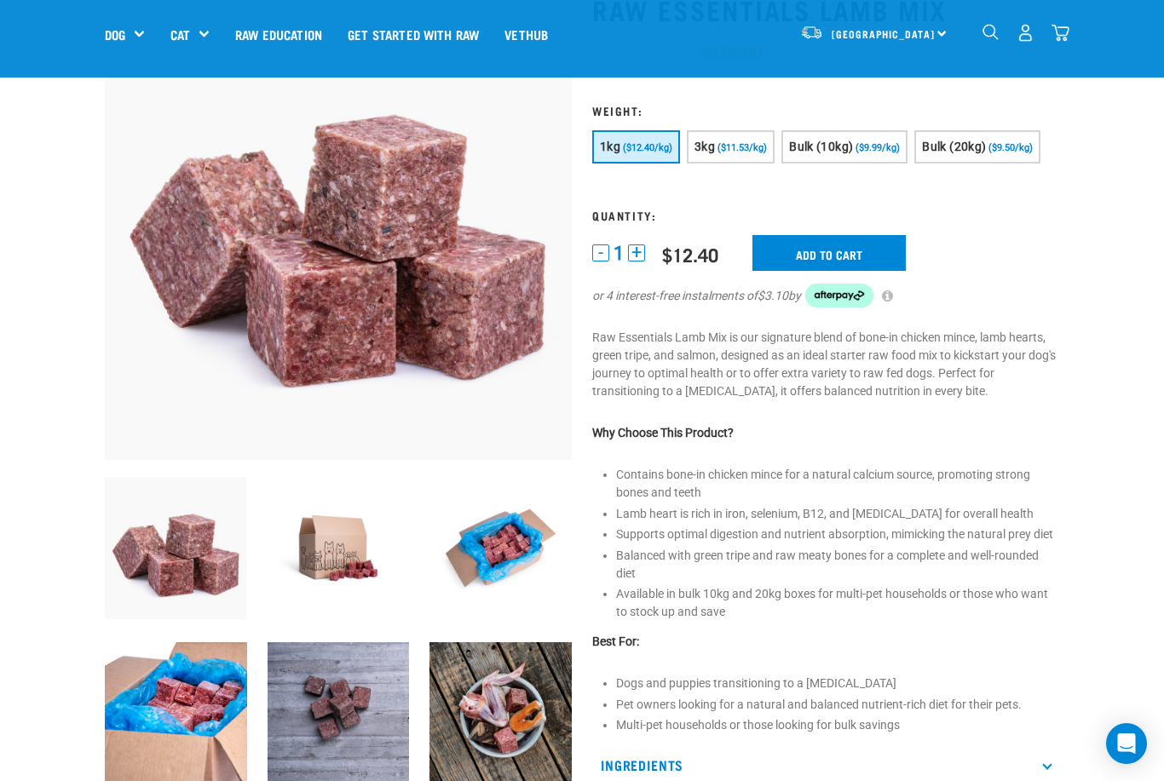
scroll to position [130, 0]
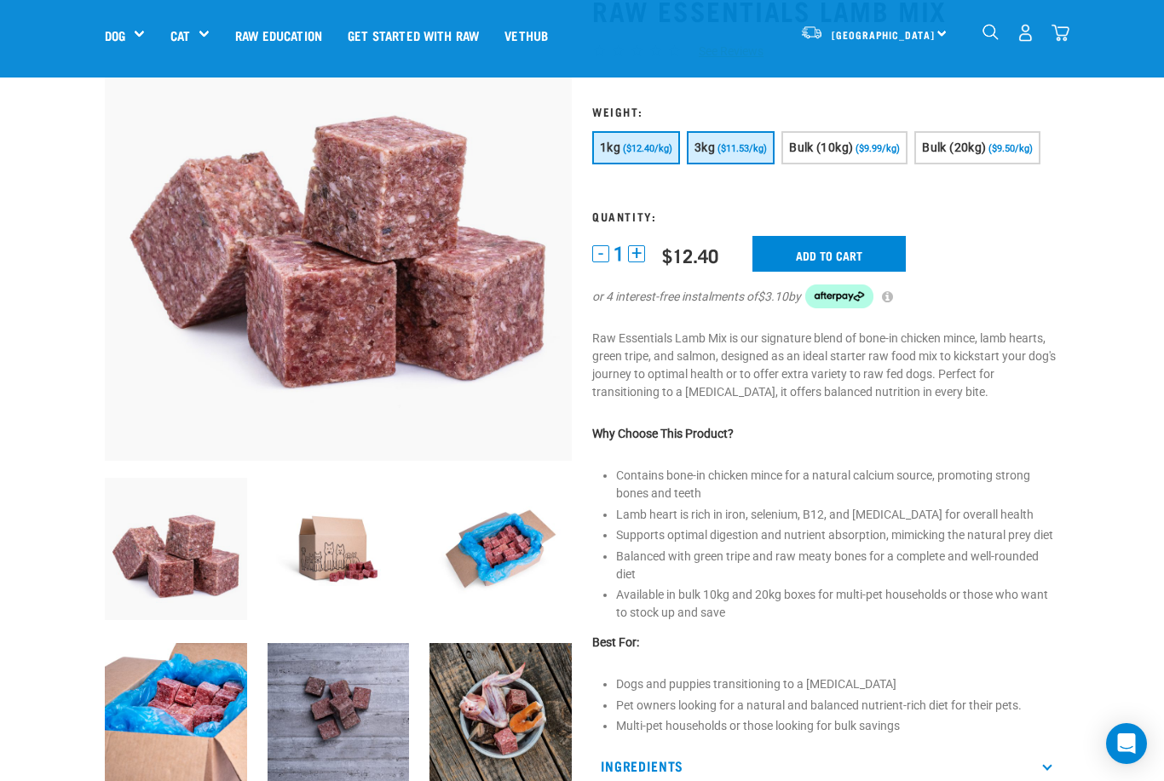
click at [764, 158] on button "3kg ($11.53/kg)" at bounding box center [731, 147] width 88 height 33
click at [840, 272] on input "Add to cart" at bounding box center [828, 254] width 153 height 36
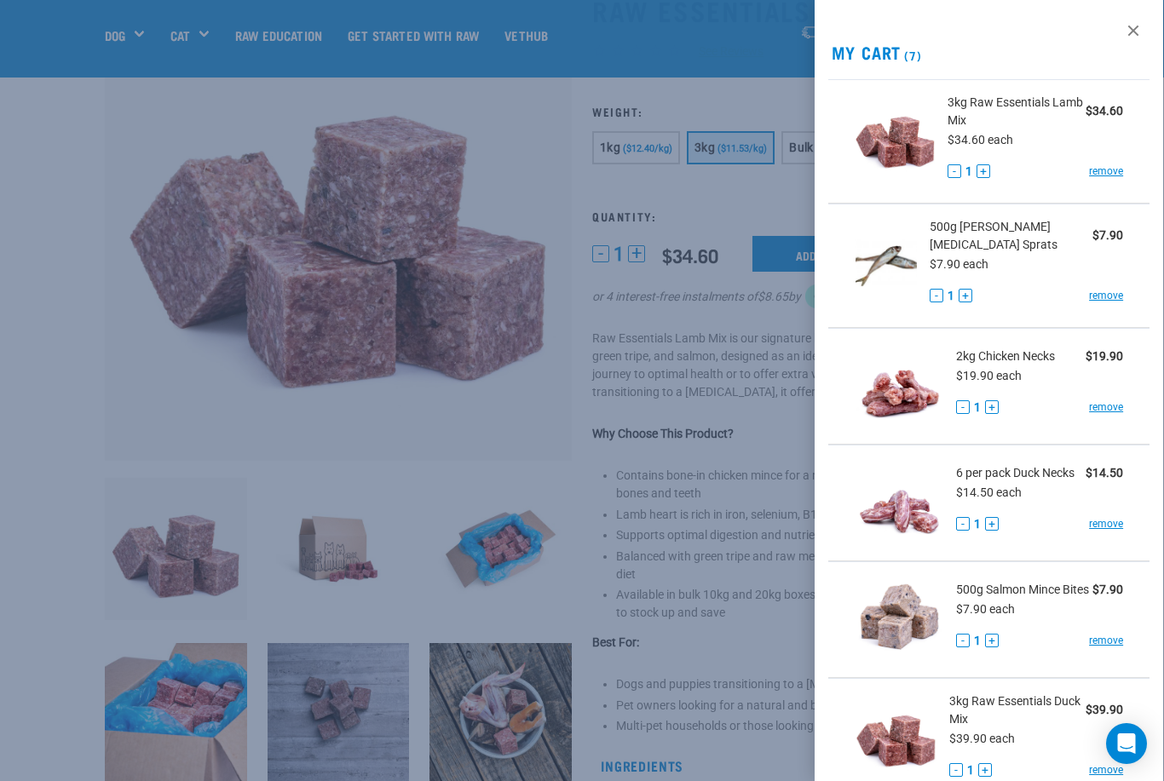
click at [541, 296] on div at bounding box center [582, 390] width 1164 height 781
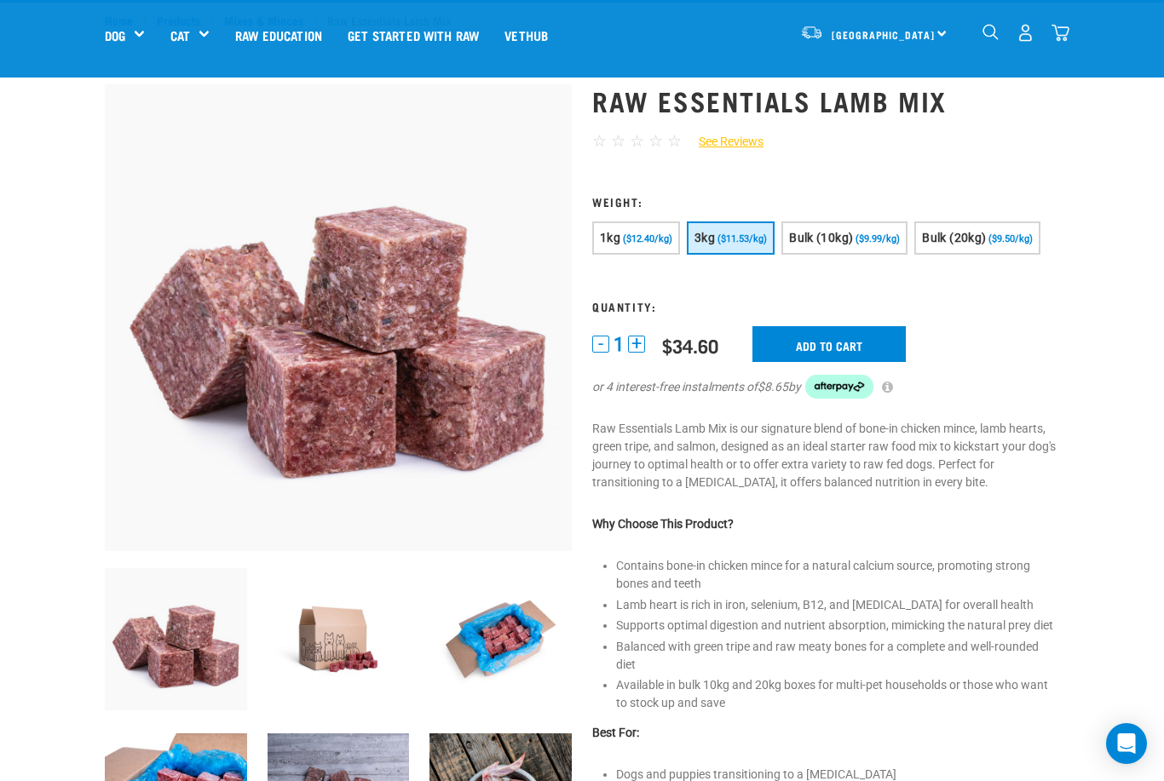
scroll to position [29, 0]
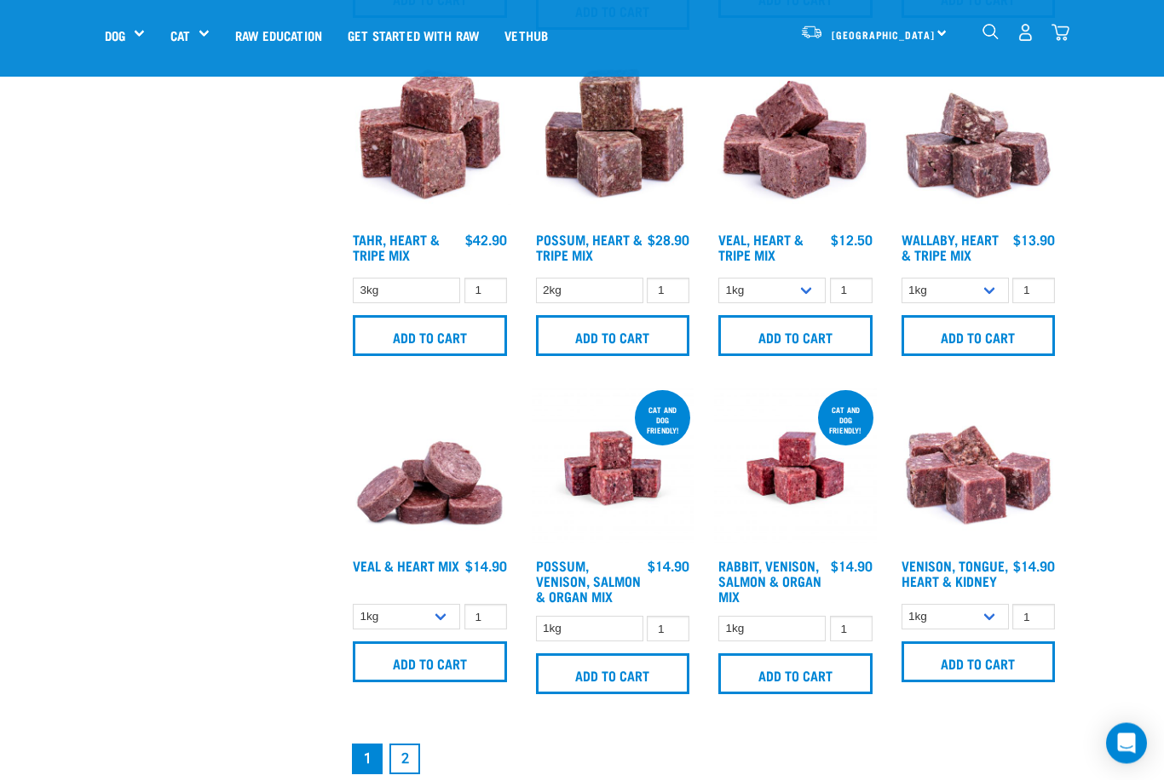
scroll to position [2068, 0]
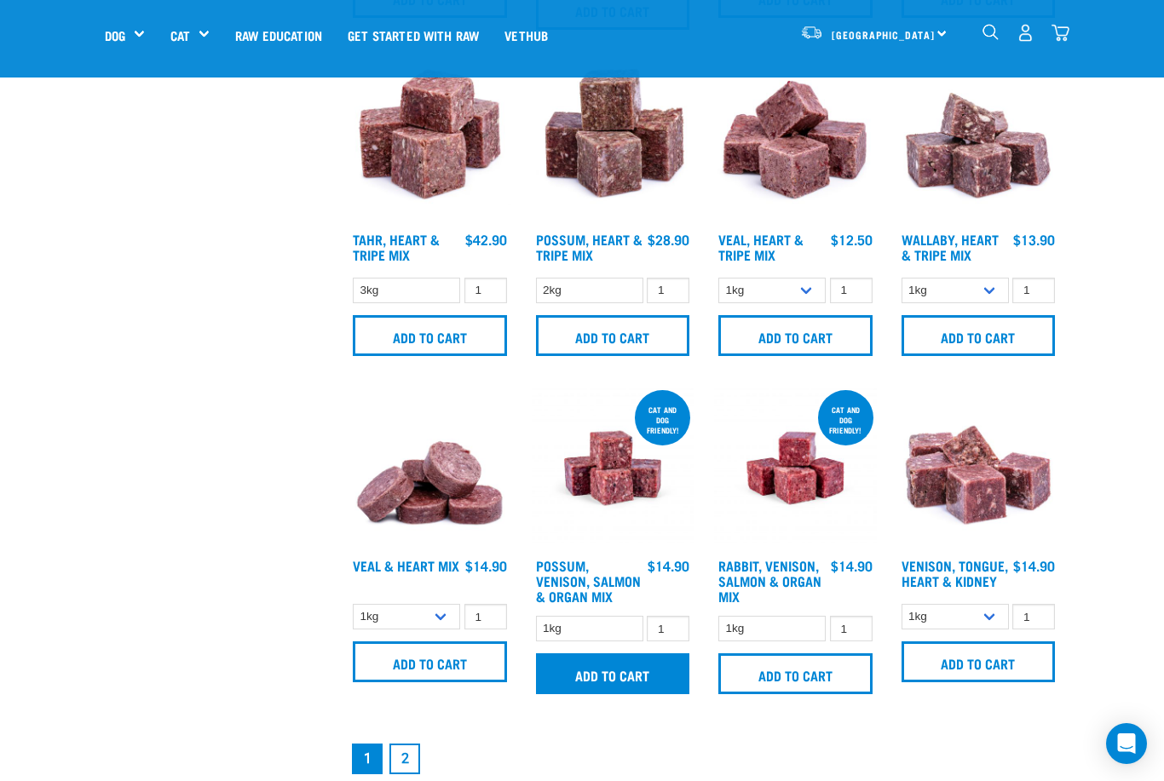
click at [619, 694] on input "Add to cart" at bounding box center [613, 673] width 154 height 41
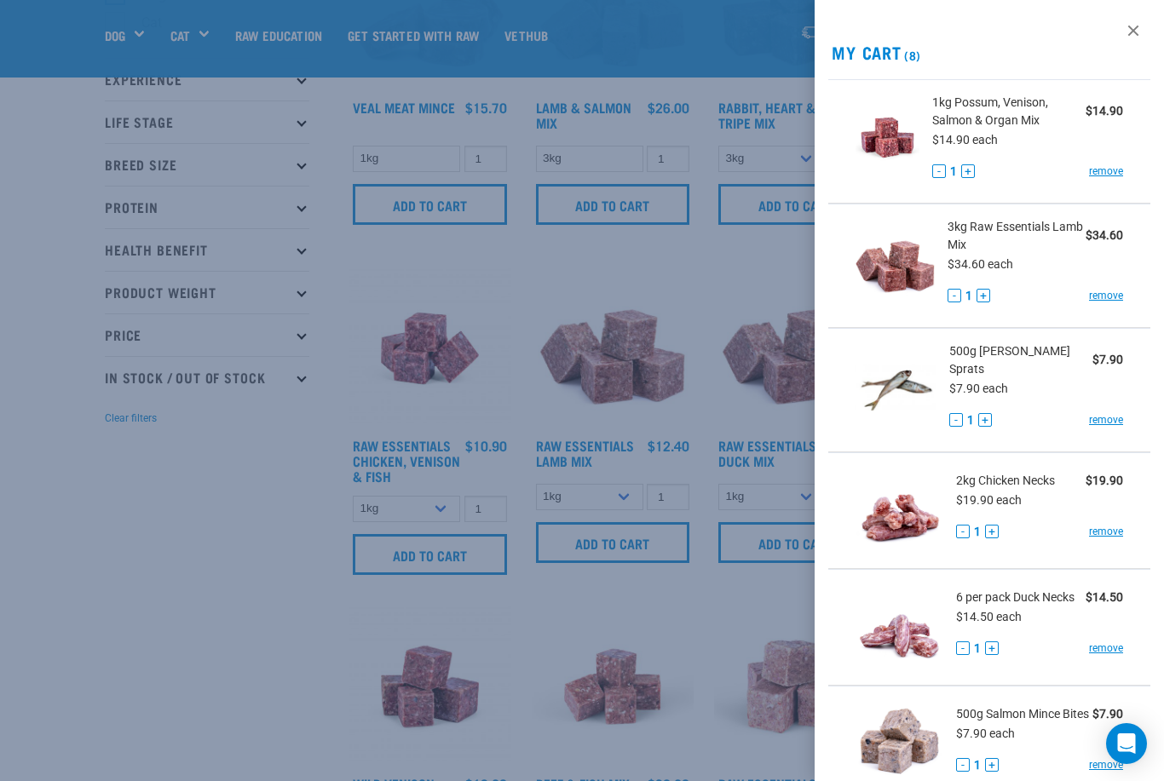
scroll to position [0, 0]
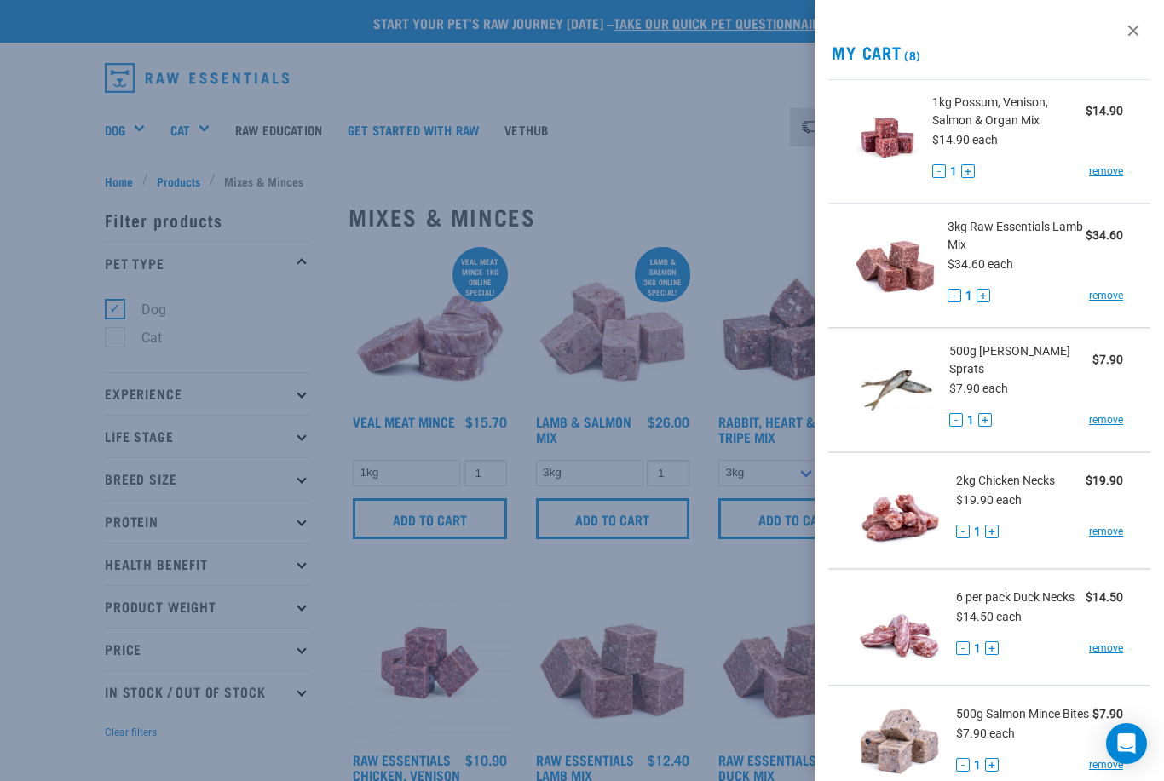
click at [52, 438] on div at bounding box center [582, 390] width 1164 height 781
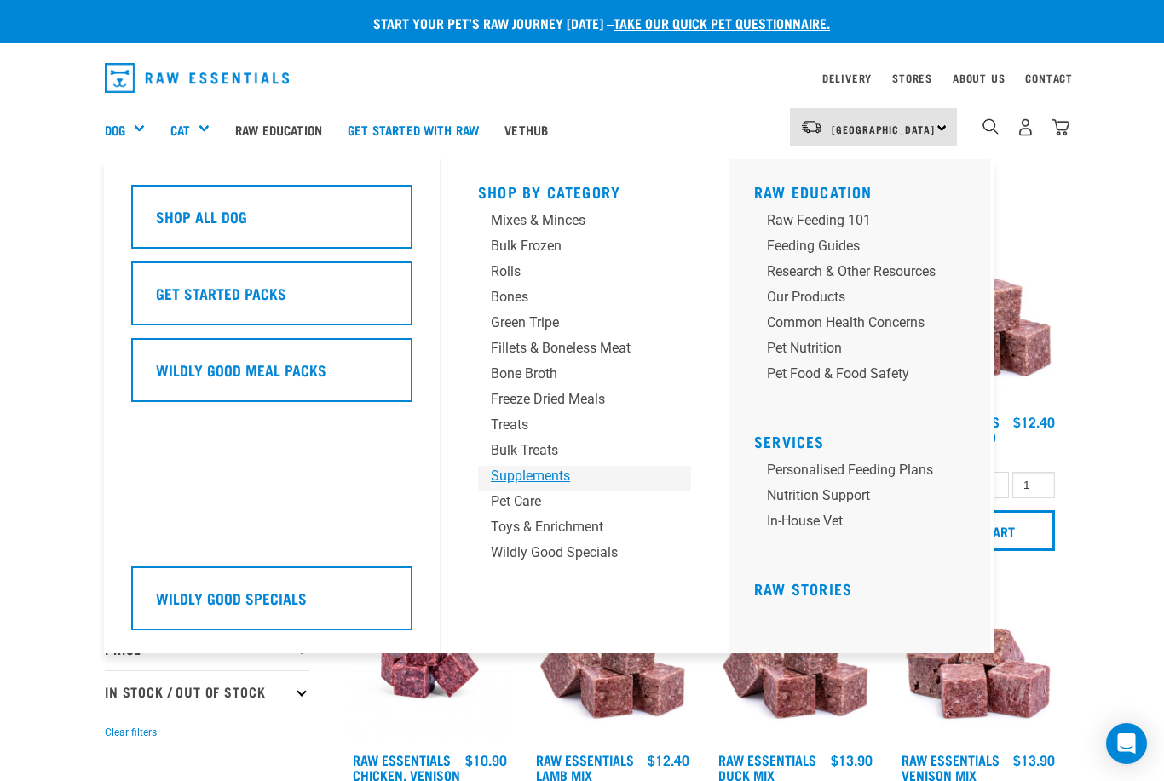
click at [529, 472] on div "Supplements" at bounding box center [570, 476] width 159 height 20
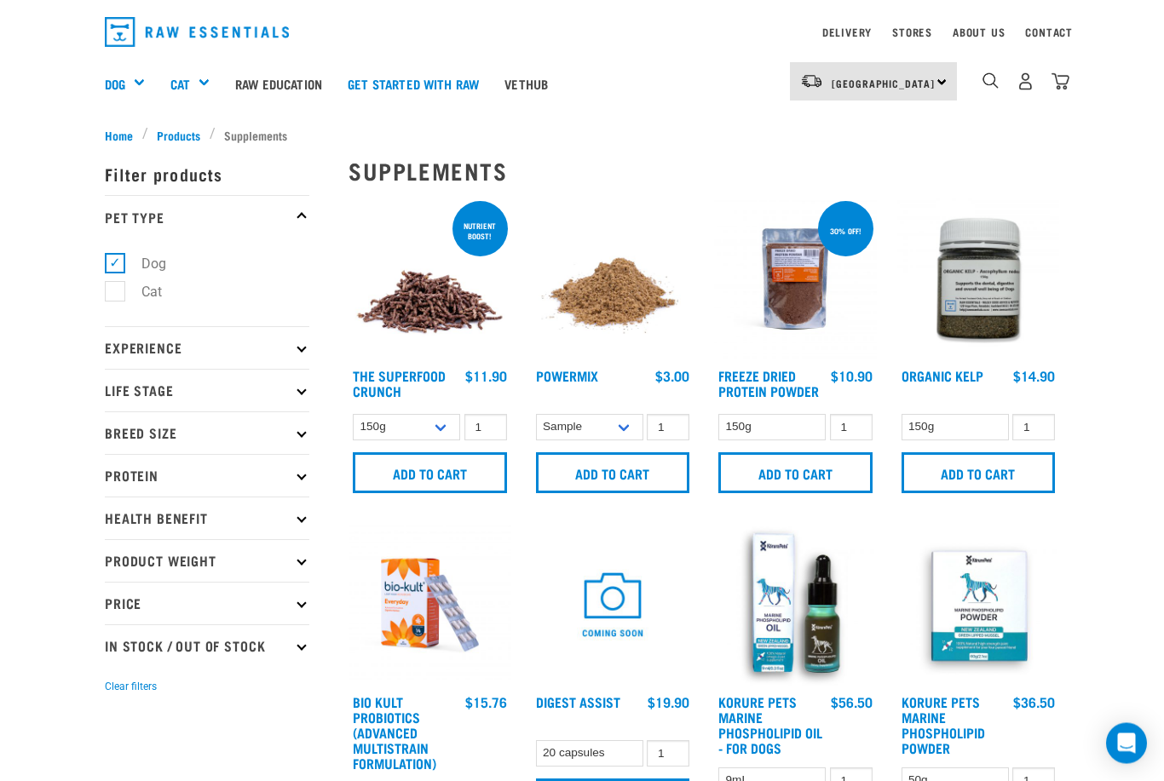
scroll to position [46, 0]
click at [389, 382] on link "The Superfood Crunch" at bounding box center [399, 382] width 93 height 23
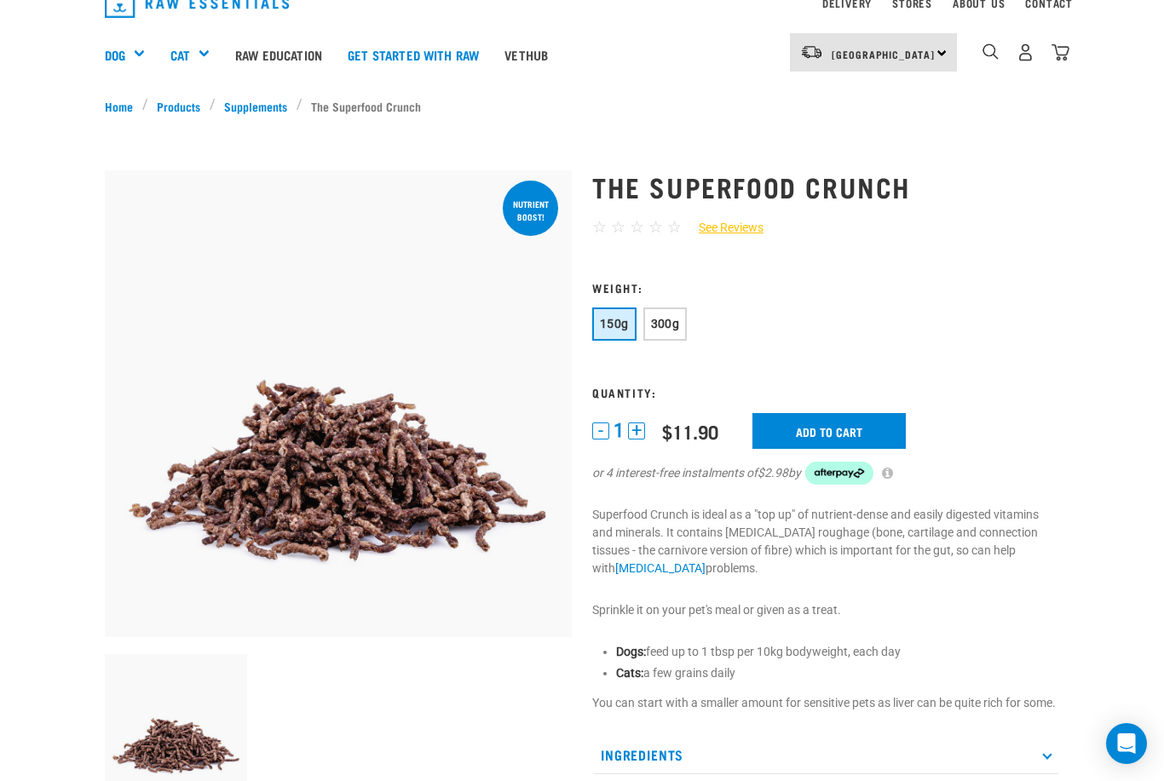
scroll to position [76, 0]
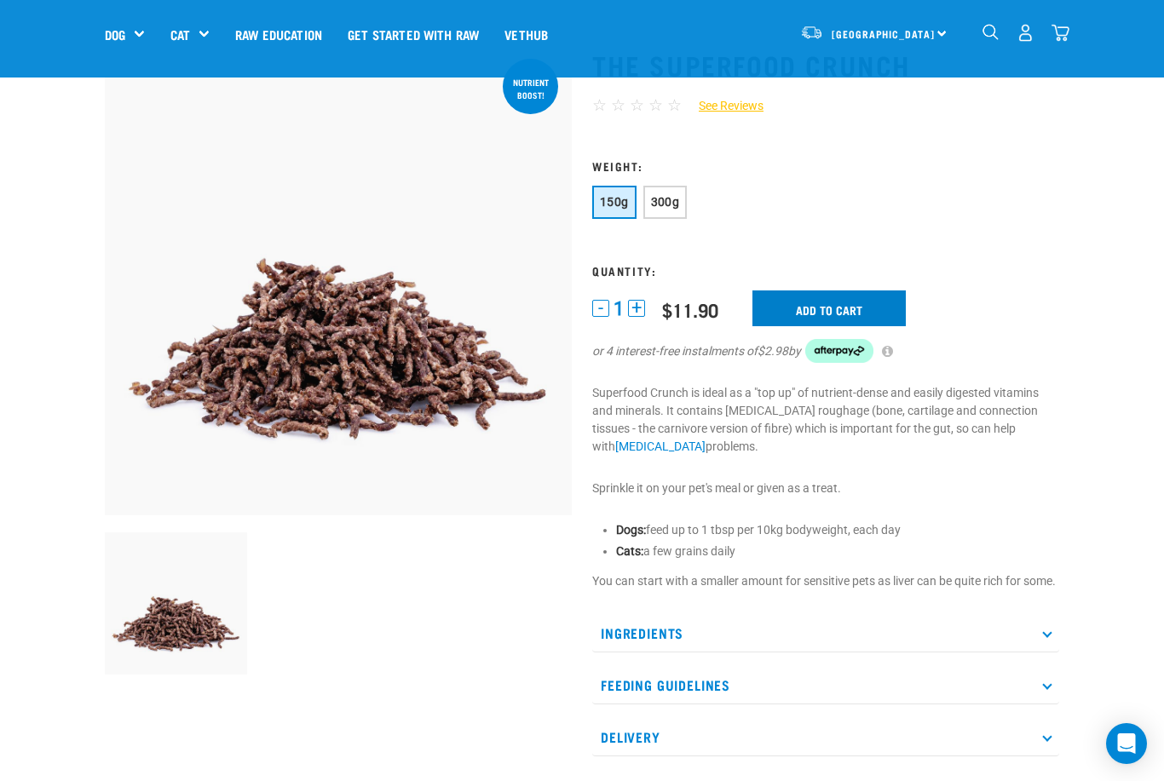
click at [817, 319] on input "Add to cart" at bounding box center [828, 309] width 153 height 36
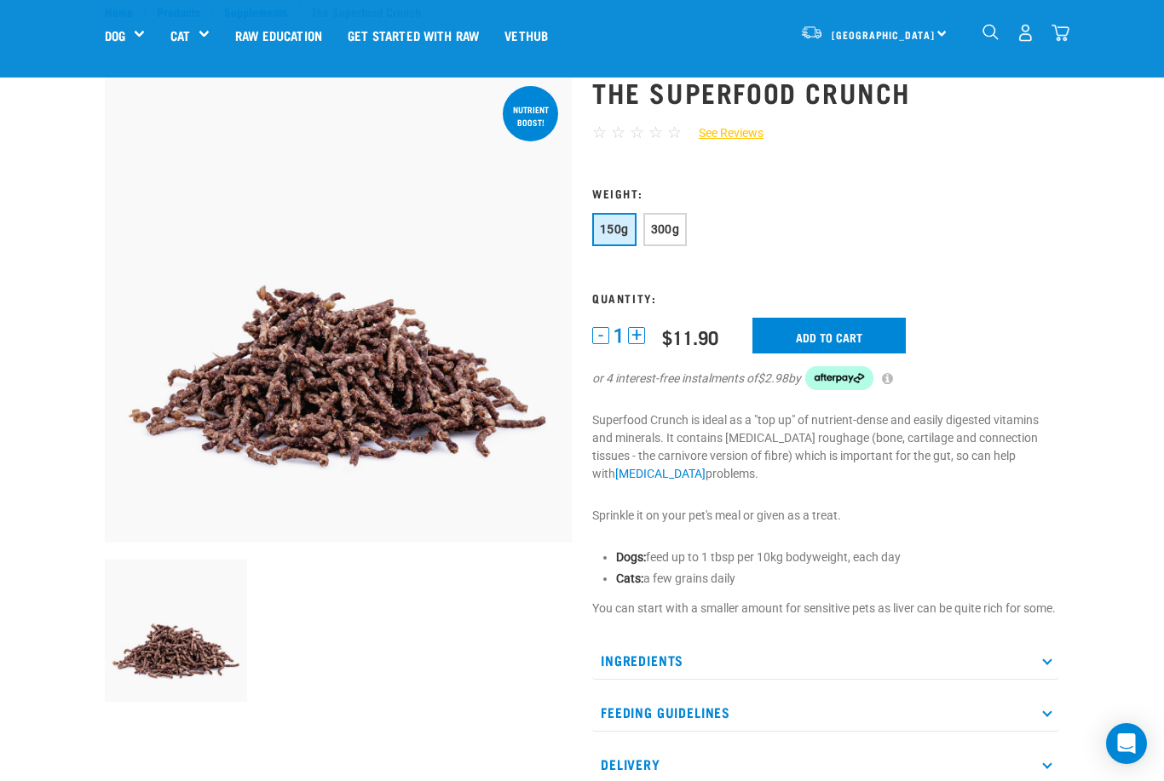
scroll to position [22, 0]
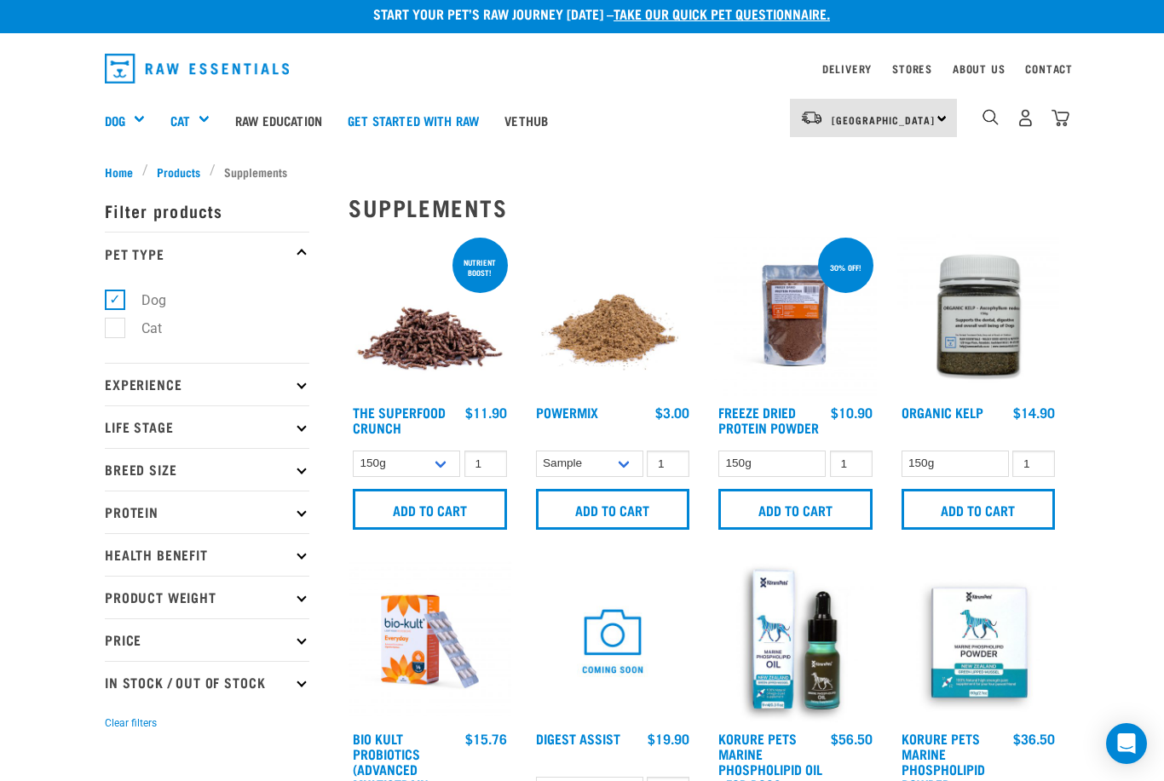
scroll to position [7, 0]
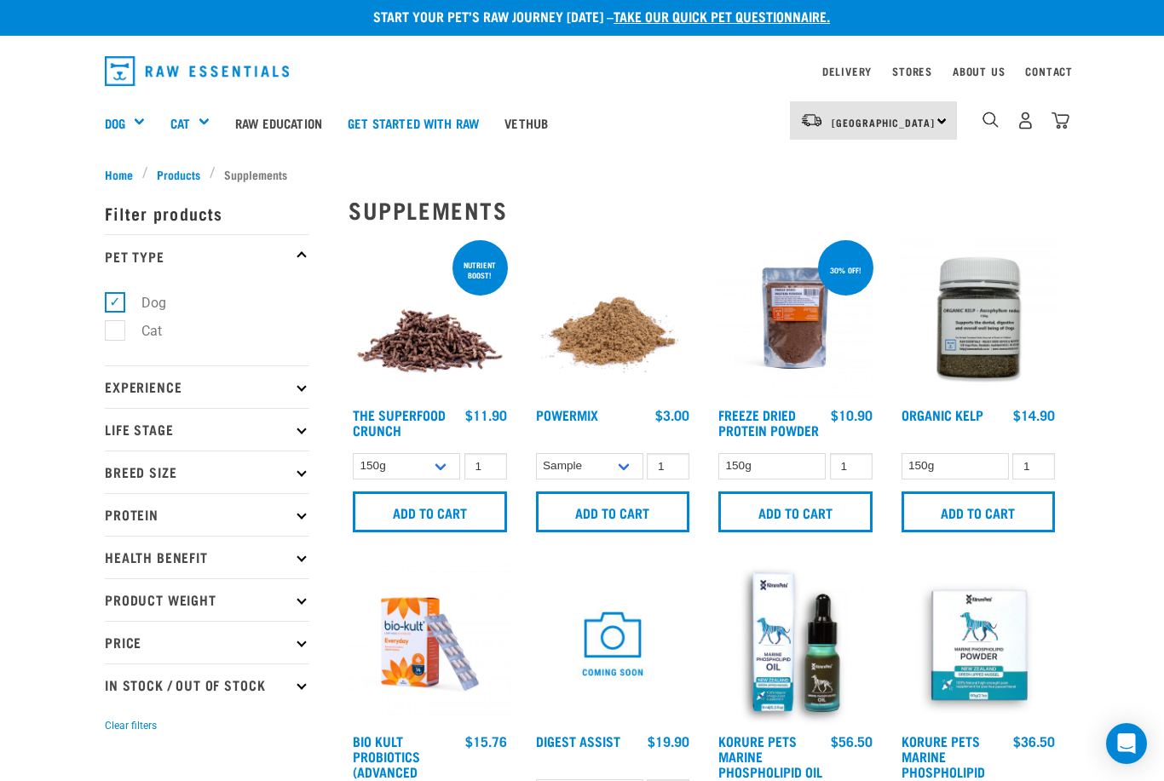
click at [573, 368] on img at bounding box center [613, 318] width 163 height 163
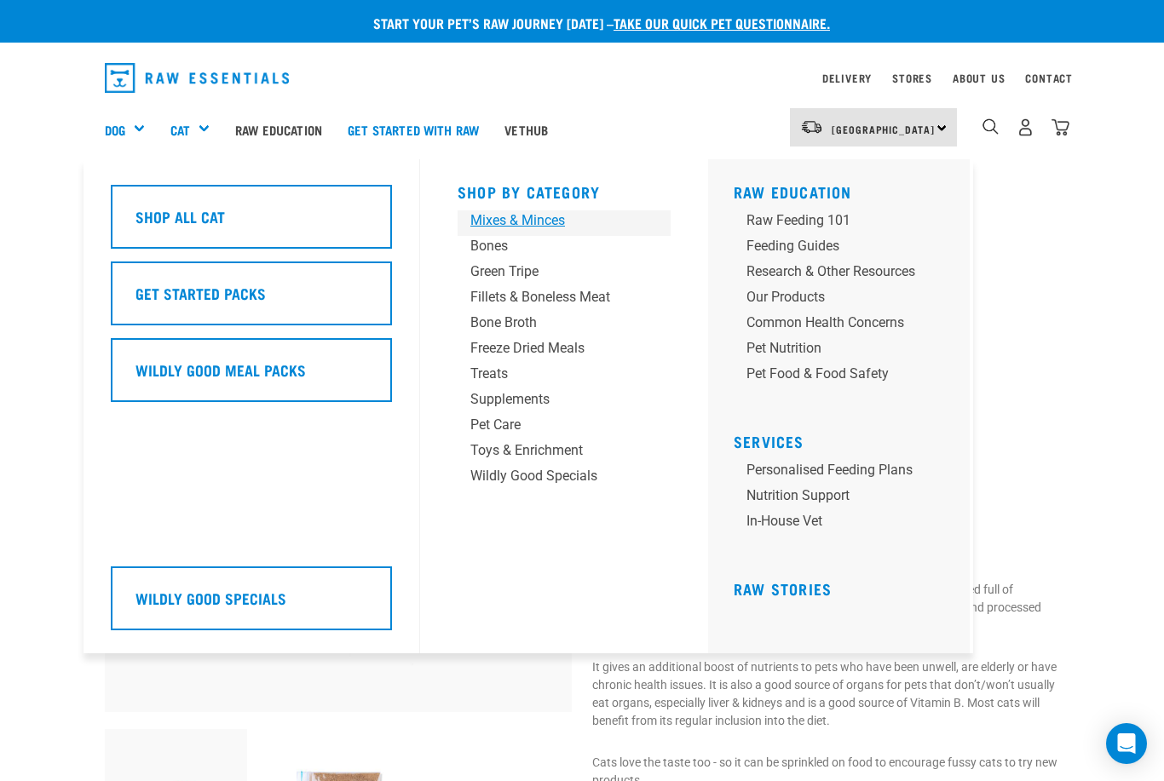
click at [521, 224] on div "Mixes & Minces" at bounding box center [549, 220] width 159 height 20
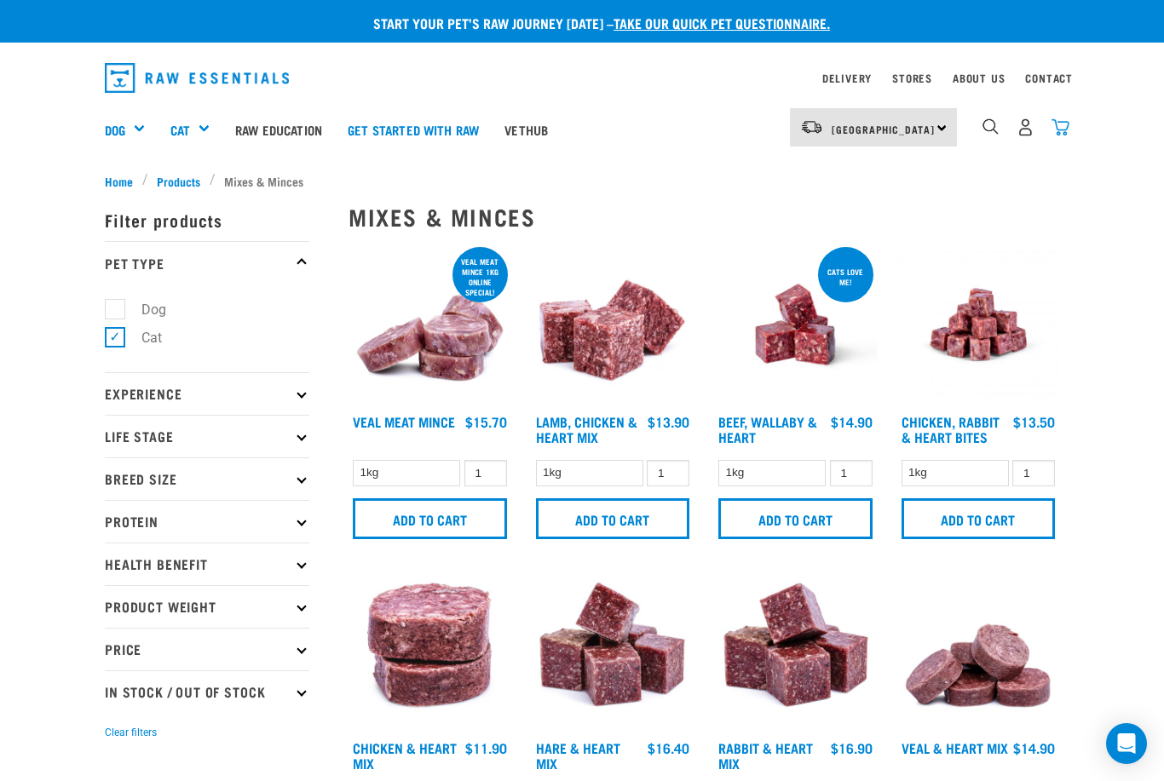
click at [1065, 125] on img "dropdown navigation" at bounding box center [1060, 127] width 18 height 18
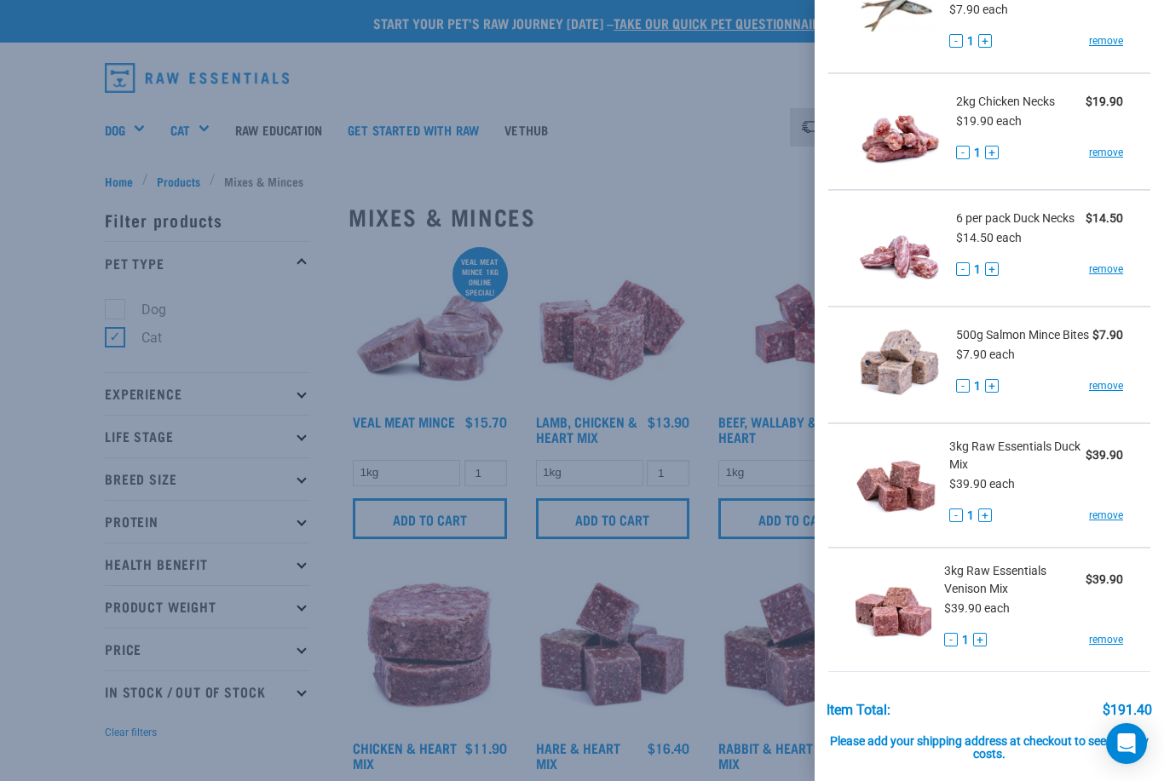
scroll to position [506, 0]
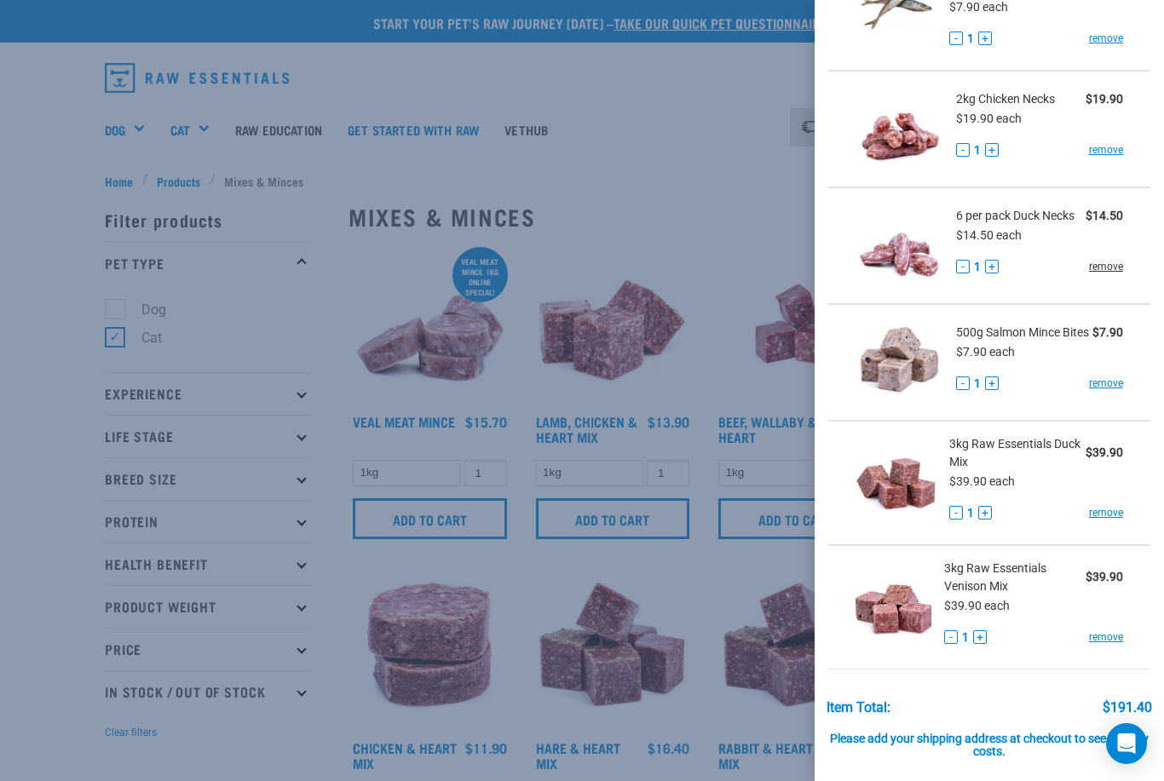
click at [1099, 268] on link "remove" at bounding box center [1106, 266] width 34 height 15
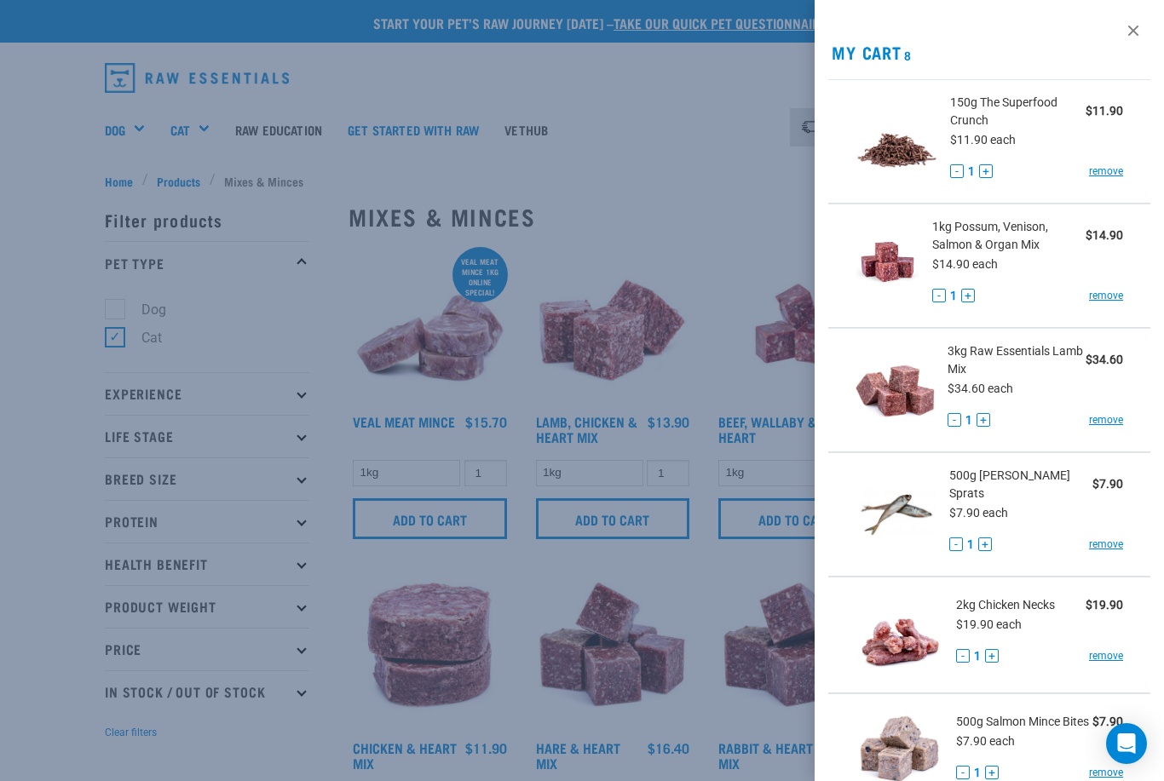
scroll to position [0, 0]
